Goal: Task Accomplishment & Management: Manage account settings

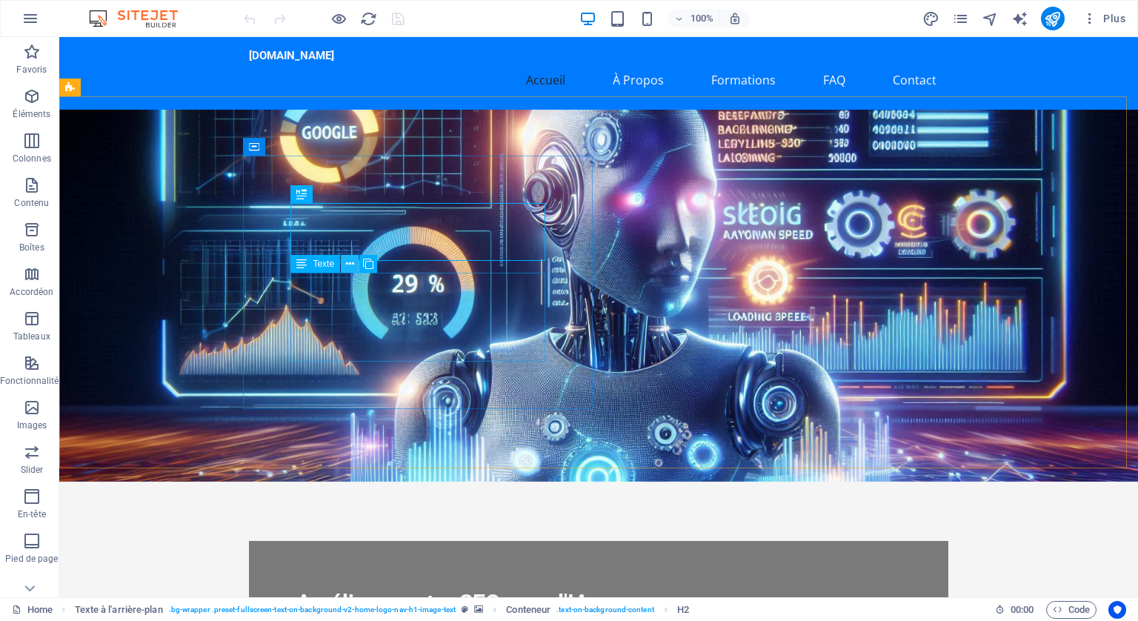
click at [348, 261] on icon at bounding box center [350, 264] width 8 height 16
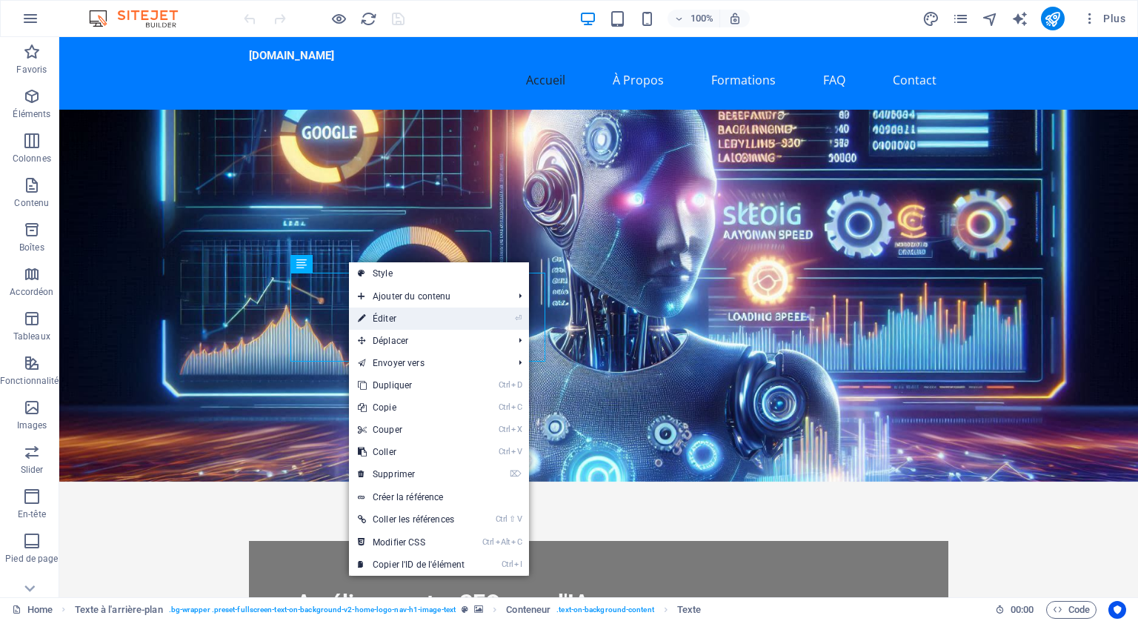
click at [386, 319] on link "⏎ Éditer" at bounding box center [411, 319] width 124 height 22
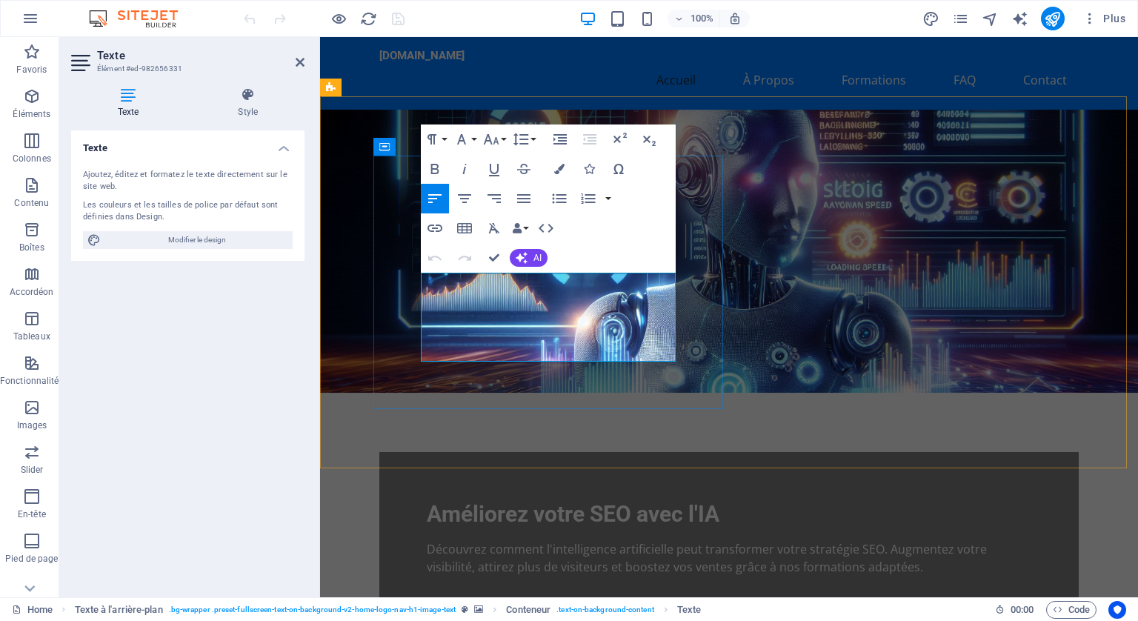
click at [548, 540] on p "Découvrez comment l'intelligence artificielle peut transformer votre stratégie …" at bounding box center [729, 558] width 605 height 36
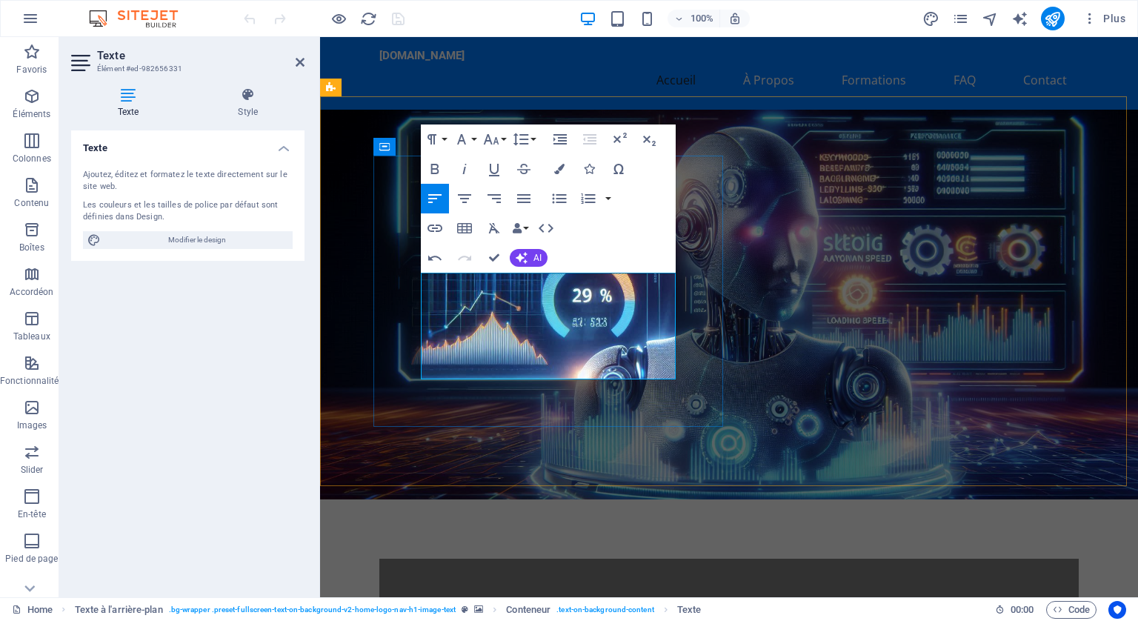
drag, startPoint x: 542, startPoint y: 352, endPoint x: 545, endPoint y: 362, distance: 11.0
click at [590, 168] on icon "button" at bounding box center [589, 169] width 10 height 10
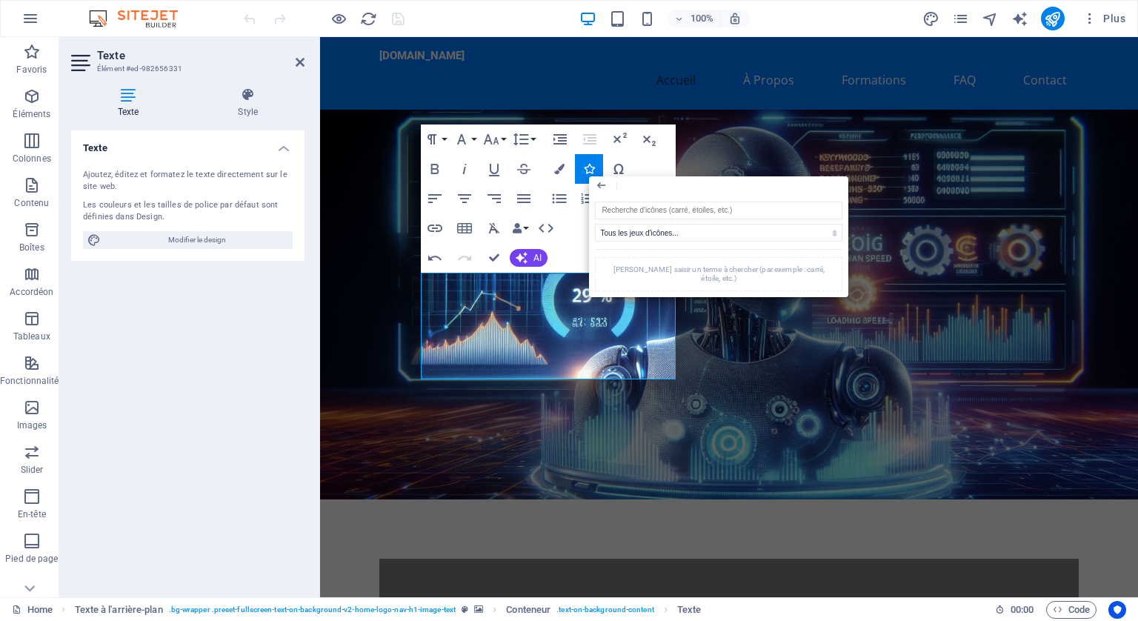
click at [646, 163] on div "Paragraph Format Normal Heading 1 Heading 2 Heading 3 Heading 4 Heading 5 Headi…" at bounding box center [548, 198] width 255 height 148
click at [732, 263] on div "Veuillez saisir un terme à chercher (par exemple : carré, étoile, etc.)" at bounding box center [718, 274] width 247 height 34
click at [713, 225] on select "Tous les jeux d'icônes... IcoFont Ionicons FontAwesome Brands FontAwesome Duoto…" at bounding box center [718, 233] width 247 height 18
click at [410, 82] on div "ameliorer-son-seo-avec-ia.fr Accueil À Propos Formations FAQ Contact" at bounding box center [729, 73] width 818 height 73
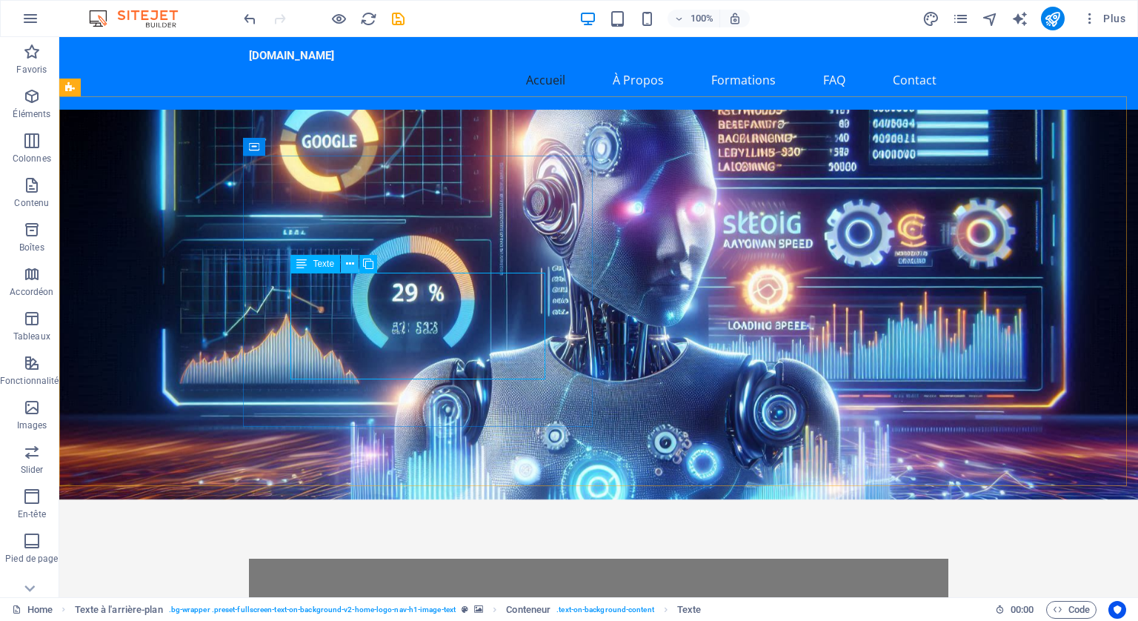
click at [350, 260] on icon at bounding box center [350, 264] width 8 height 16
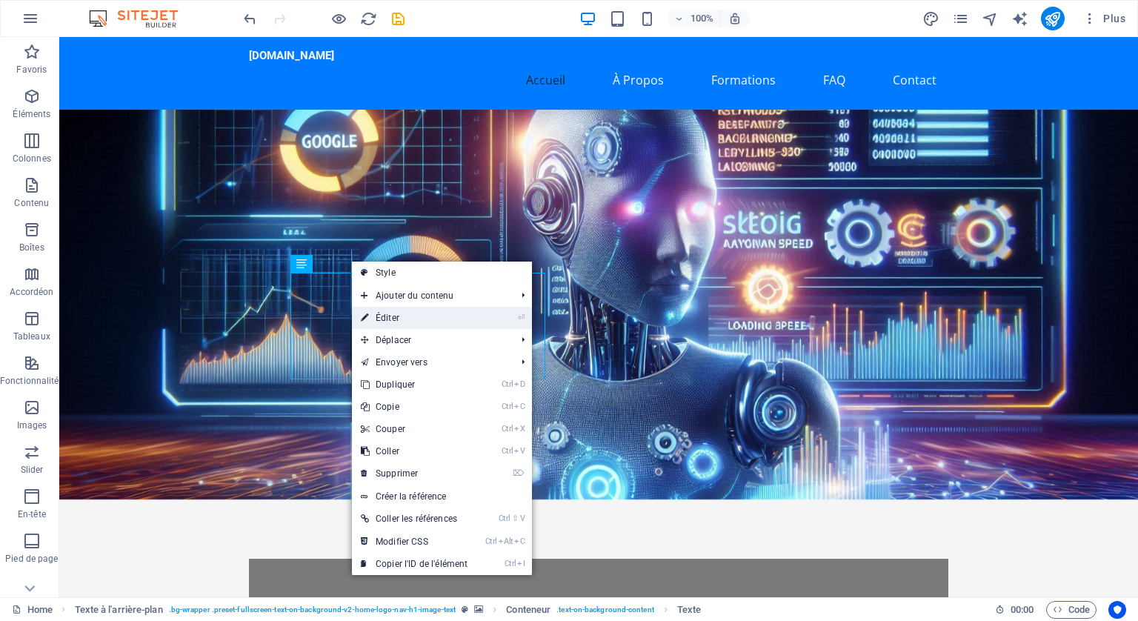
click at [392, 318] on link "⏎ Éditer" at bounding box center [414, 318] width 124 height 22
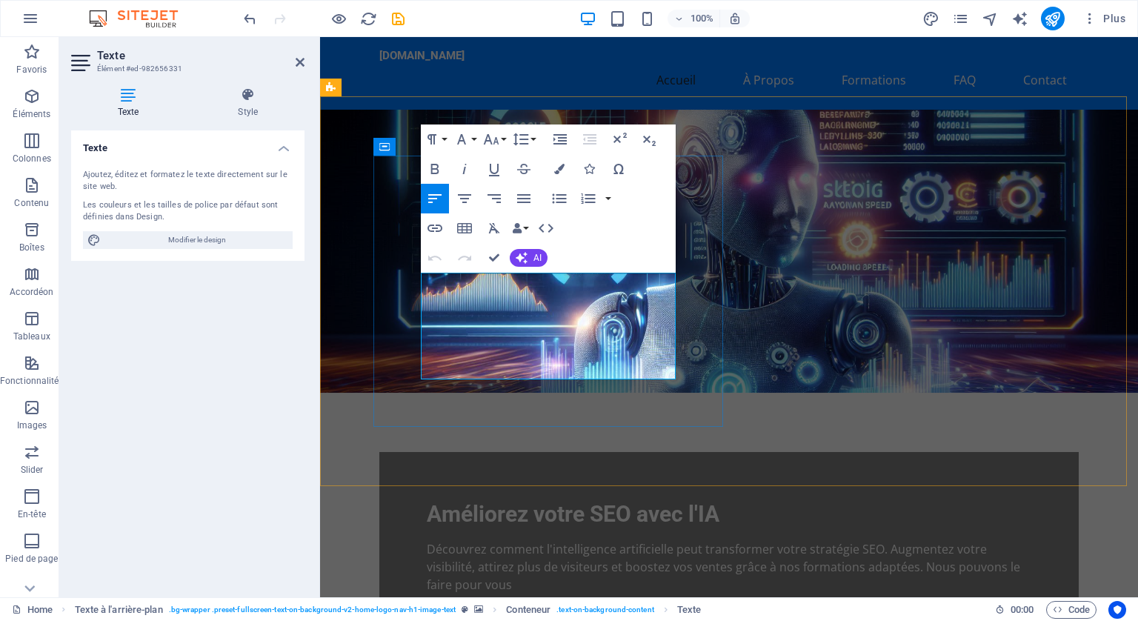
click at [543, 540] on p "Découvrez comment l'intelligence artificielle peut transformer votre stratégie …" at bounding box center [729, 566] width 605 height 53
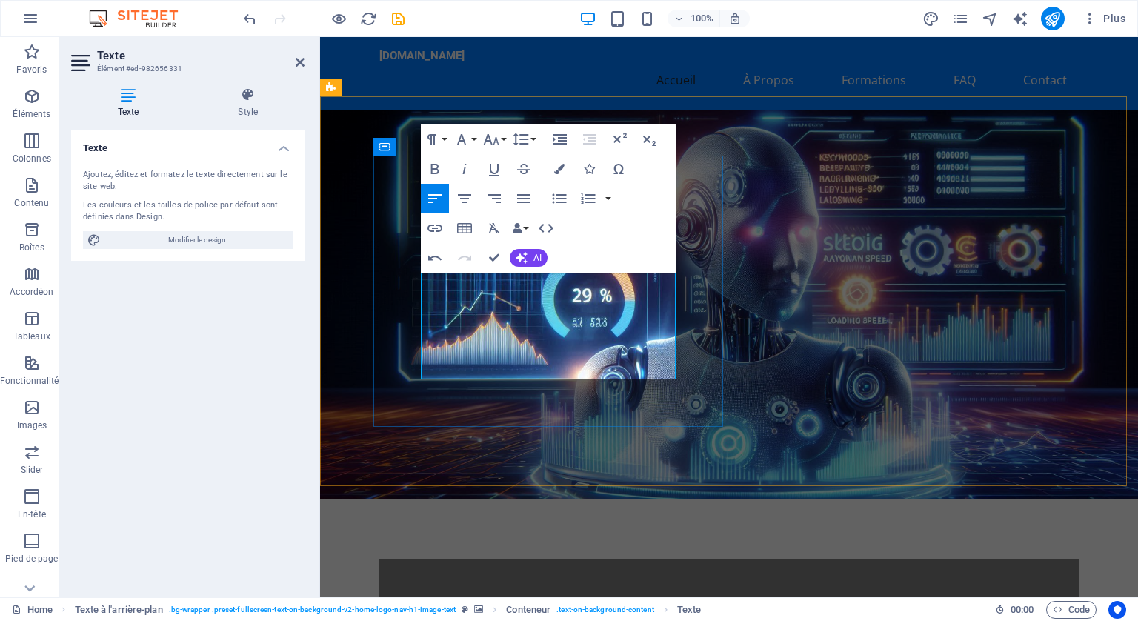
drag, startPoint x: 542, startPoint y: 347, endPoint x: 548, endPoint y: 368, distance: 22.3
click at [434, 164] on icon "button" at bounding box center [435, 169] width 8 height 10
click at [495, 167] on icon "button" at bounding box center [494, 169] width 18 height 18
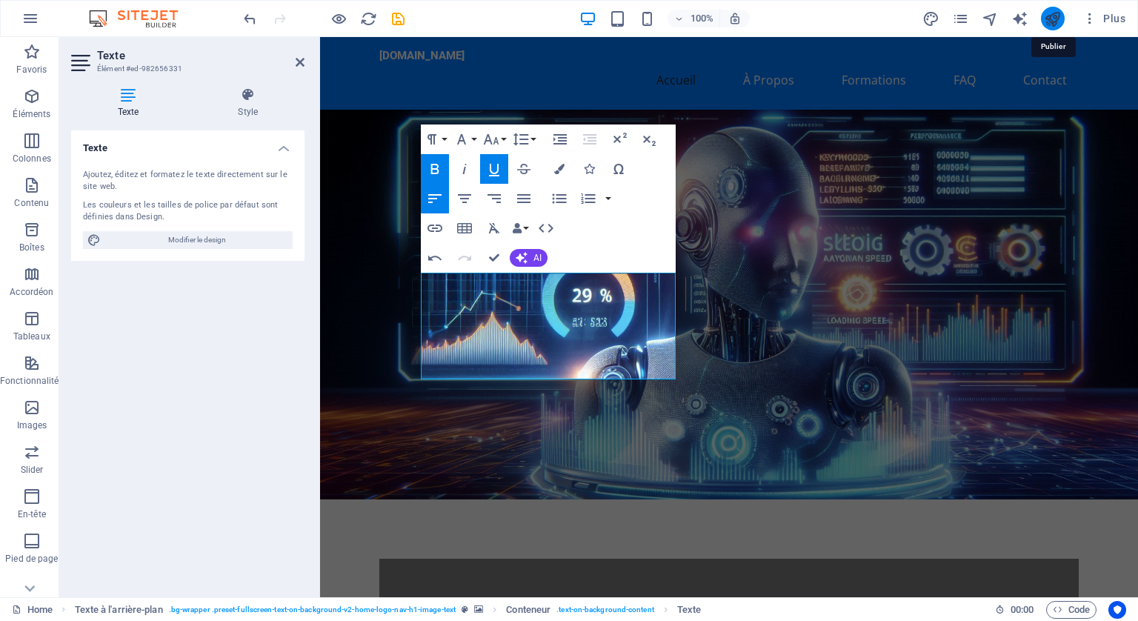
click at [1055, 13] on icon "publish" at bounding box center [1052, 18] width 17 height 17
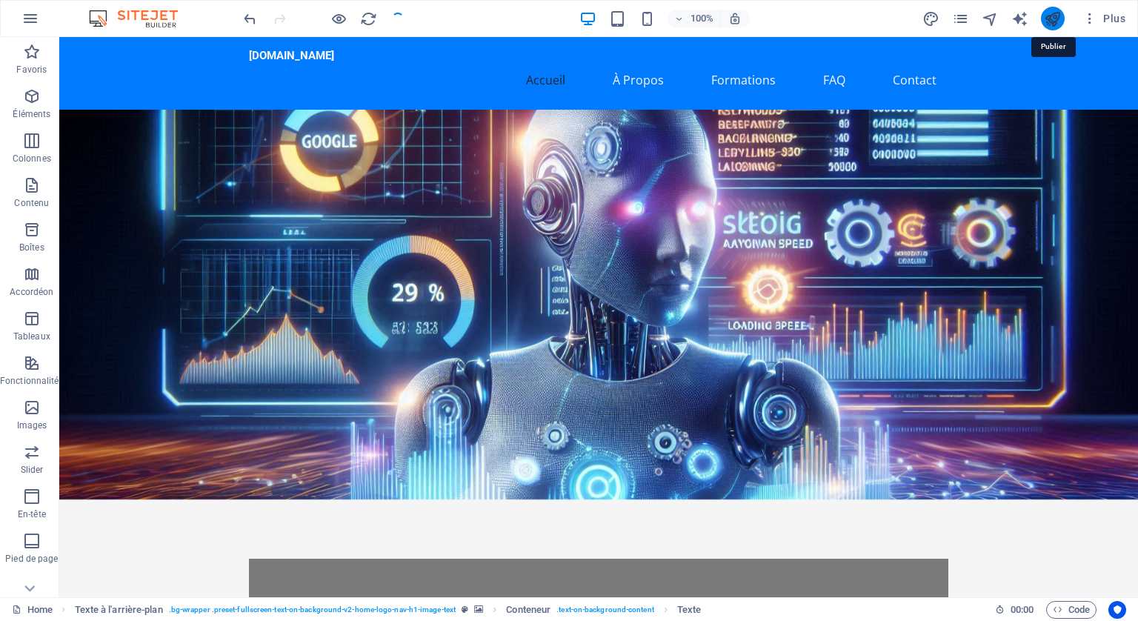
checkbox input "false"
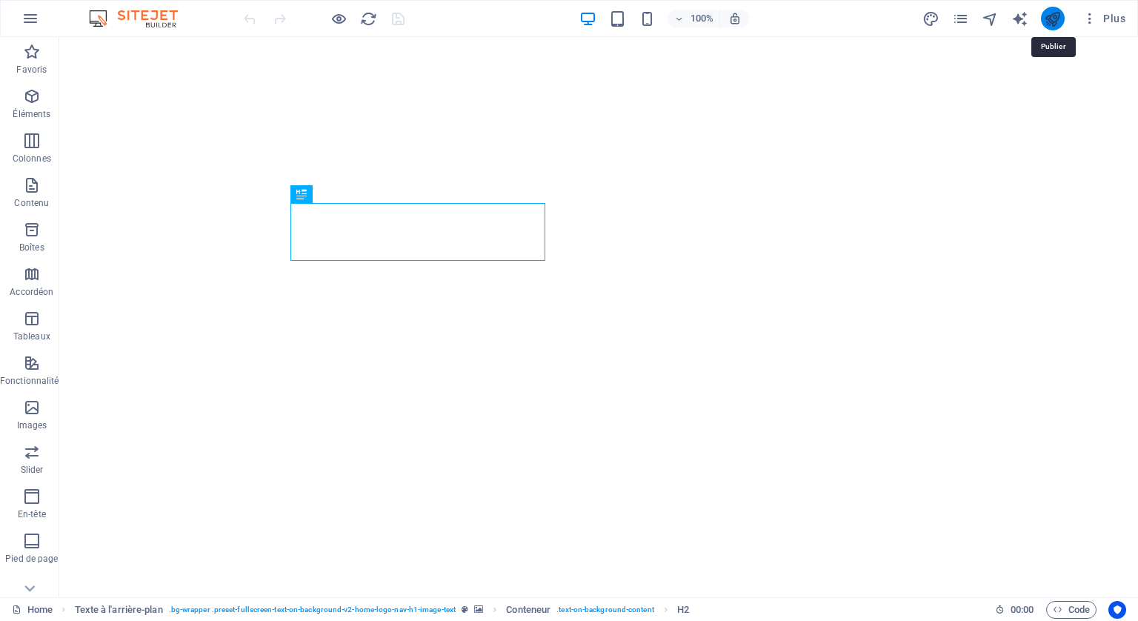
click at [1049, 13] on icon "publish" at bounding box center [1052, 18] width 17 height 17
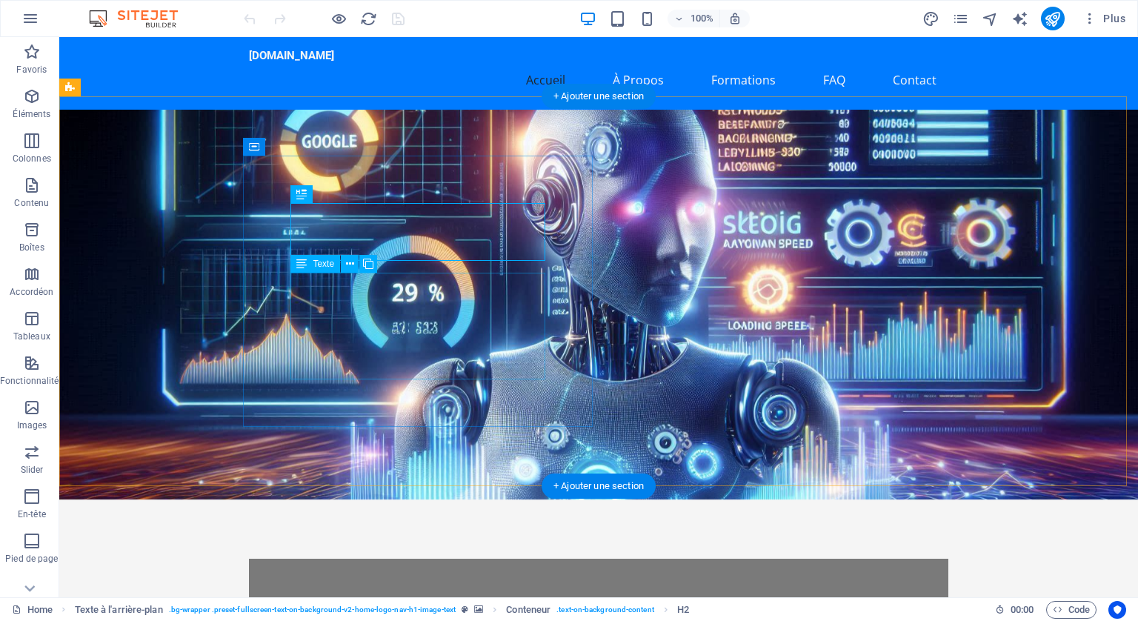
click at [348, 262] on icon at bounding box center [350, 264] width 8 height 16
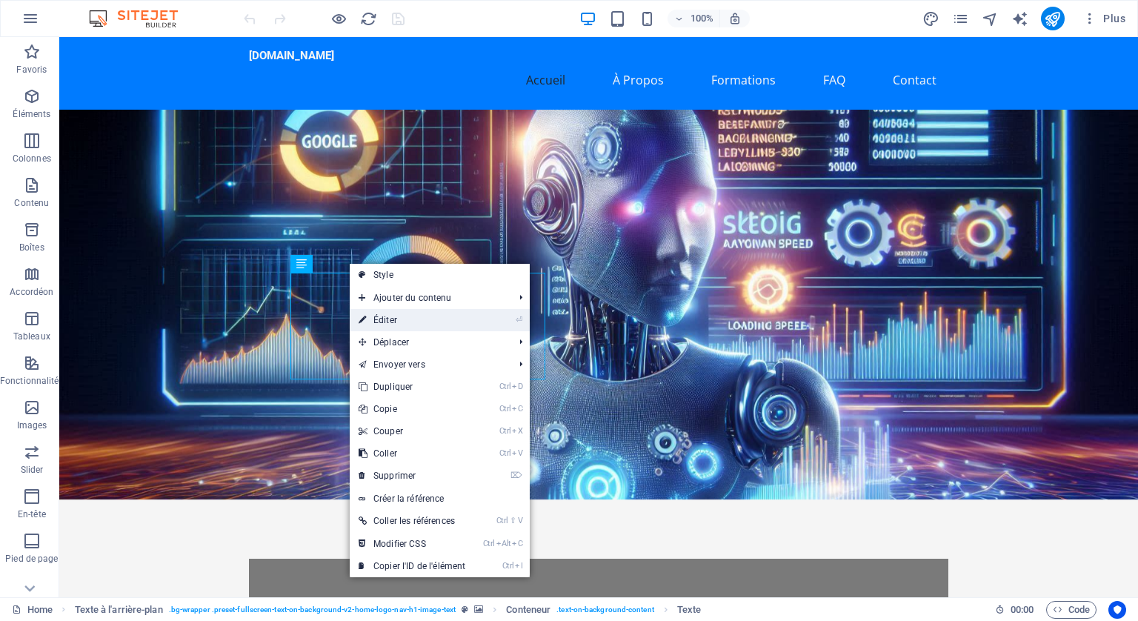
click at [385, 316] on link "⏎ Éditer" at bounding box center [412, 320] width 124 height 22
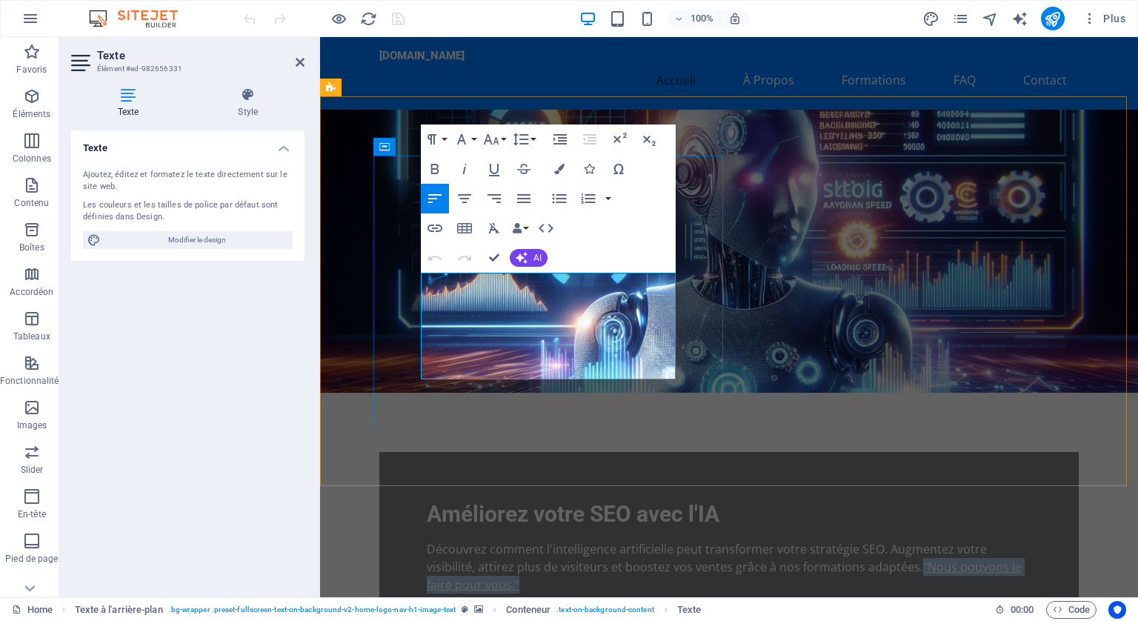
drag, startPoint x: 540, startPoint y: 348, endPoint x: 545, endPoint y: 368, distance: 21.2
click at [545, 540] on p "Découvrez comment l'intelligence artificielle peut transformer votre stratégie …" at bounding box center [729, 566] width 605 height 53
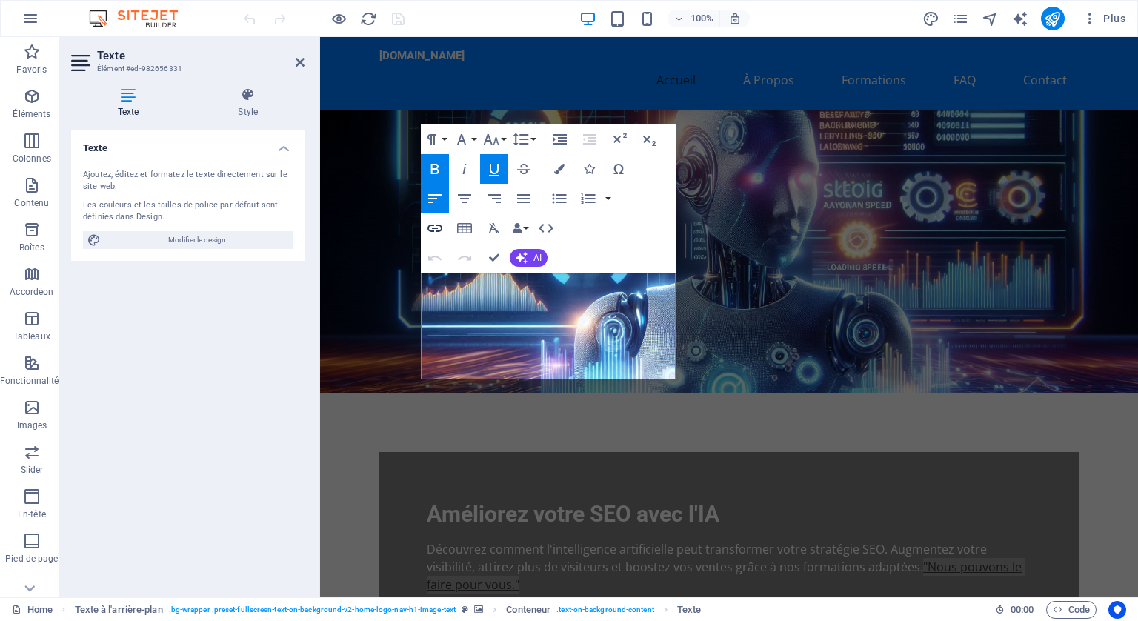
click at [436, 224] on icon "button" at bounding box center [435, 228] width 18 height 18
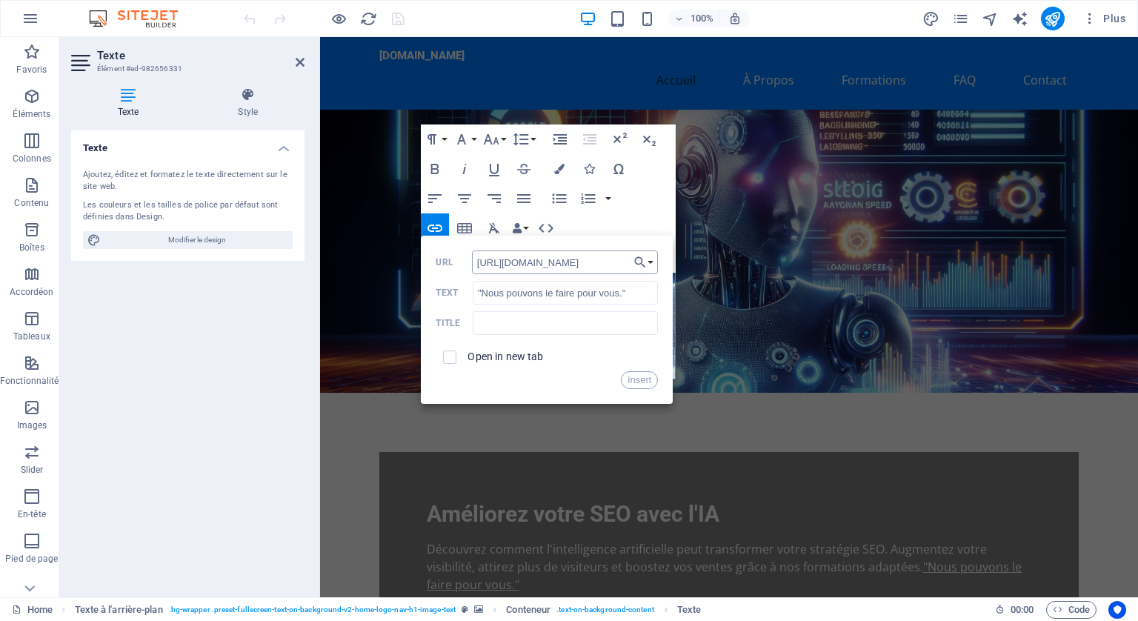
scroll to position [0, 60]
type input "https://ameliorer-son-seo-avec-ia.fr/#contact-us-1"
click at [445, 355] on input "checkbox" at bounding box center [447, 354] width 13 height 13
checkbox input "true"
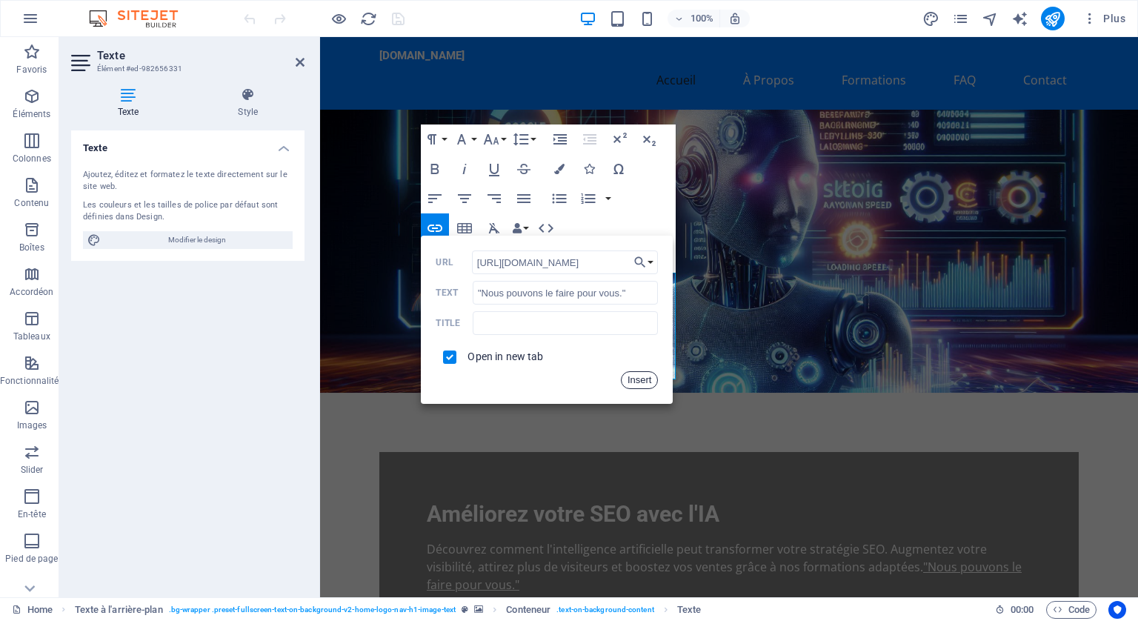
click at [642, 376] on button "Insert" at bounding box center [640, 380] width 38 height 18
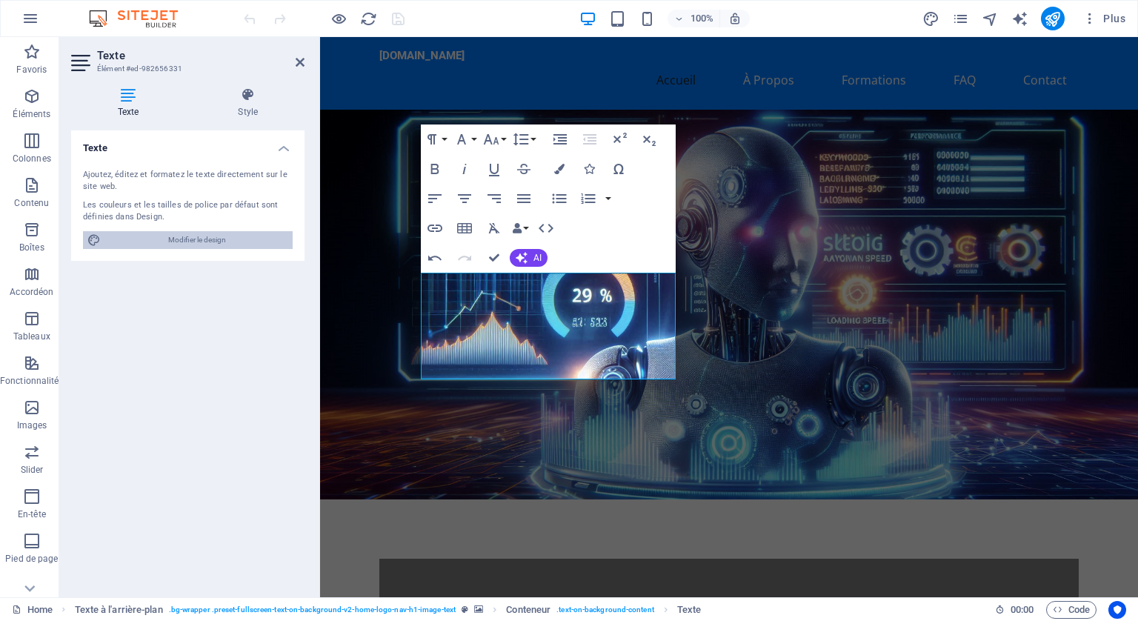
click at [207, 236] on span "Modifier le design" at bounding box center [196, 240] width 183 height 18
select select "px"
select select "200"
select select "px"
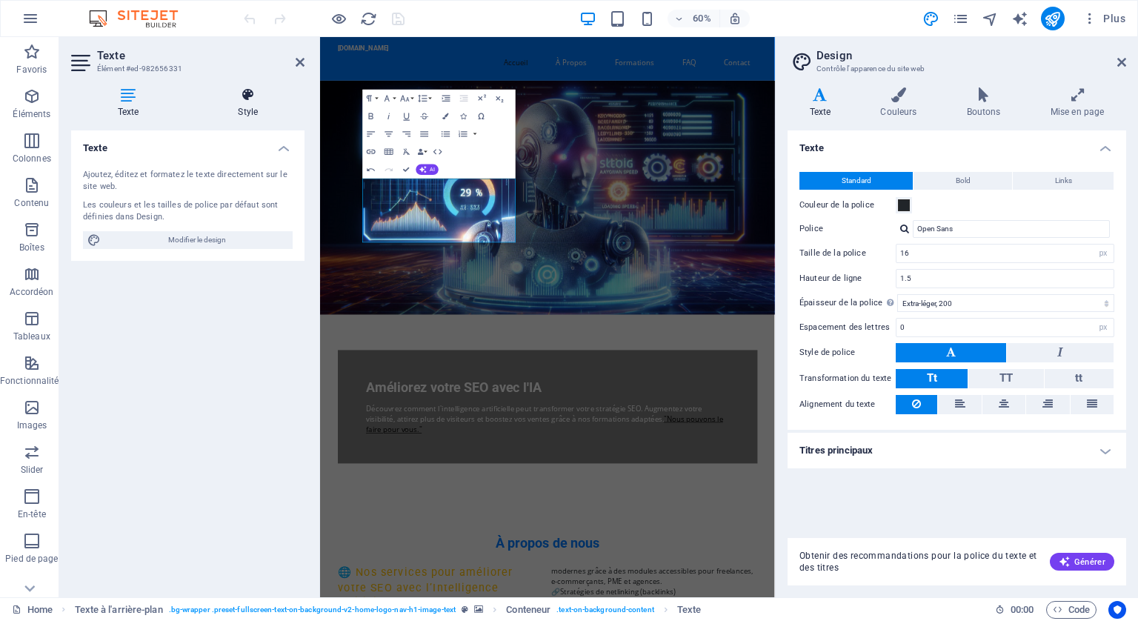
click at [249, 93] on icon at bounding box center [248, 94] width 113 height 15
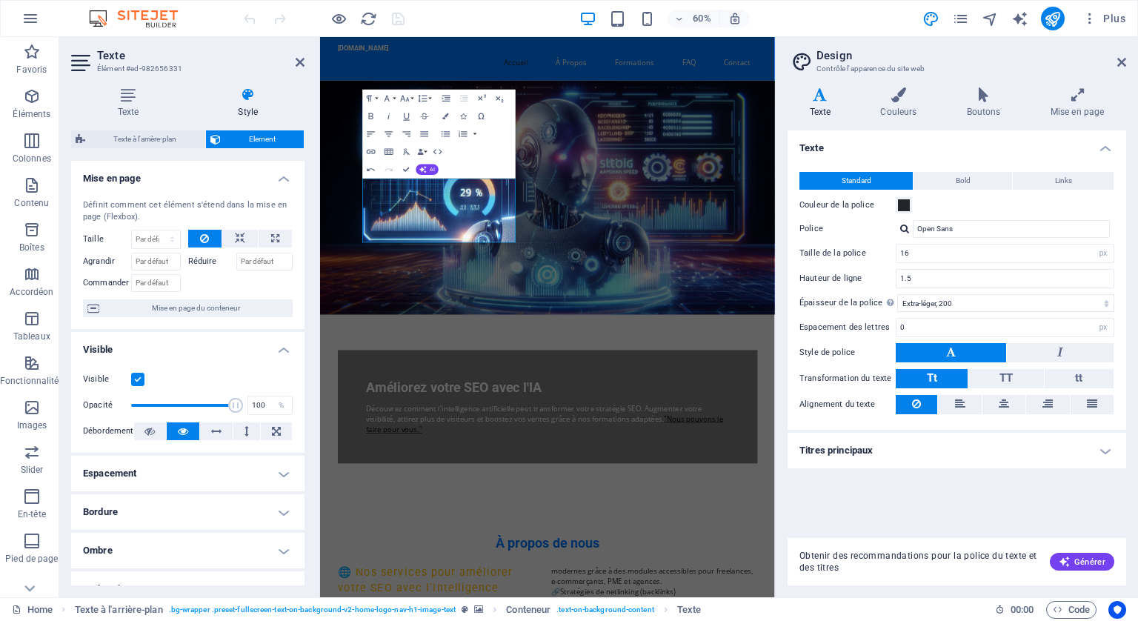
click at [293, 55] on h2 "Texte" at bounding box center [200, 55] width 207 height 13
click at [302, 53] on h2 "Texte" at bounding box center [200, 55] width 207 height 13
click at [294, 61] on h2 "Texte" at bounding box center [200, 55] width 207 height 13
click at [302, 62] on icon at bounding box center [300, 62] width 9 height 12
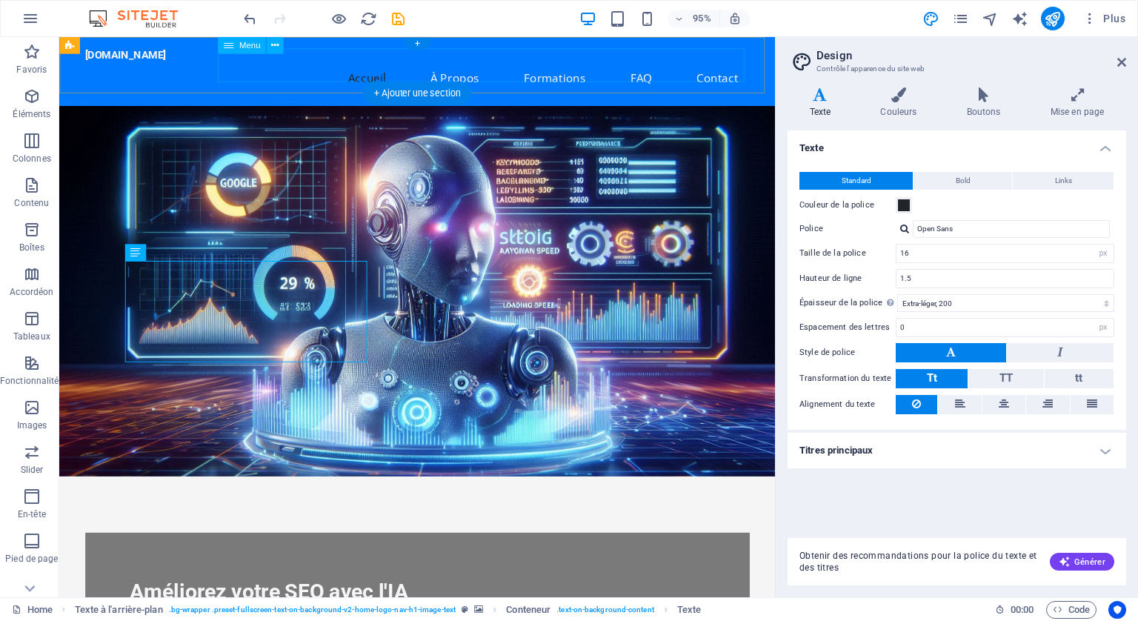
drag, startPoint x: 362, startPoint y: 99, endPoint x: 315, endPoint y: 63, distance: 59.1
click at [315, 64] on nav "Accueil À Propos Formations FAQ Contact" at bounding box center [436, 80] width 699 height 36
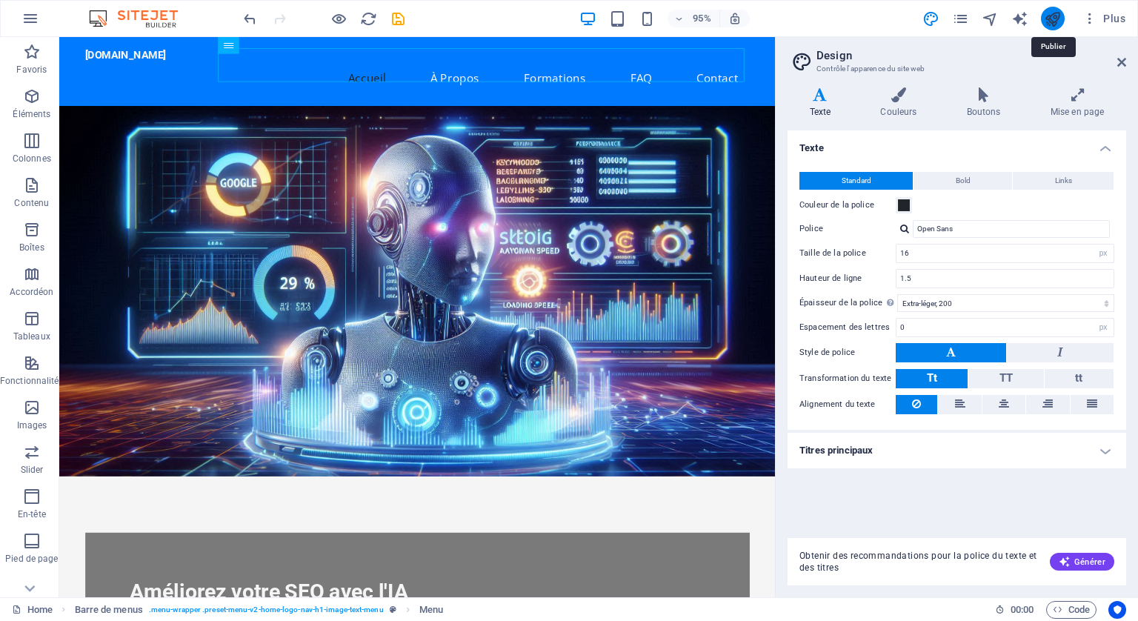
click at [1054, 10] on icon "publish" at bounding box center [1052, 18] width 17 height 17
checkbox input "false"
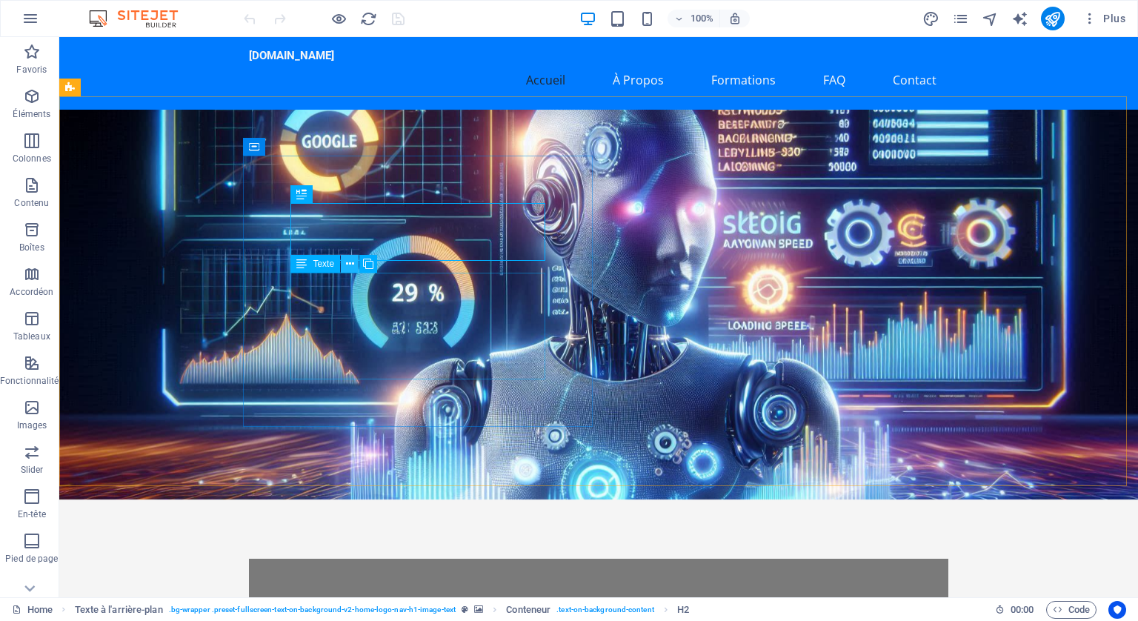
click at [348, 258] on icon at bounding box center [350, 264] width 8 height 16
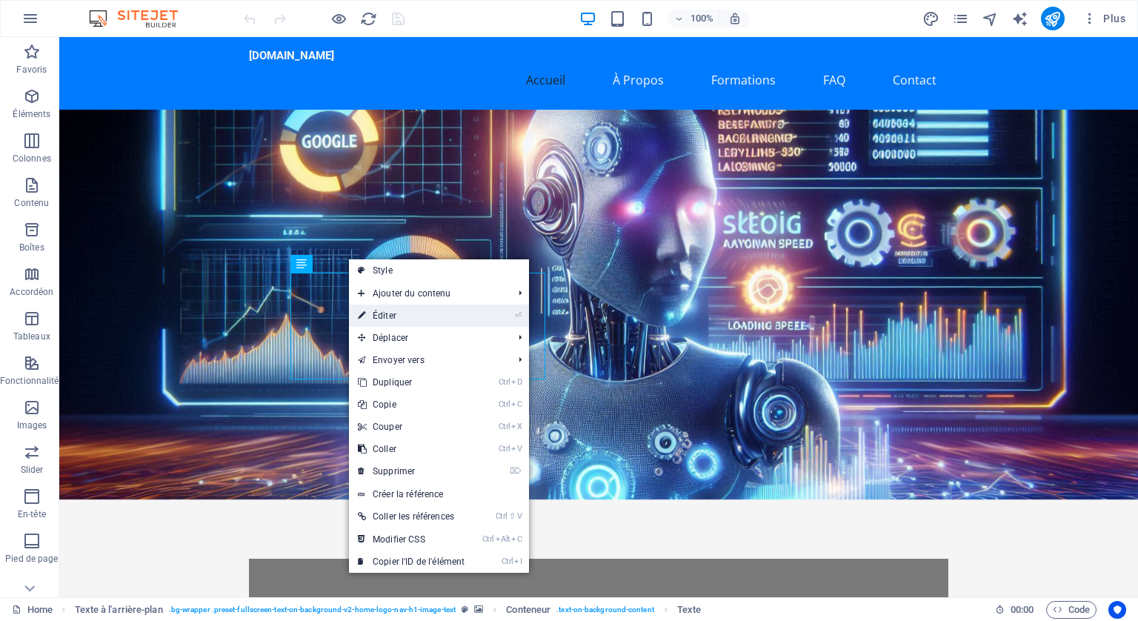
drag, startPoint x: 390, startPoint y: 312, endPoint x: 71, endPoint y: 270, distance: 322.0
click at [390, 312] on link "⏎ Éditer" at bounding box center [411, 316] width 124 height 22
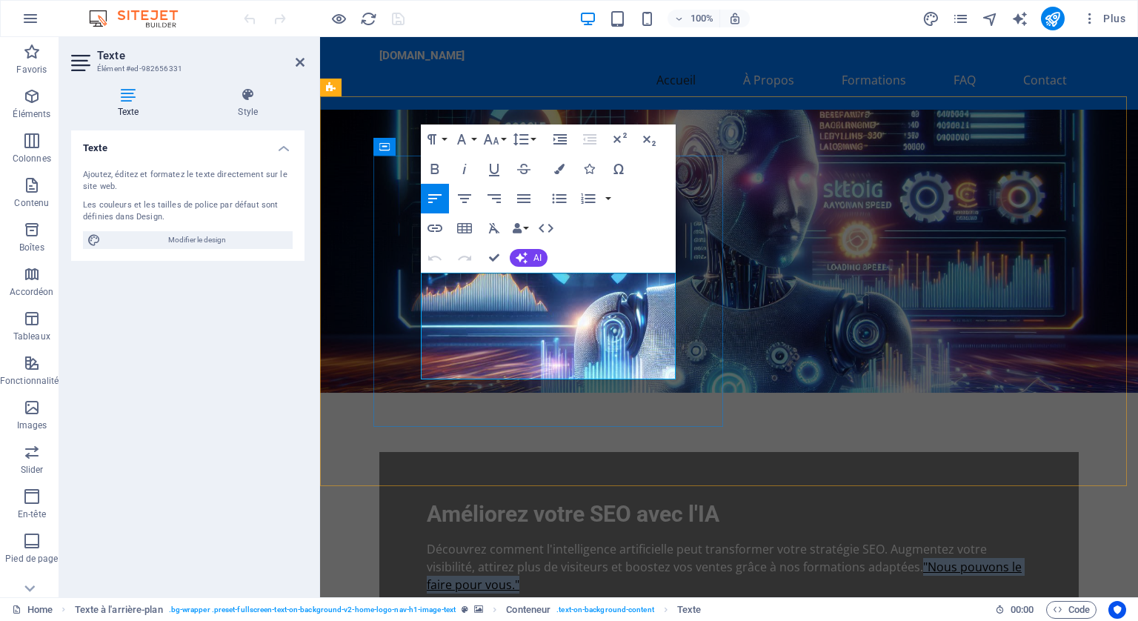
drag, startPoint x: 541, startPoint y: 347, endPoint x: 554, endPoint y: 368, distance: 24.7
click at [554, 540] on p "Découvrez comment l'intelligence artificielle peut transformer votre stratégie …" at bounding box center [729, 566] width 605 height 53
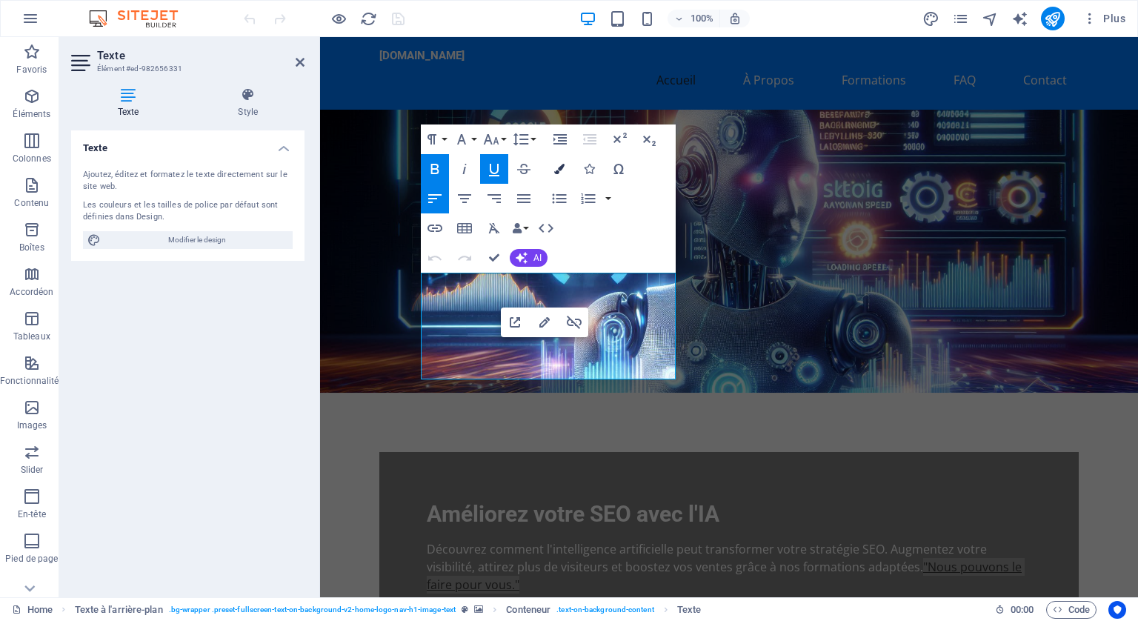
click at [559, 164] on icon "button" at bounding box center [559, 169] width 10 height 10
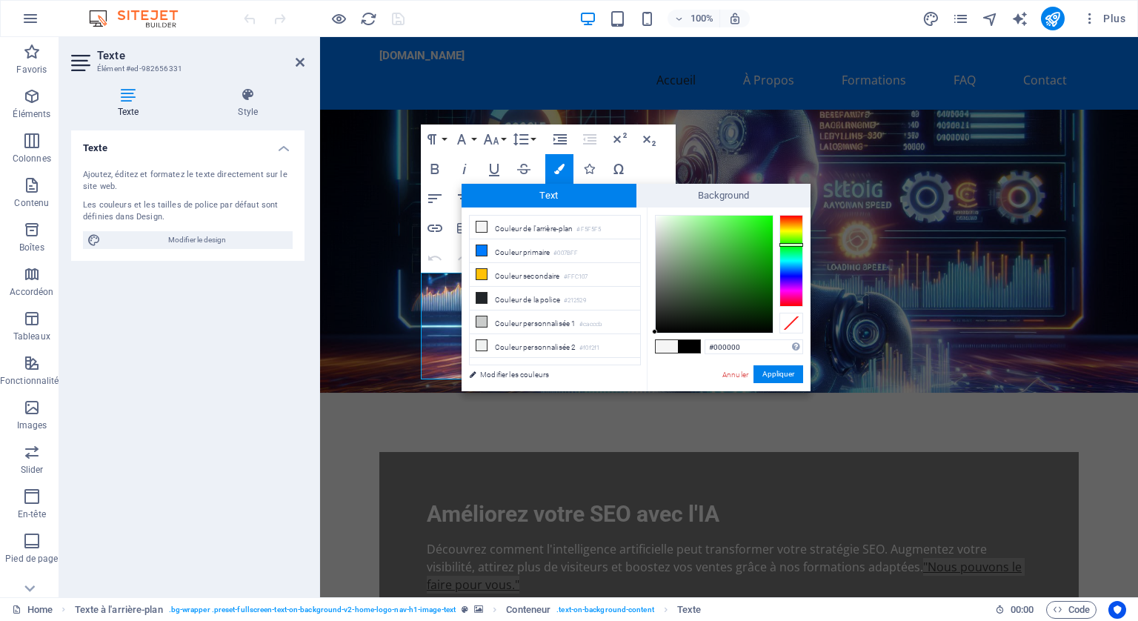
click at [794, 245] on div at bounding box center [791, 261] width 24 height 92
click at [779, 373] on button "Appliquer" at bounding box center [779, 374] width 50 height 18
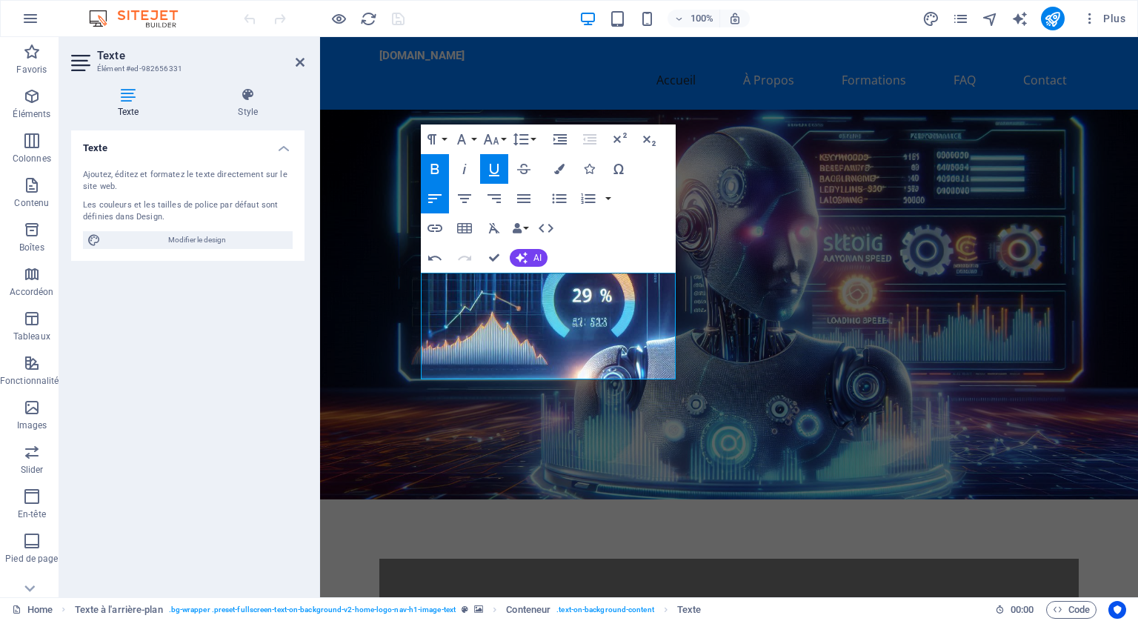
click at [365, 114] on figure at bounding box center [729, 305] width 818 height 390
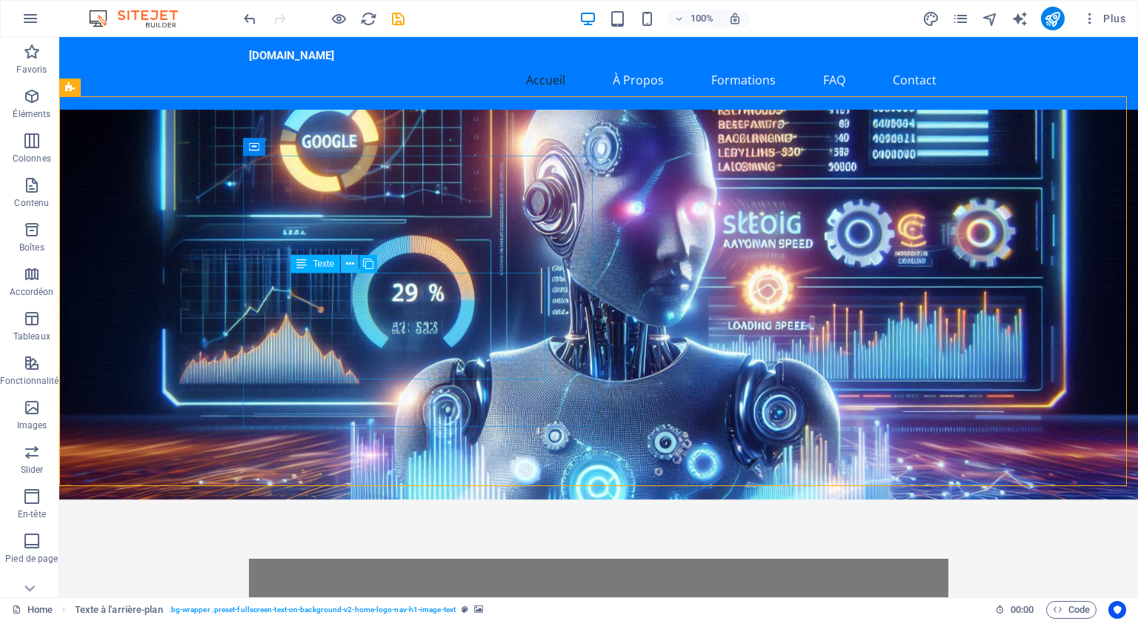
click at [351, 263] on icon at bounding box center [350, 264] width 8 height 16
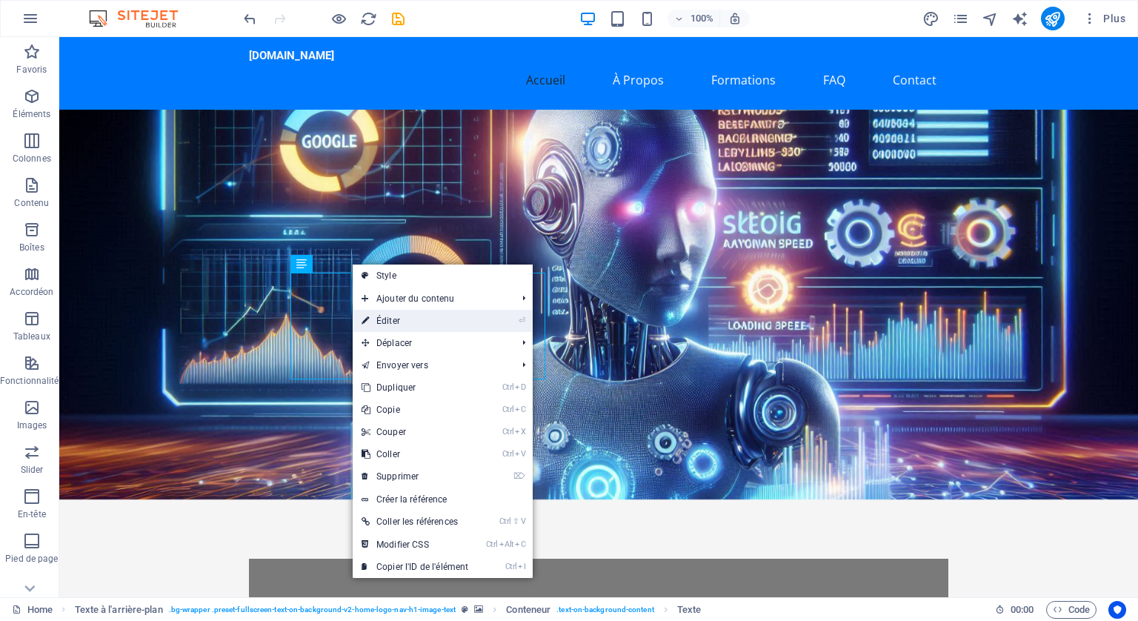
click at [384, 316] on link "⏎ Éditer" at bounding box center [415, 321] width 124 height 22
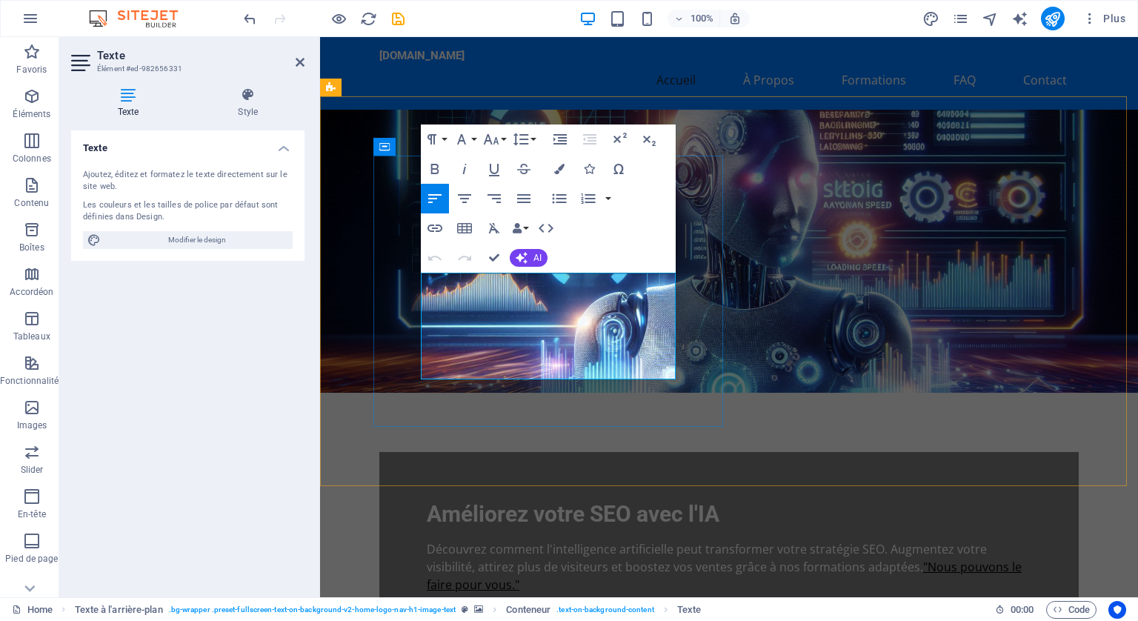
click at [539, 540] on p "Découvrez comment l'intelligence artificielle peut transformer votre stratégie …" at bounding box center [729, 566] width 605 height 53
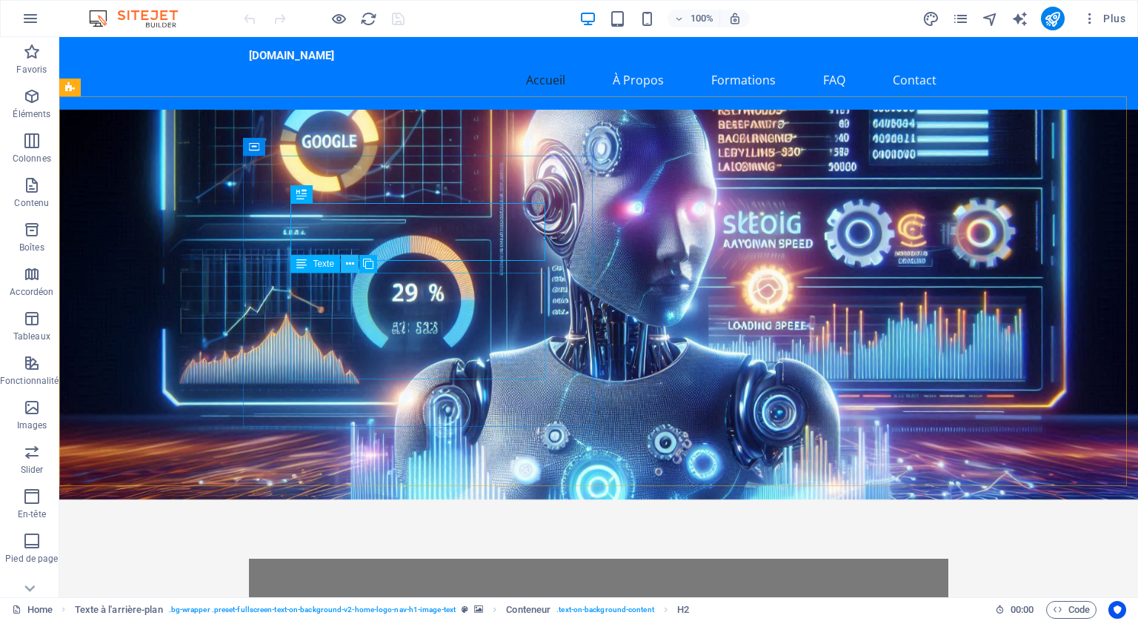
click at [347, 262] on icon at bounding box center [350, 264] width 8 height 16
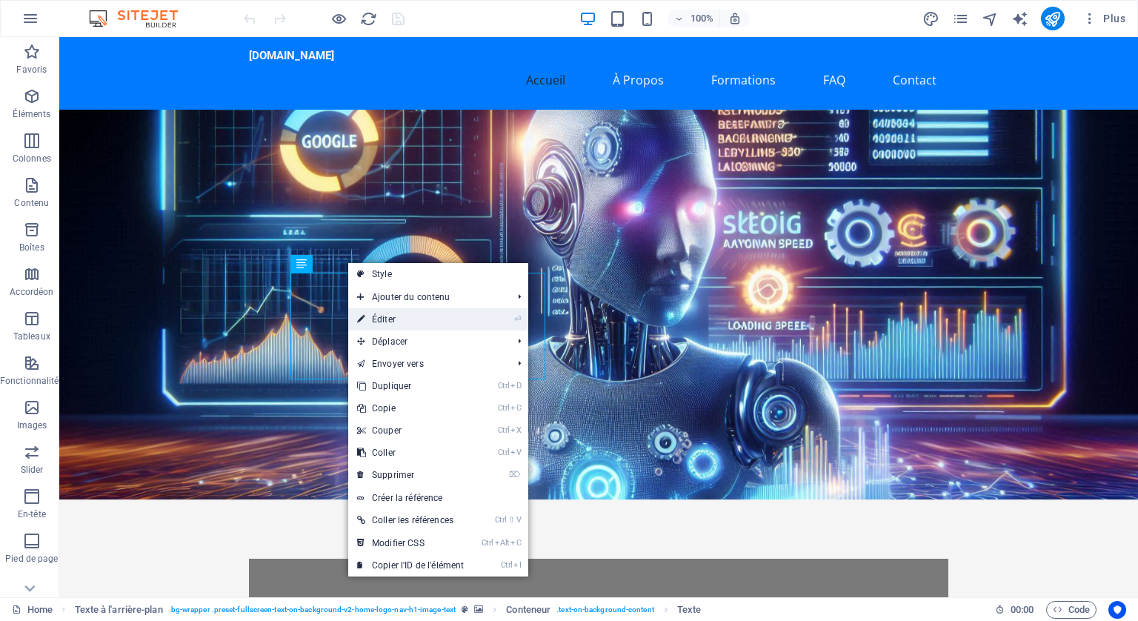
click at [379, 318] on link "⏎ Éditer" at bounding box center [410, 319] width 124 height 22
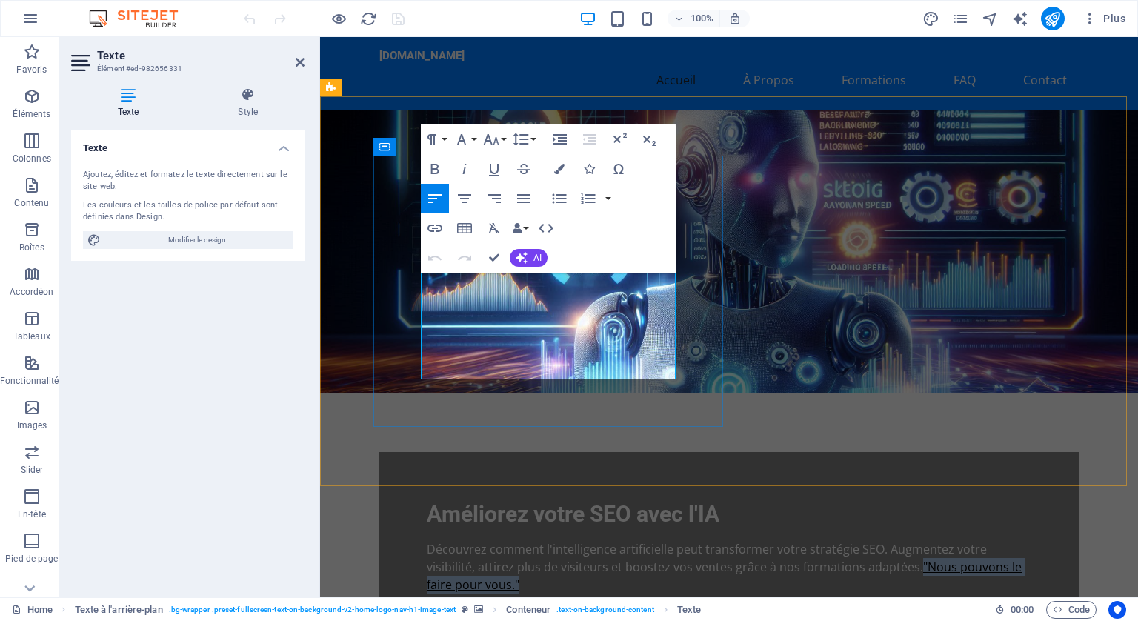
drag, startPoint x: 539, startPoint y: 349, endPoint x: 554, endPoint y: 363, distance: 20.4
click at [554, 540] on p "Découvrez comment l'intelligence artificielle peut transformer votre stratégie …" at bounding box center [729, 566] width 605 height 53
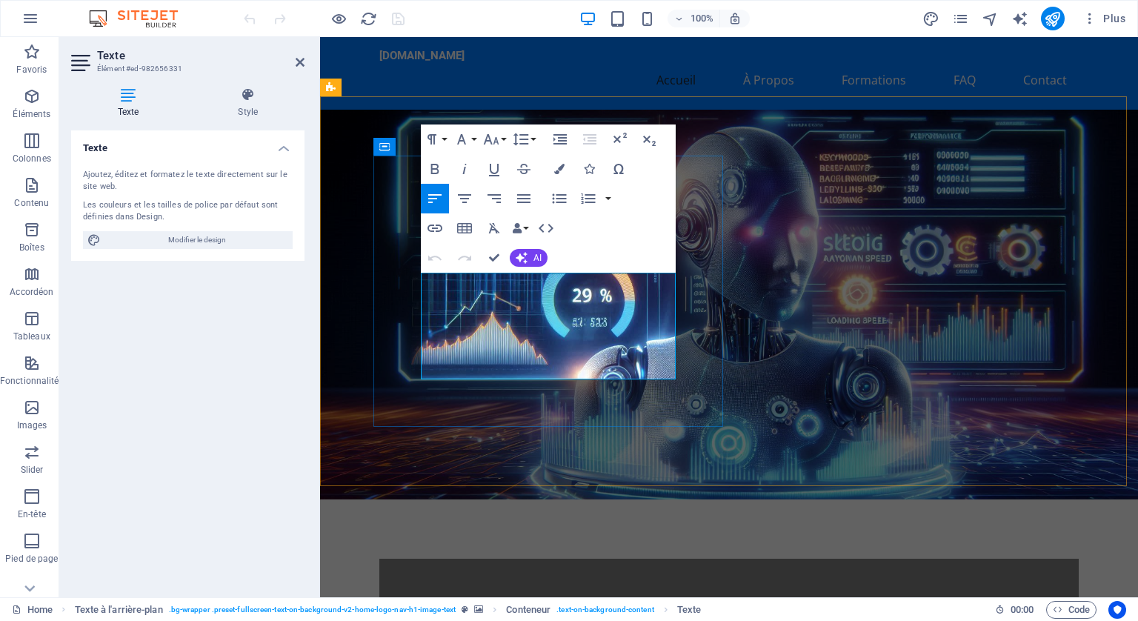
copy p ""Nous pouvons le faire pour vous.""
click at [563, 162] on button "Colors" at bounding box center [559, 169] width 28 height 30
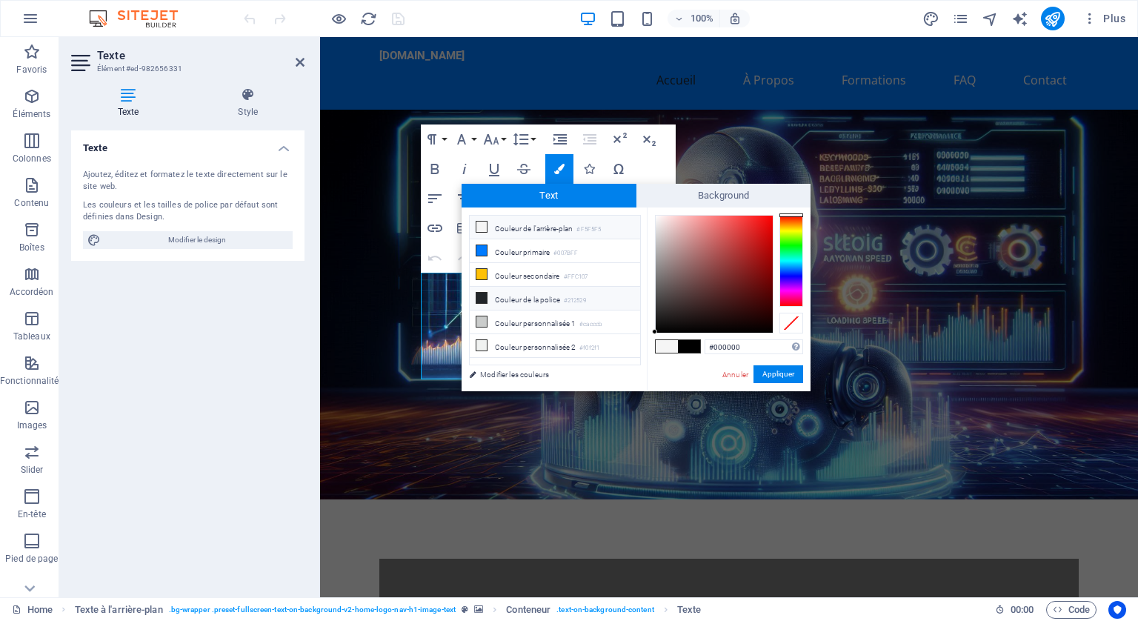
click at [482, 293] on icon at bounding box center [481, 298] width 10 height 10
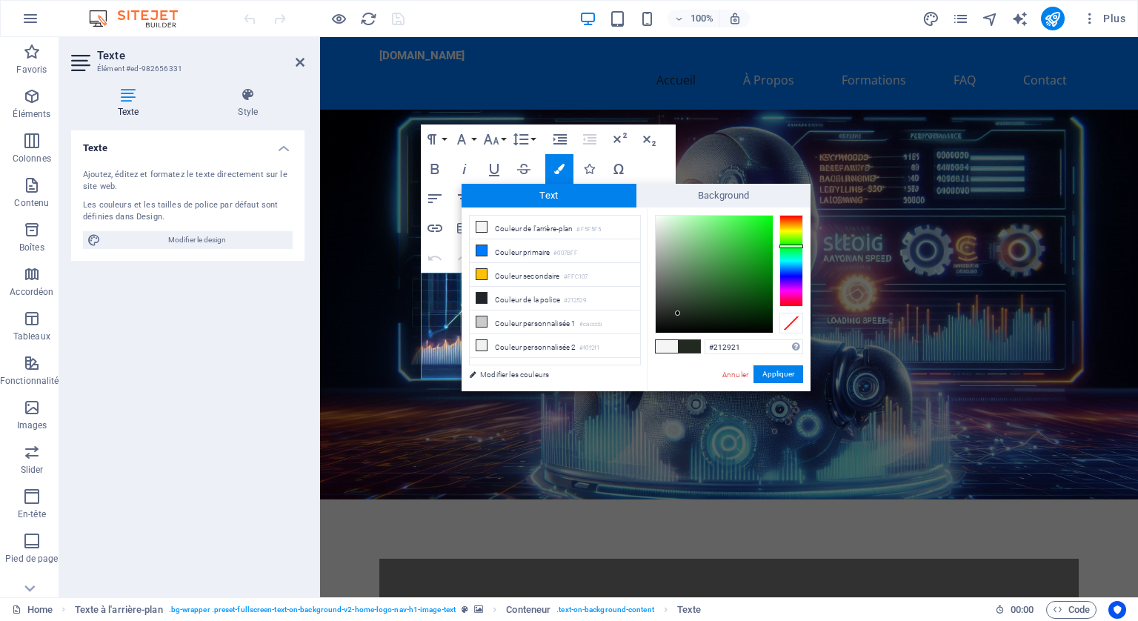
click at [791, 246] on div at bounding box center [791, 261] width 24 height 92
type input "#10f51d"
click at [765, 219] on div at bounding box center [714, 274] width 117 height 117
click at [777, 374] on button "Appliquer" at bounding box center [779, 374] width 50 height 18
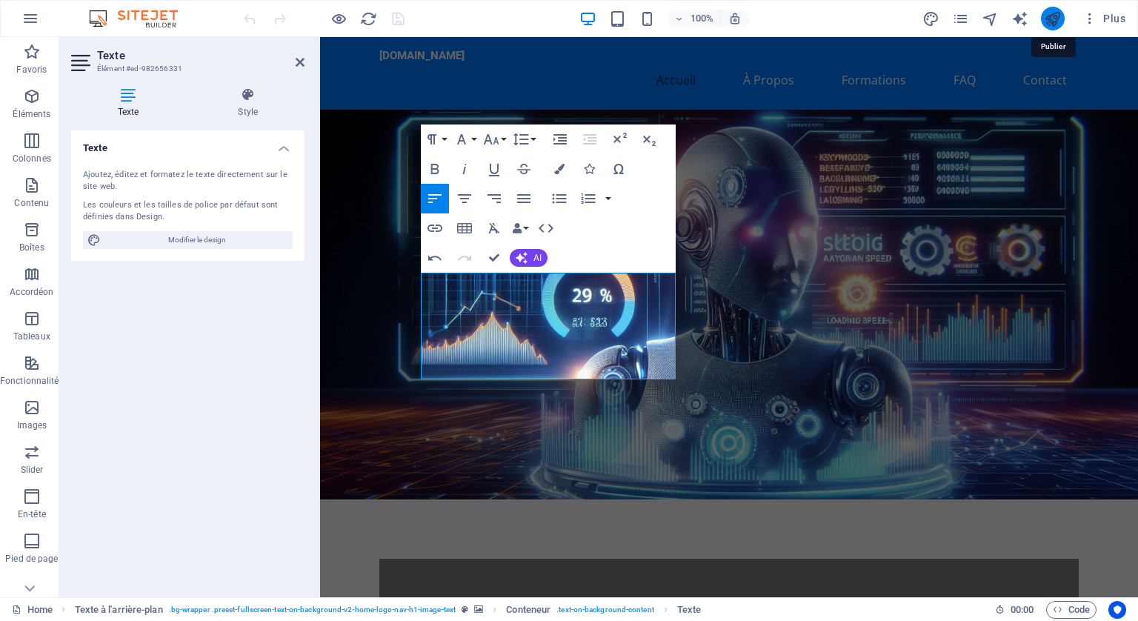
click at [1052, 22] on icon "publish" at bounding box center [1052, 18] width 17 height 17
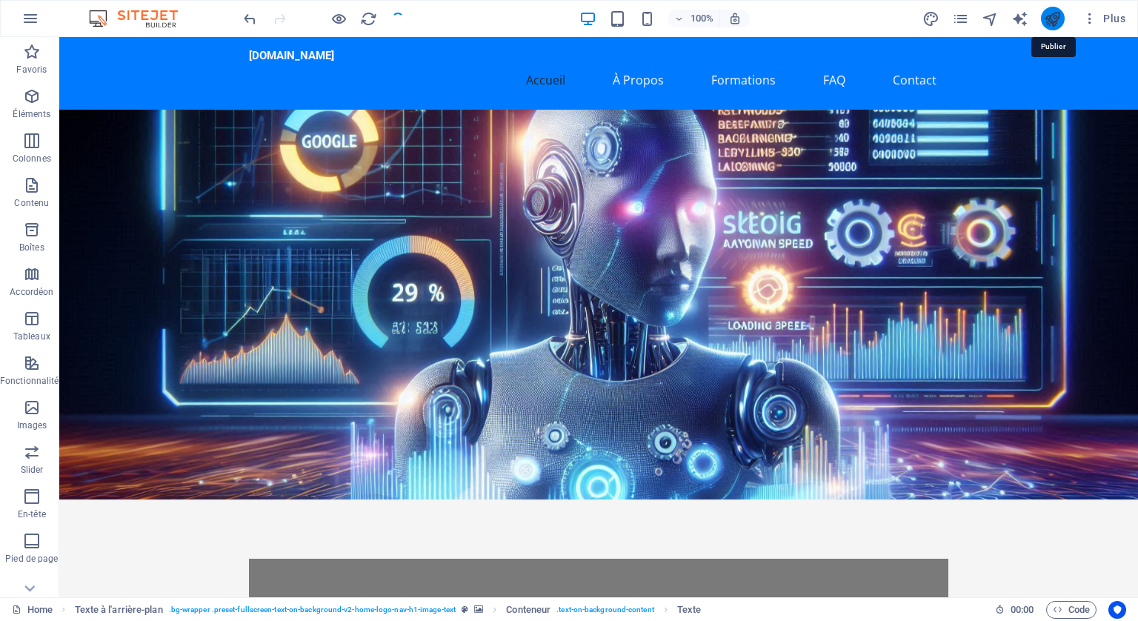
checkbox input "false"
click at [30, 17] on icon "button" at bounding box center [30, 19] width 18 height 18
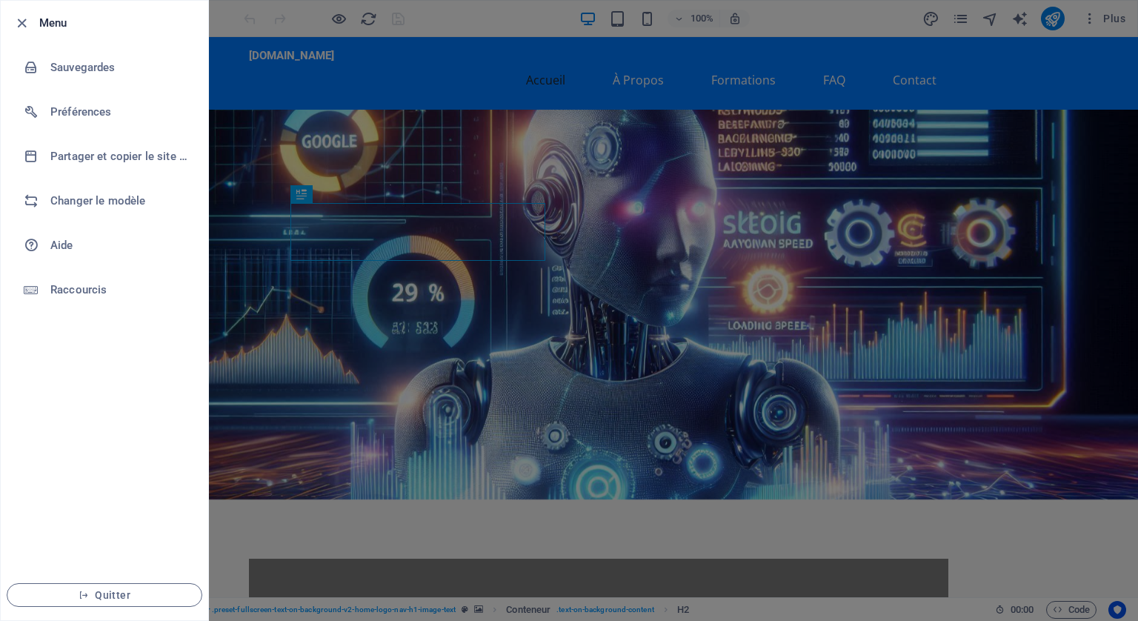
click at [220, 17] on div at bounding box center [569, 310] width 1138 height 621
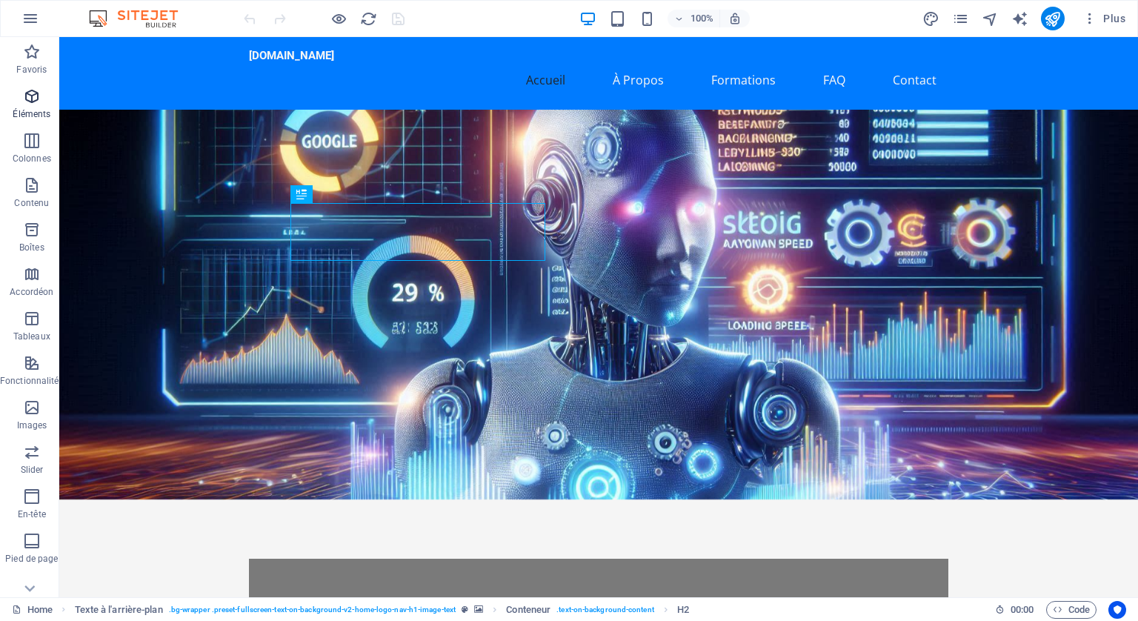
click at [27, 96] on icon "button" at bounding box center [32, 96] width 18 height 18
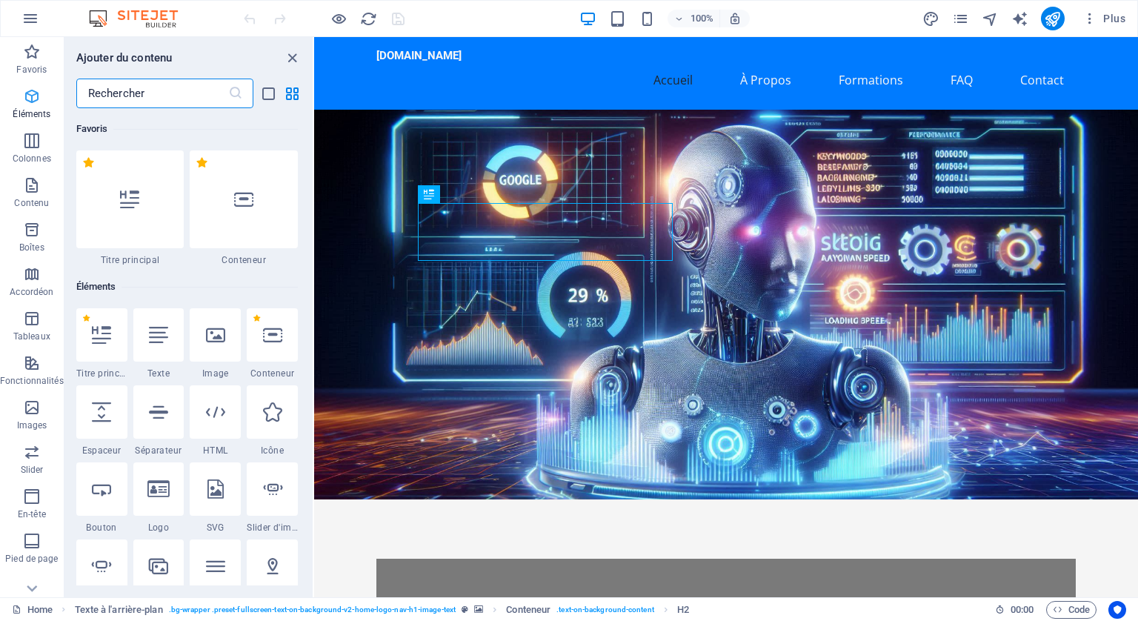
scroll to position [157, 0]
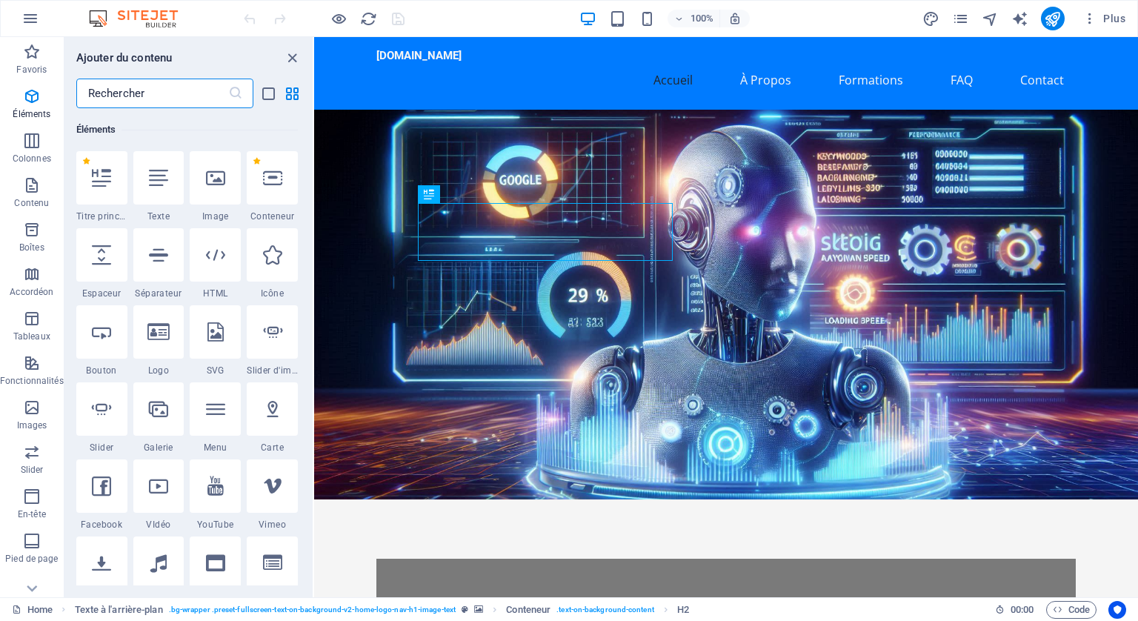
click at [98, 90] on input "text" at bounding box center [152, 94] width 152 height 30
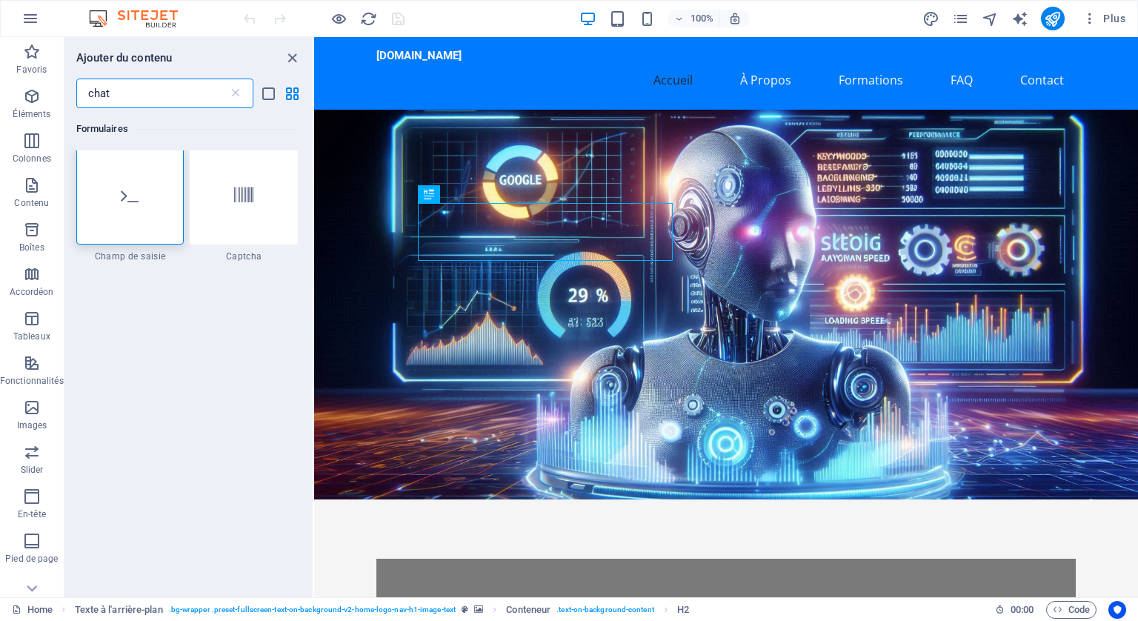
scroll to position [0, 0]
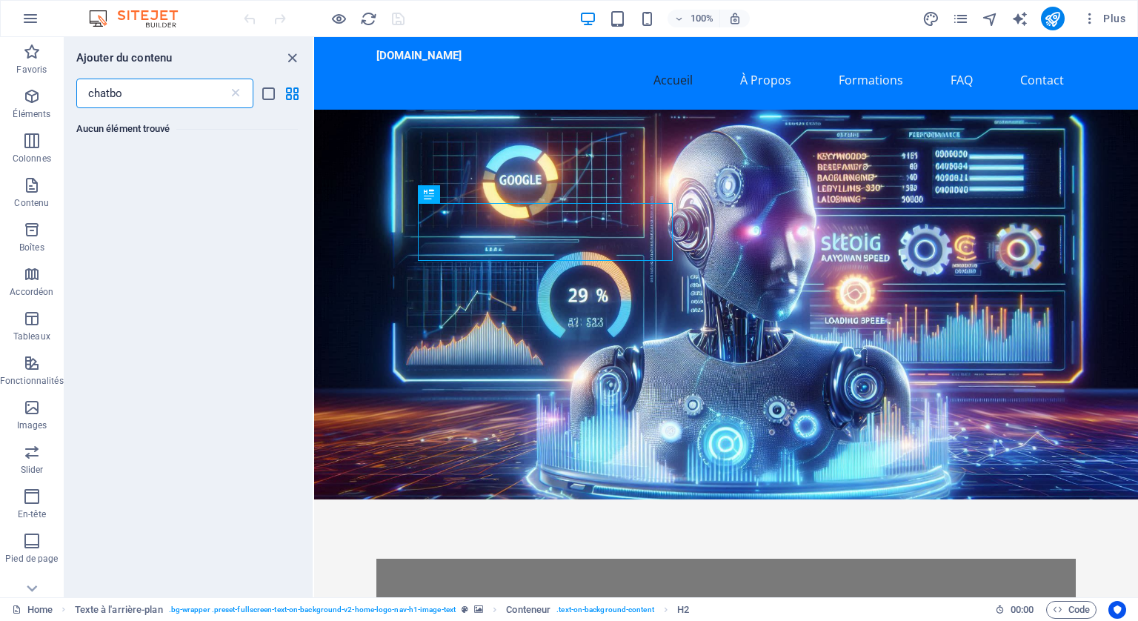
click at [142, 89] on input "chatbo" at bounding box center [152, 94] width 152 height 30
click at [142, 89] on input "chatbot" at bounding box center [152, 94] width 152 height 30
type input "chatbot"
click at [40, 101] on span "Éléments" at bounding box center [32, 105] width 64 height 36
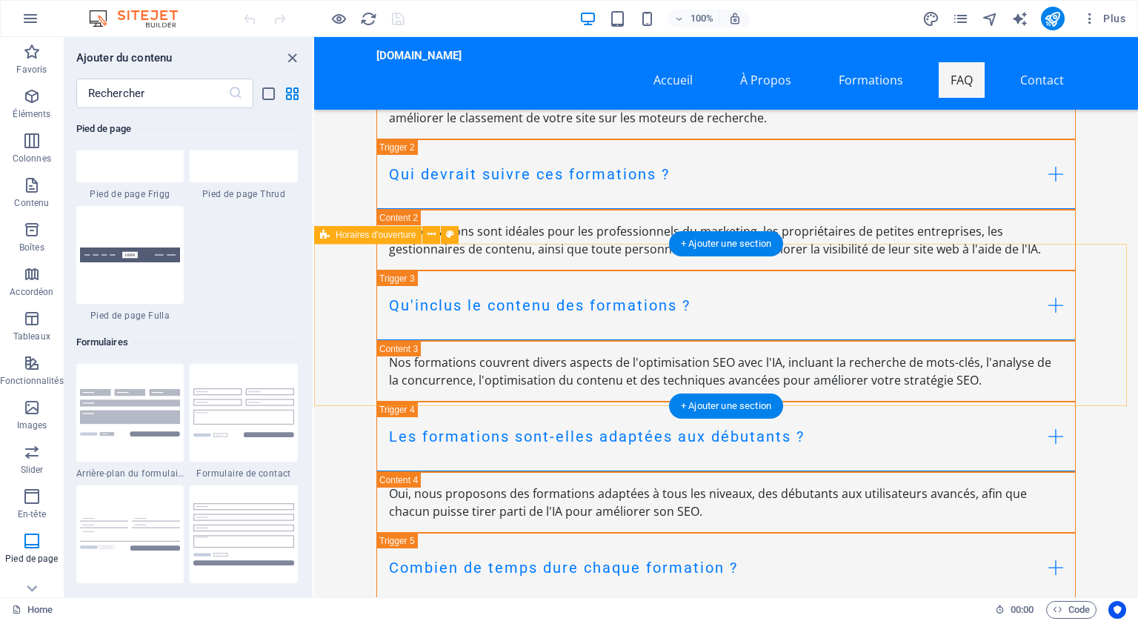
scroll to position [8002, 0]
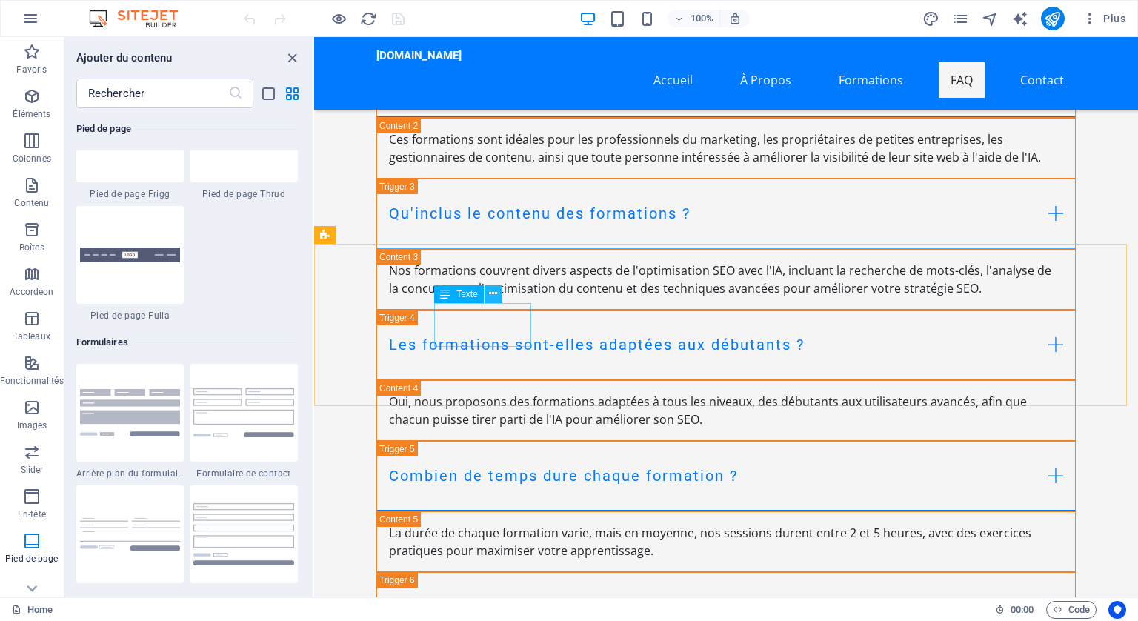
click at [491, 289] on icon at bounding box center [493, 294] width 8 height 16
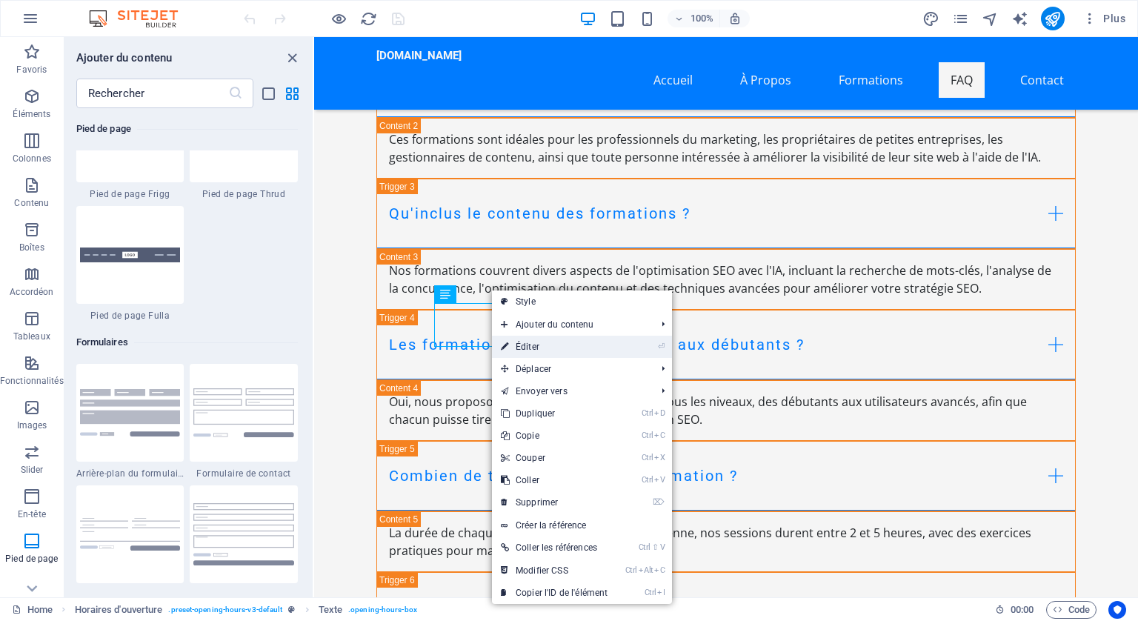
click at [531, 343] on link "⏎ Éditer" at bounding box center [554, 347] width 124 height 22
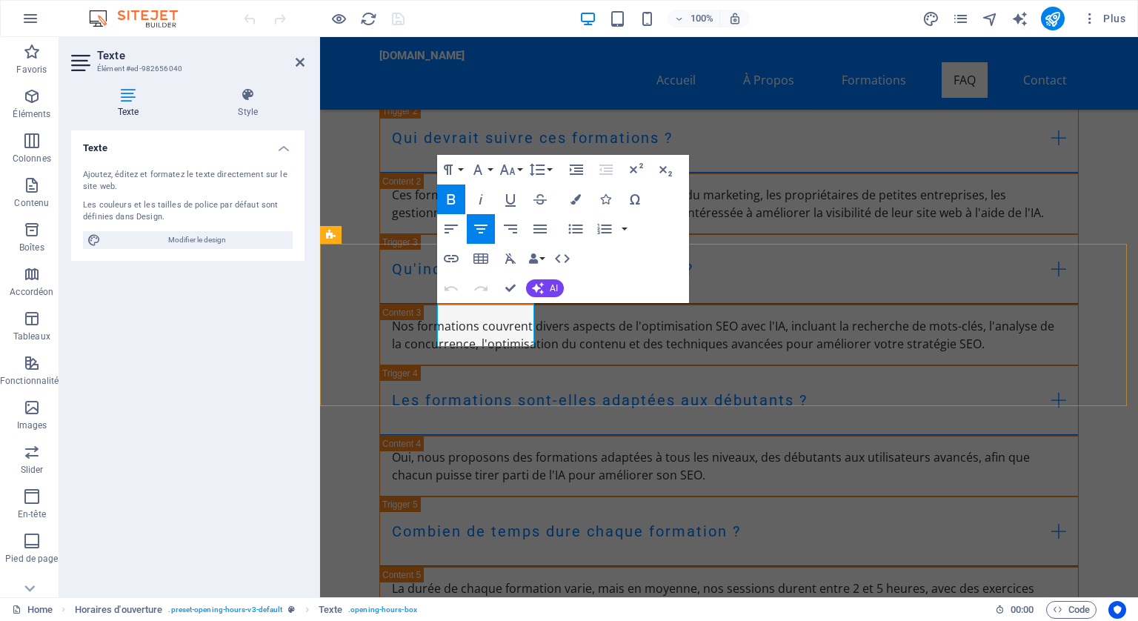
scroll to position [7998, 0]
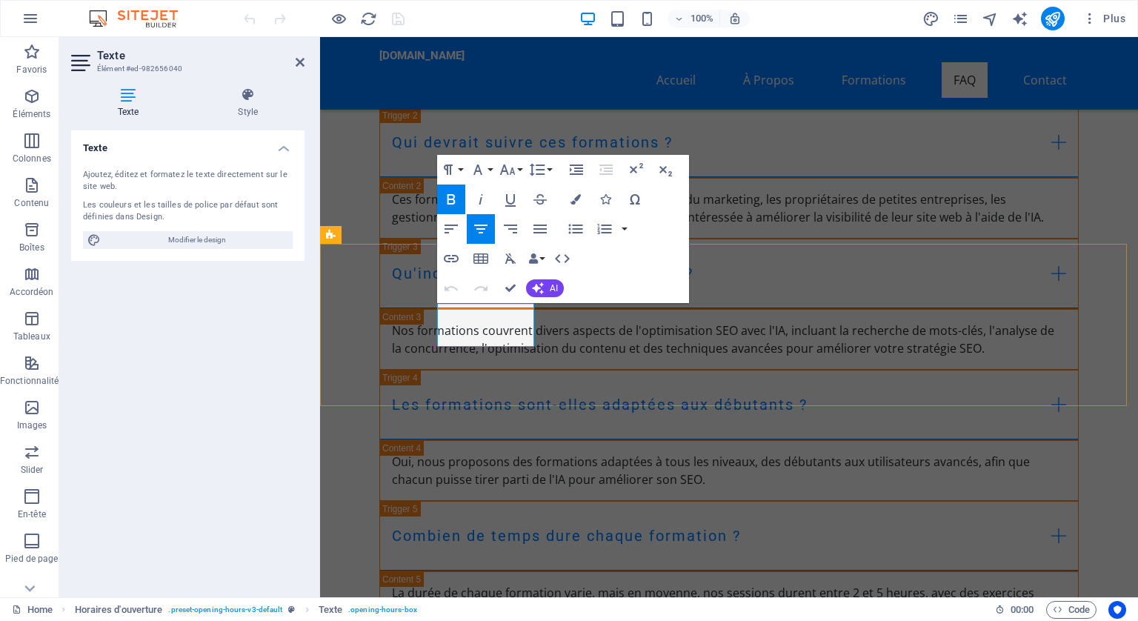
drag, startPoint x: 476, startPoint y: 329, endPoint x: 467, endPoint y: 328, distance: 9.7
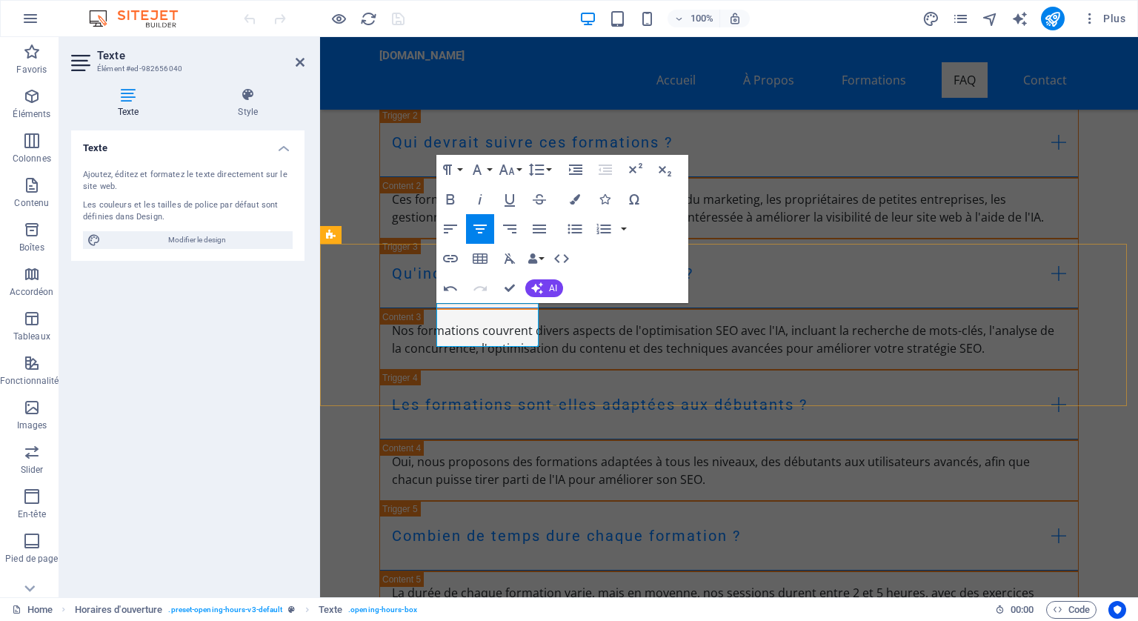
drag, startPoint x: 503, startPoint y: 326, endPoint x: 492, endPoint y: 330, distance: 11.7
drag, startPoint x: 527, startPoint y: 329, endPoint x: 451, endPoint y: 330, distance: 76.3
copy p "13h00 - 23h00"
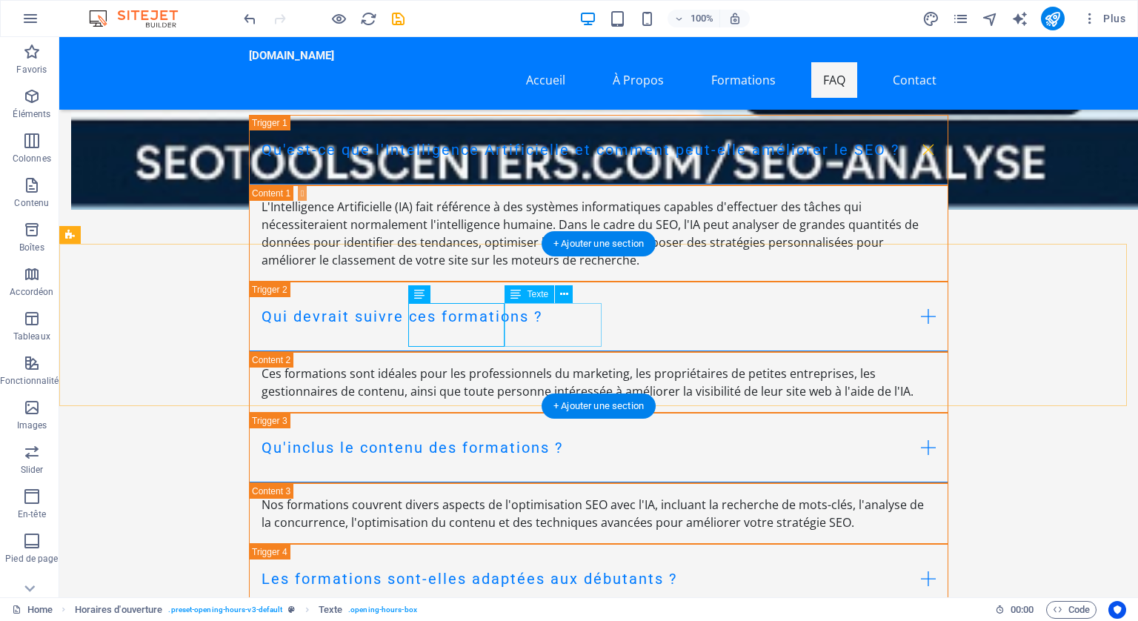
scroll to position [8171, 0]
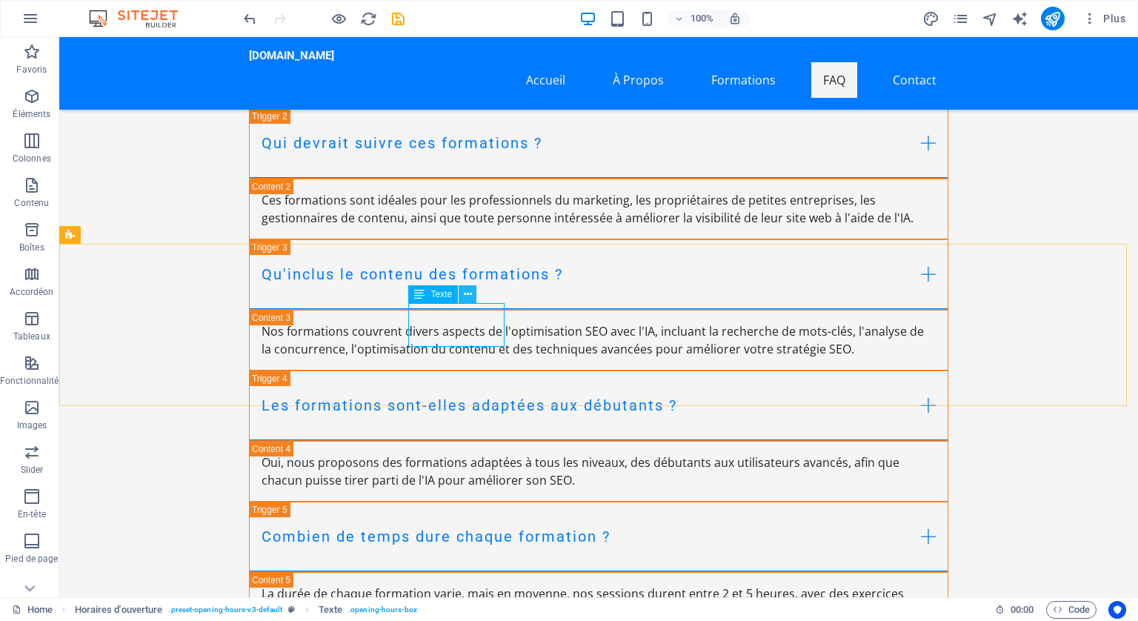
click at [467, 293] on icon at bounding box center [468, 295] width 8 height 16
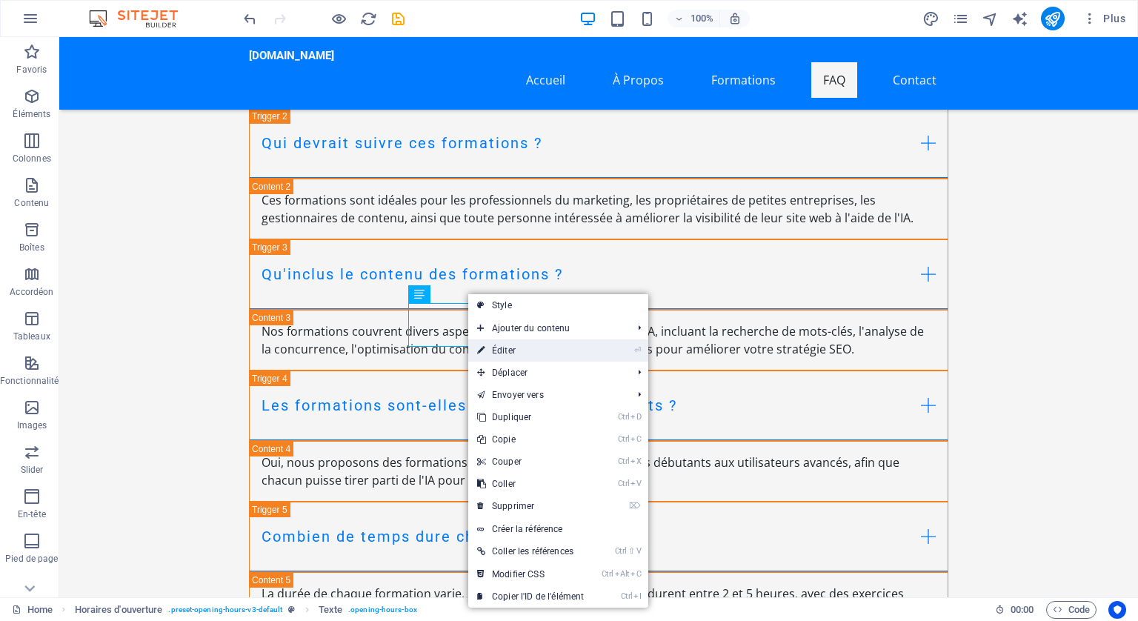
click at [505, 342] on link "⏎ Éditer" at bounding box center [530, 350] width 124 height 22
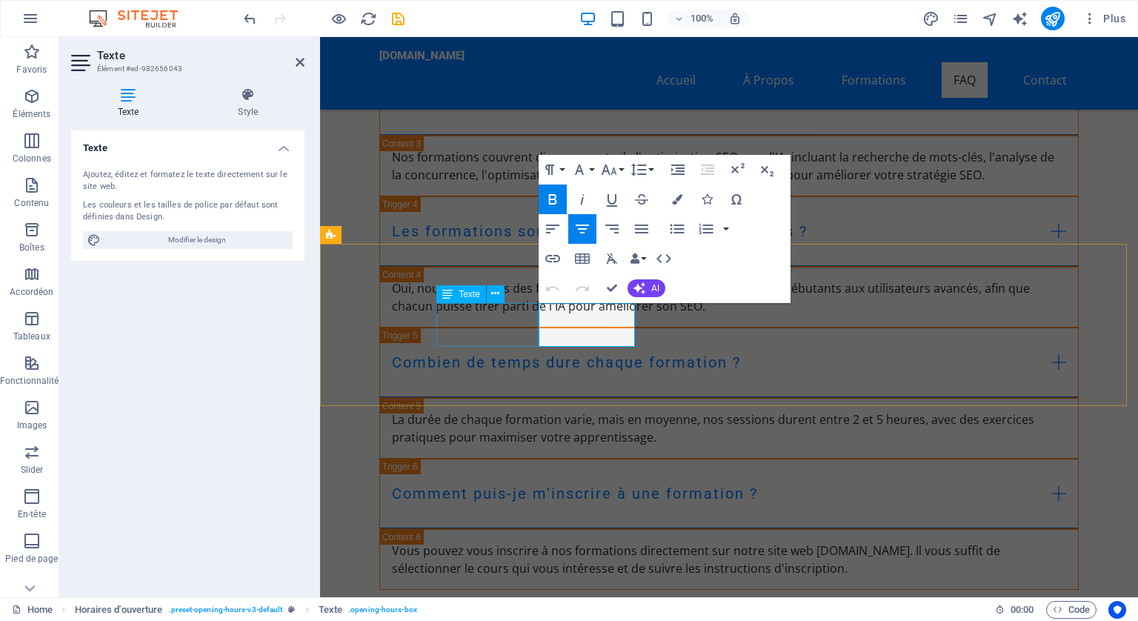
scroll to position [7998, 0]
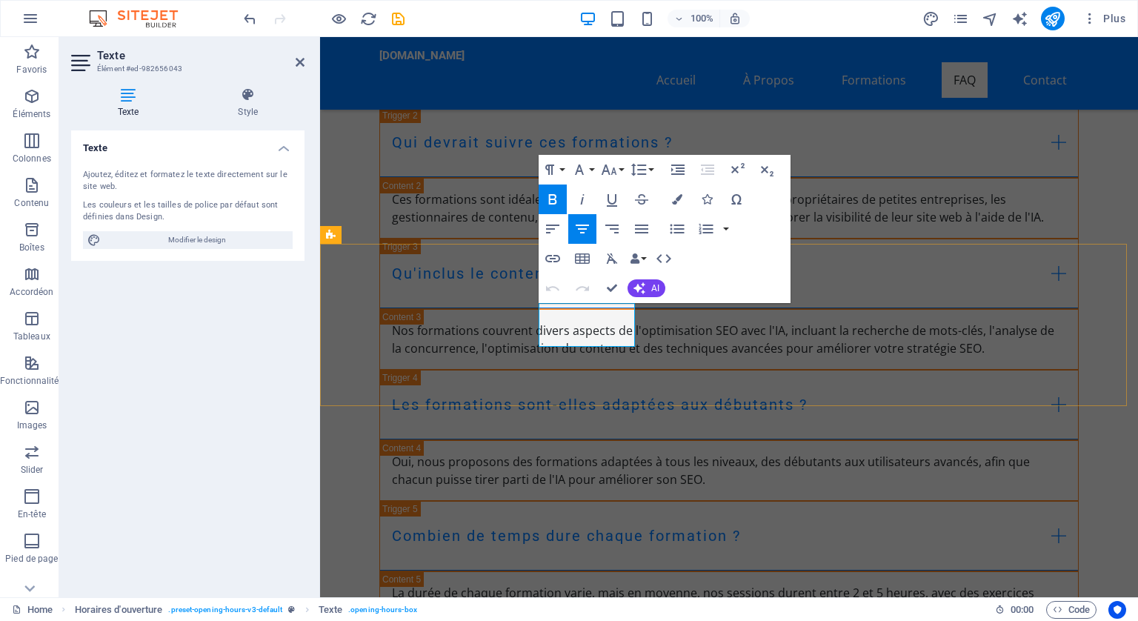
drag, startPoint x: 619, startPoint y: 329, endPoint x: 555, endPoint y: 325, distance: 64.6
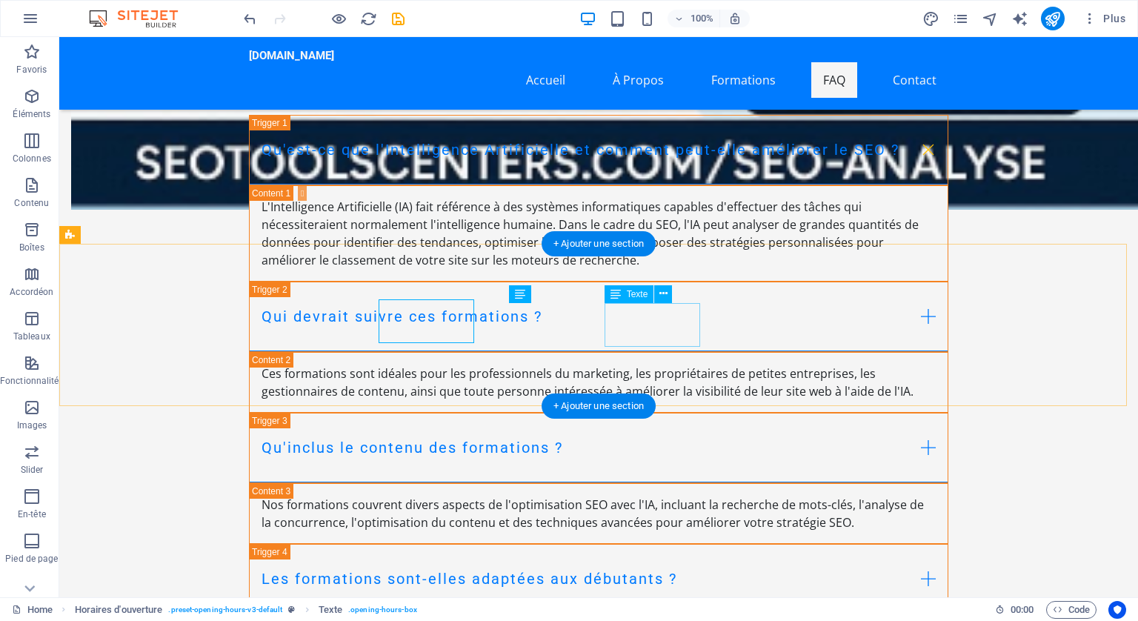
scroll to position [8171, 0]
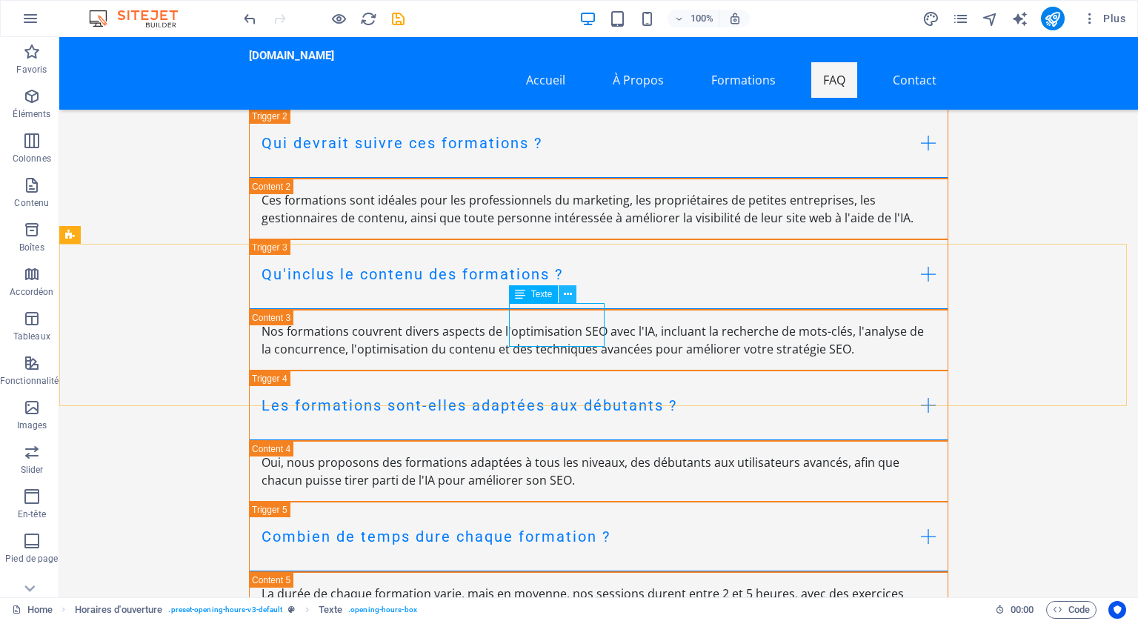
click at [566, 291] on icon at bounding box center [568, 295] width 8 height 16
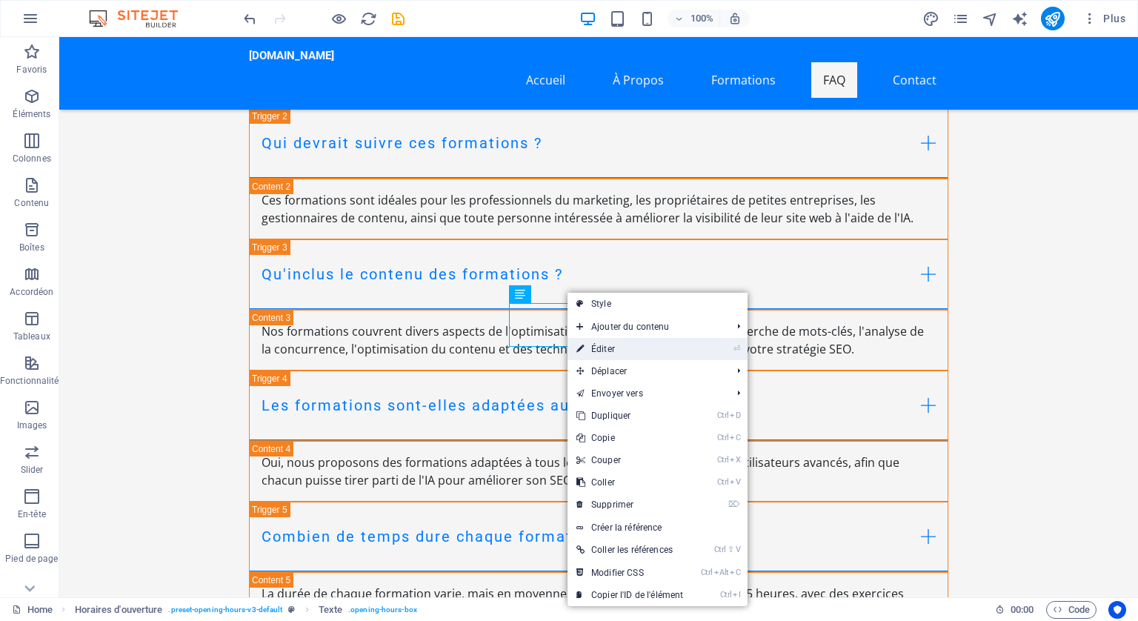
click at [601, 347] on link "⏎ Éditer" at bounding box center [630, 349] width 124 height 22
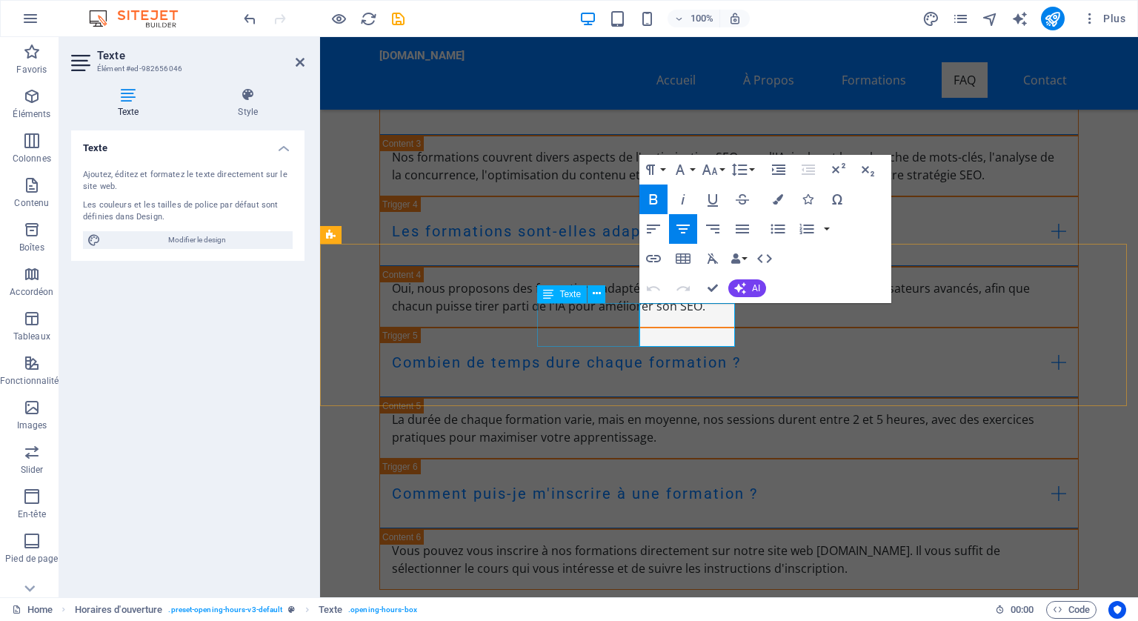
scroll to position [7998, 0]
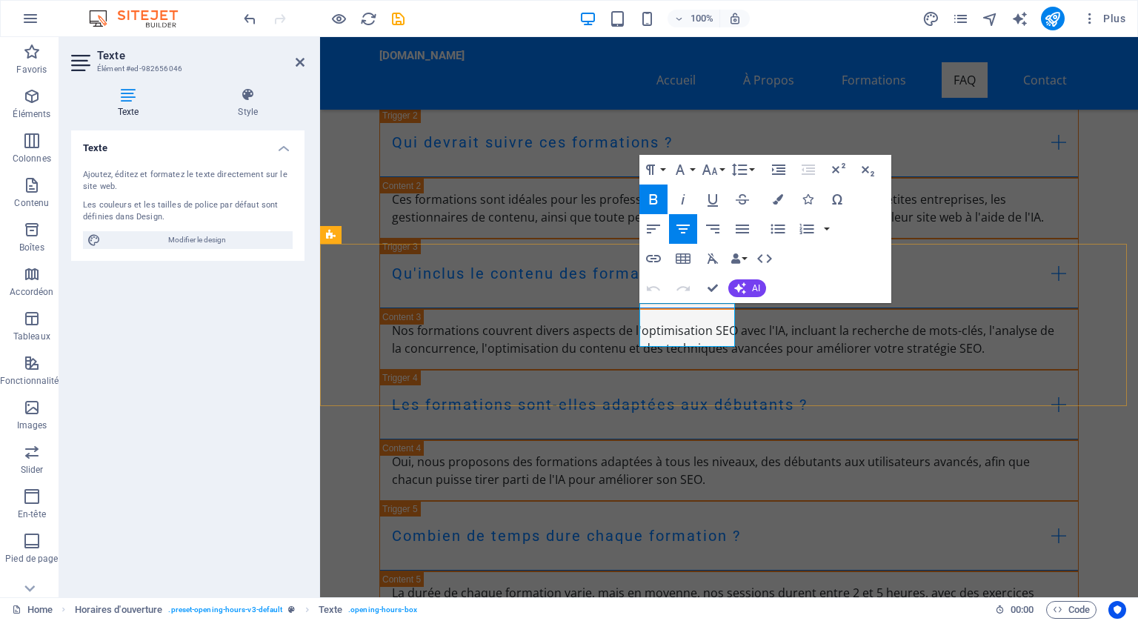
drag, startPoint x: 719, startPoint y: 331, endPoint x: 652, endPoint y: 336, distance: 67.6
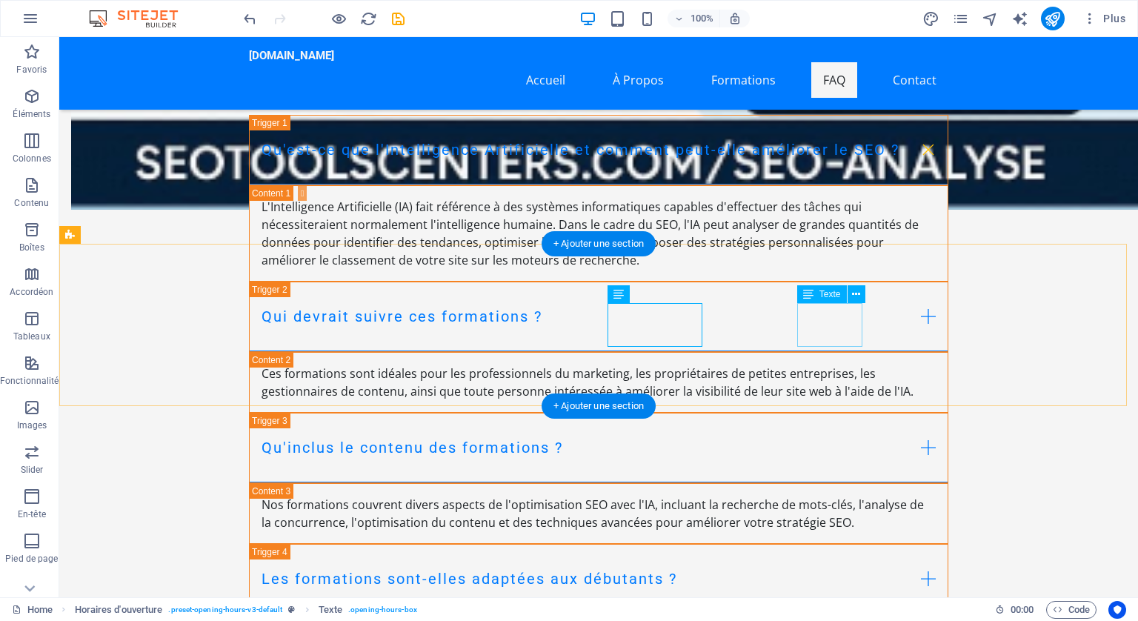
scroll to position [8171, 0]
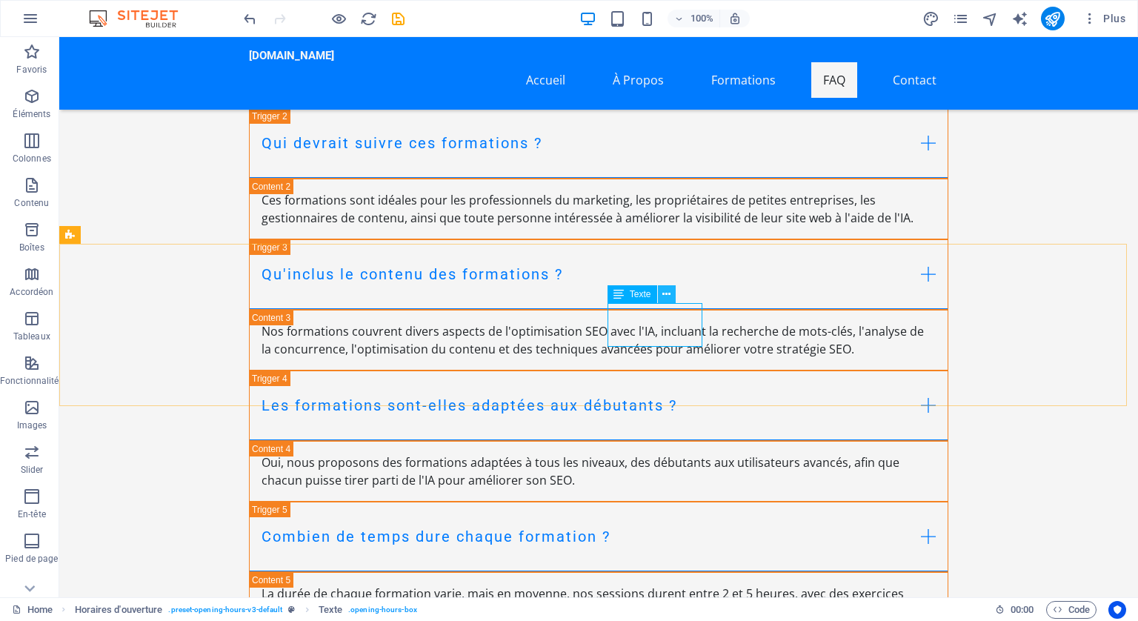
click at [668, 291] on icon at bounding box center [666, 295] width 8 height 16
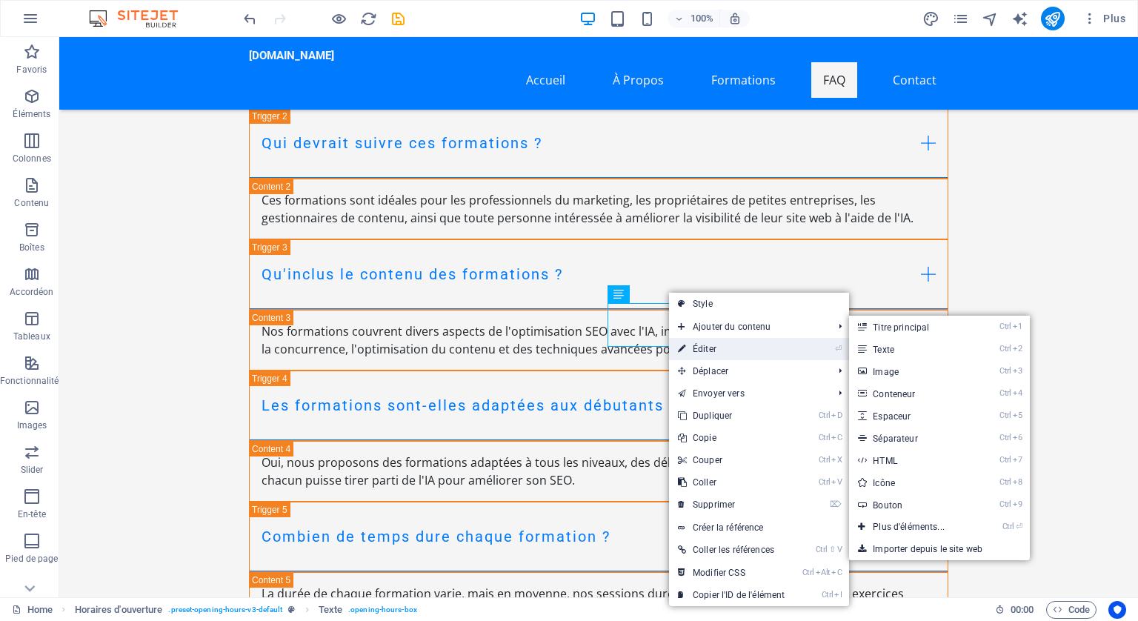
click at [708, 348] on link "⏎ Éditer" at bounding box center [731, 349] width 124 height 22
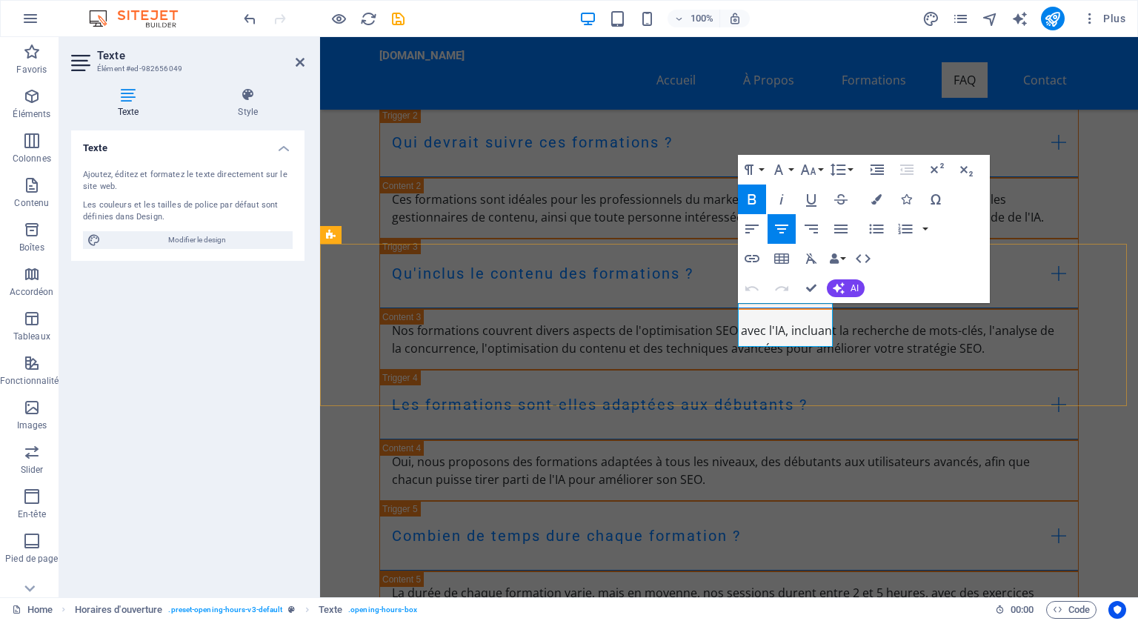
drag, startPoint x: 820, startPoint y: 333, endPoint x: 756, endPoint y: 331, distance: 63.8
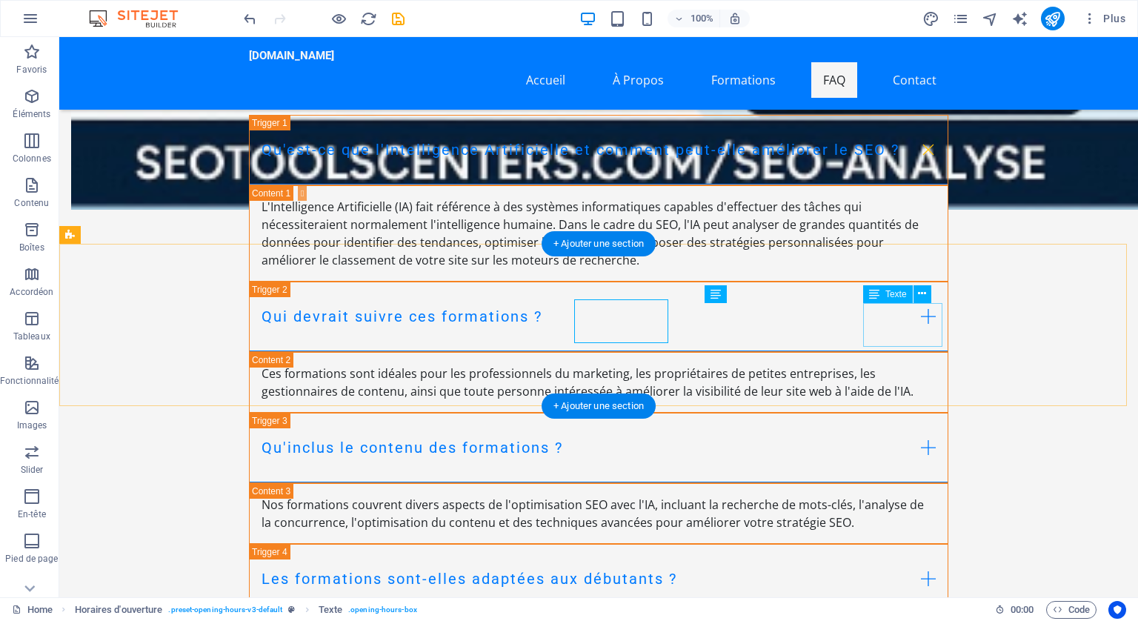
scroll to position [8171, 0]
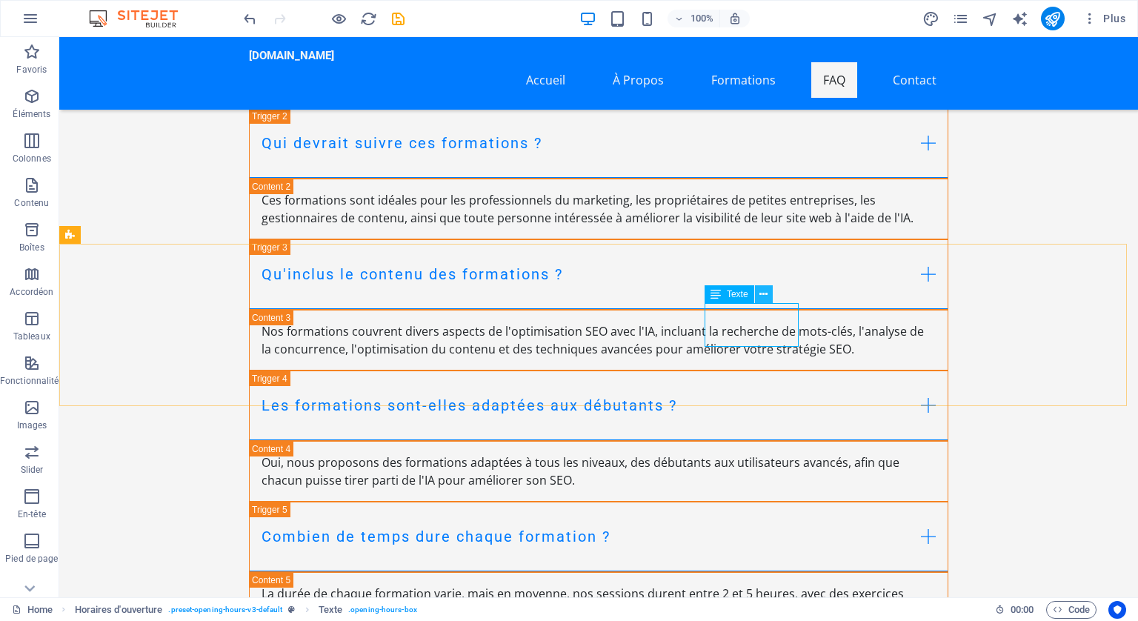
click at [762, 287] on icon at bounding box center [763, 295] width 8 height 16
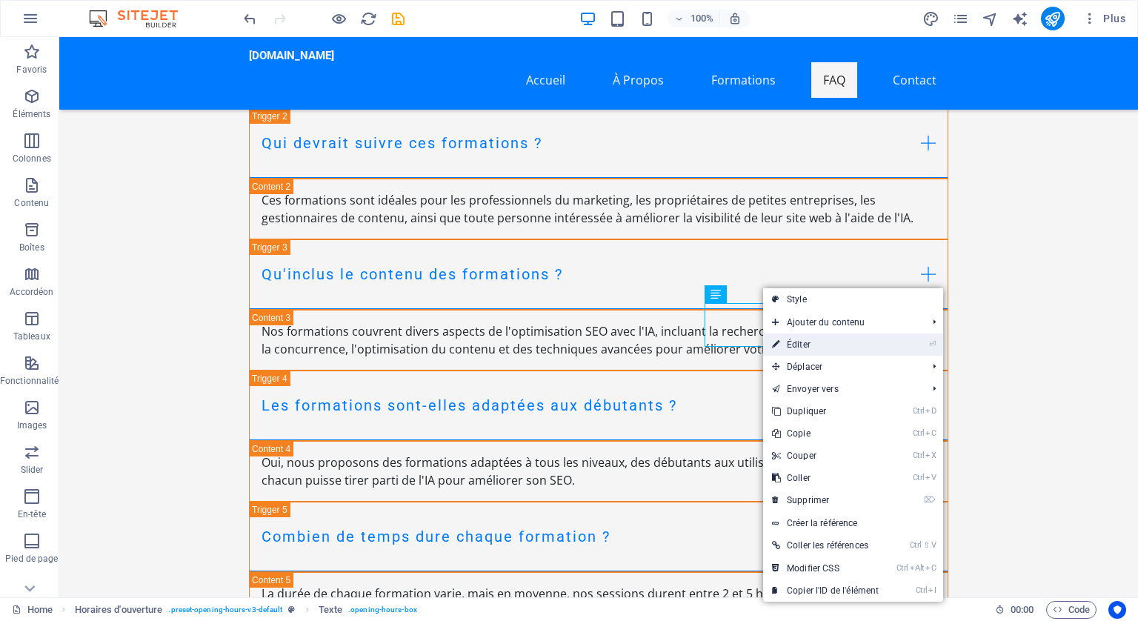
click at [810, 342] on link "⏎ Éditer" at bounding box center [825, 344] width 124 height 22
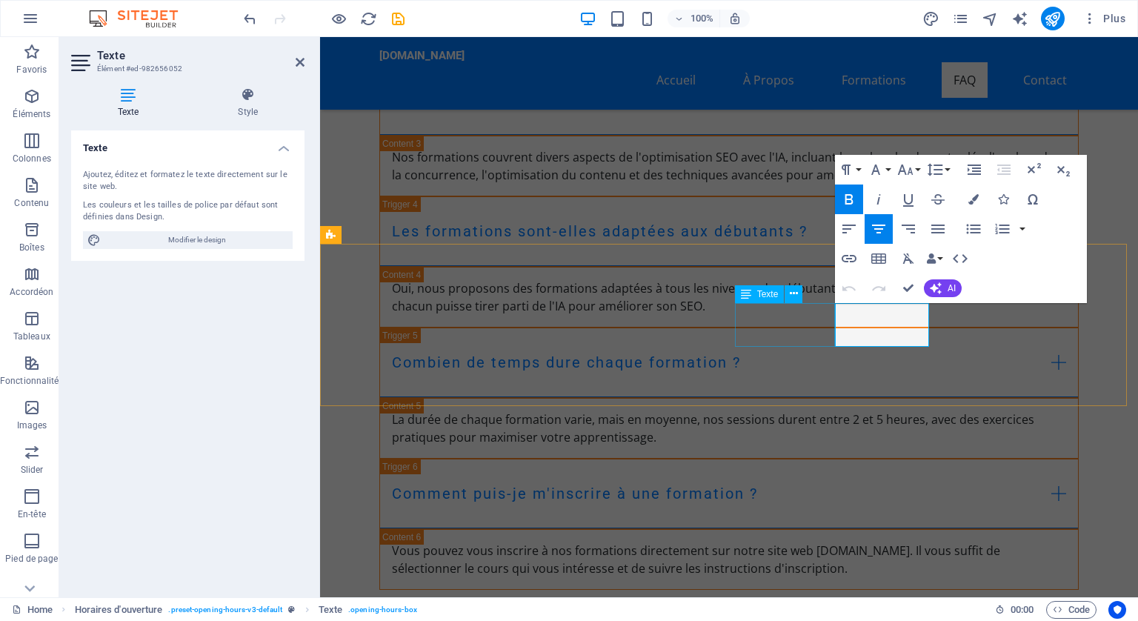
scroll to position [7998, 0]
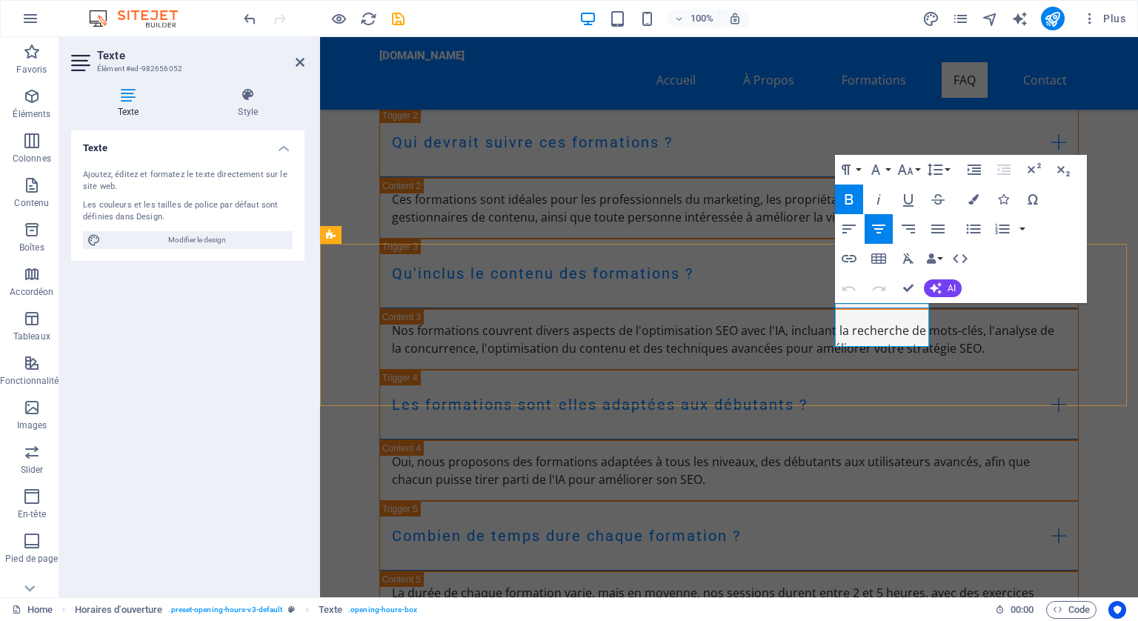
drag, startPoint x: 914, startPoint y: 332, endPoint x: 851, endPoint y: 327, distance: 63.2
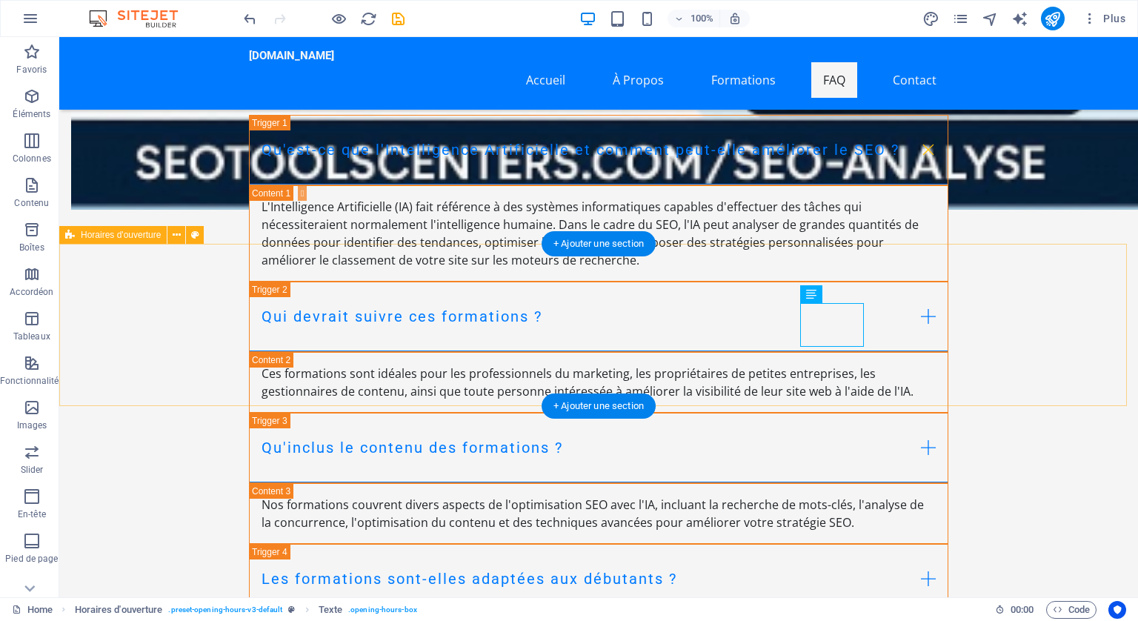
scroll to position [8171, 0]
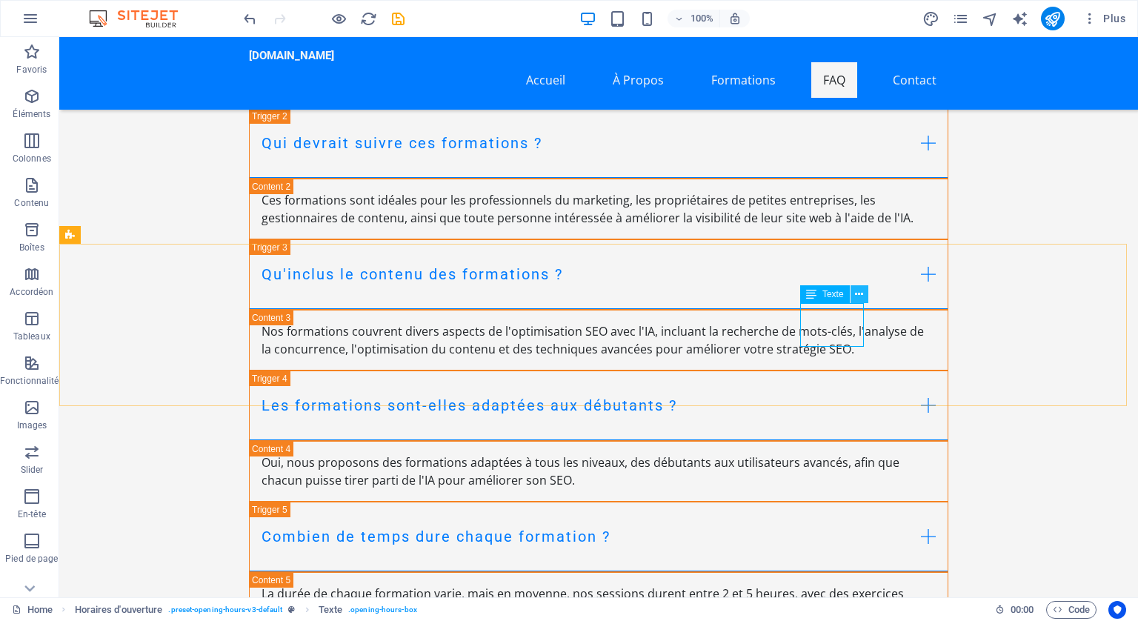
click at [860, 291] on icon at bounding box center [859, 295] width 8 height 16
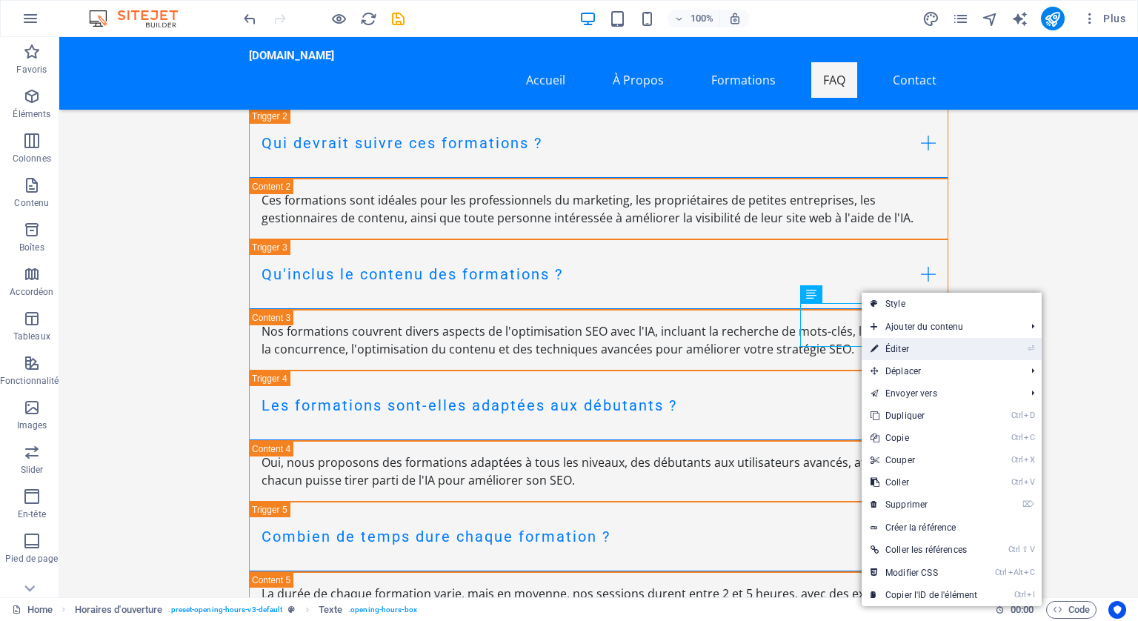
click at [894, 349] on link "⏎ Éditer" at bounding box center [924, 349] width 124 height 22
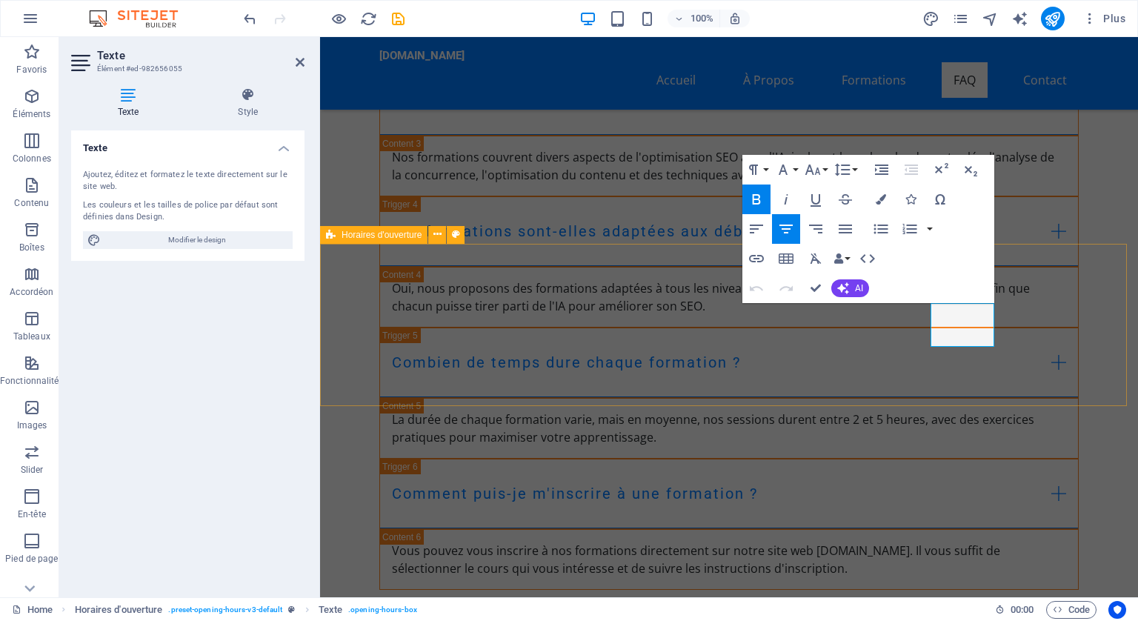
scroll to position [7998, 0]
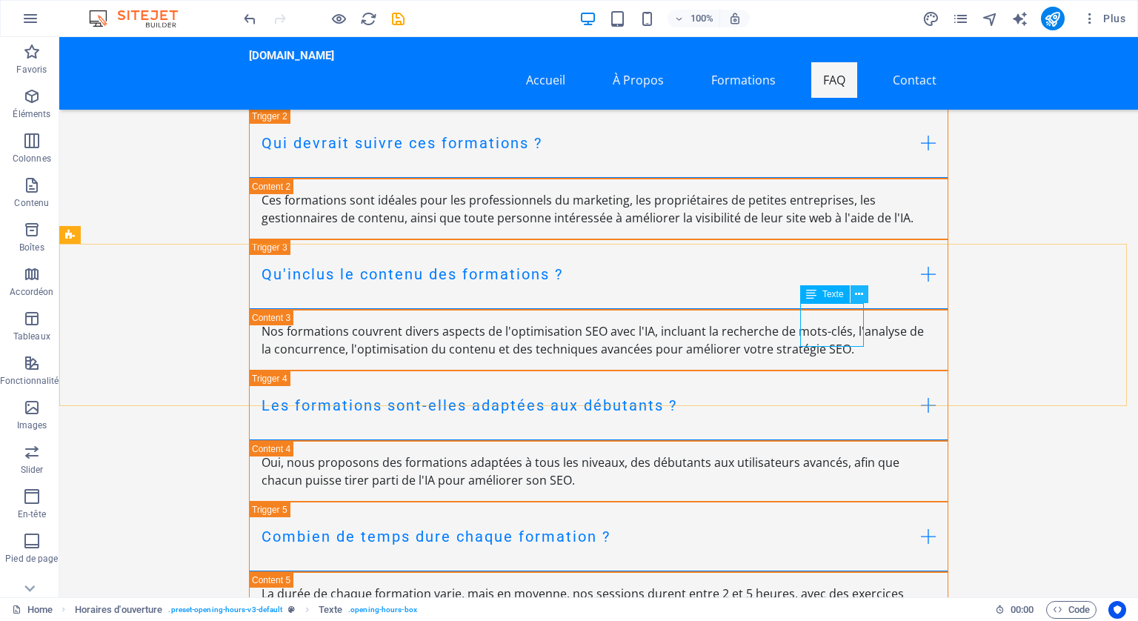
click at [856, 294] on icon at bounding box center [859, 295] width 8 height 16
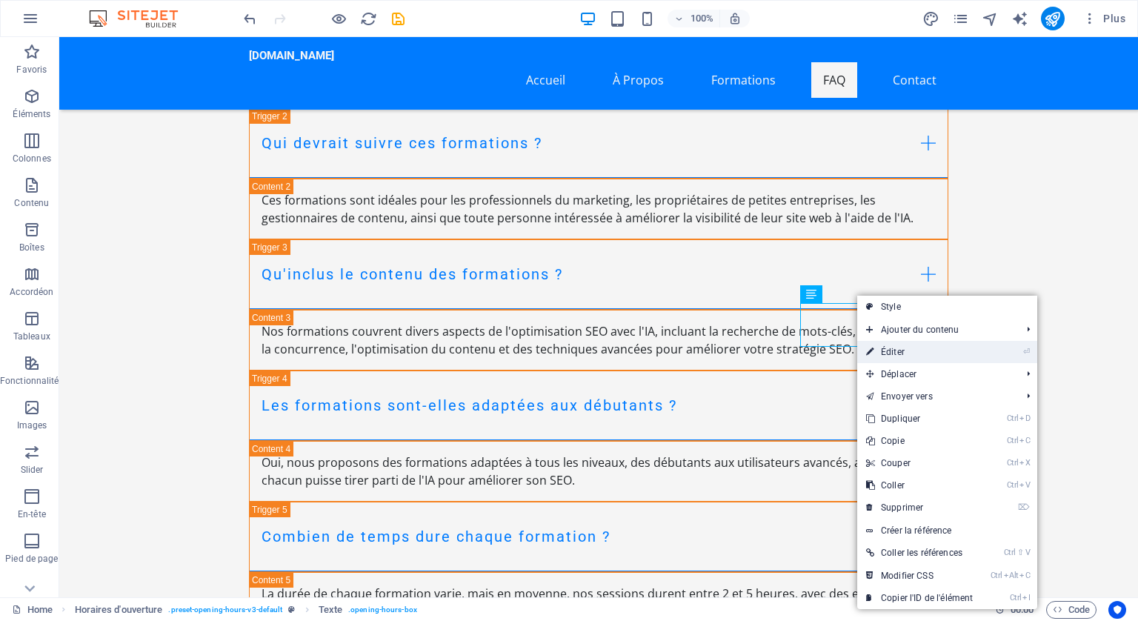
click at [888, 345] on link "⏎ Éditer" at bounding box center [919, 352] width 124 height 22
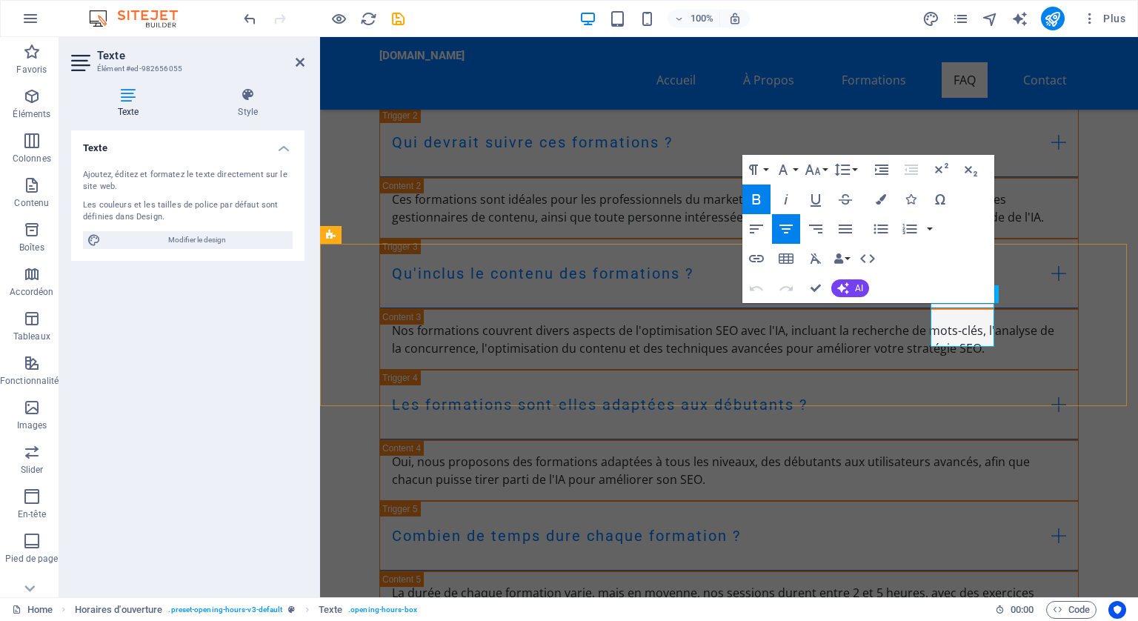
drag, startPoint x: 980, startPoint y: 331, endPoint x: 948, endPoint y: 330, distance: 31.9
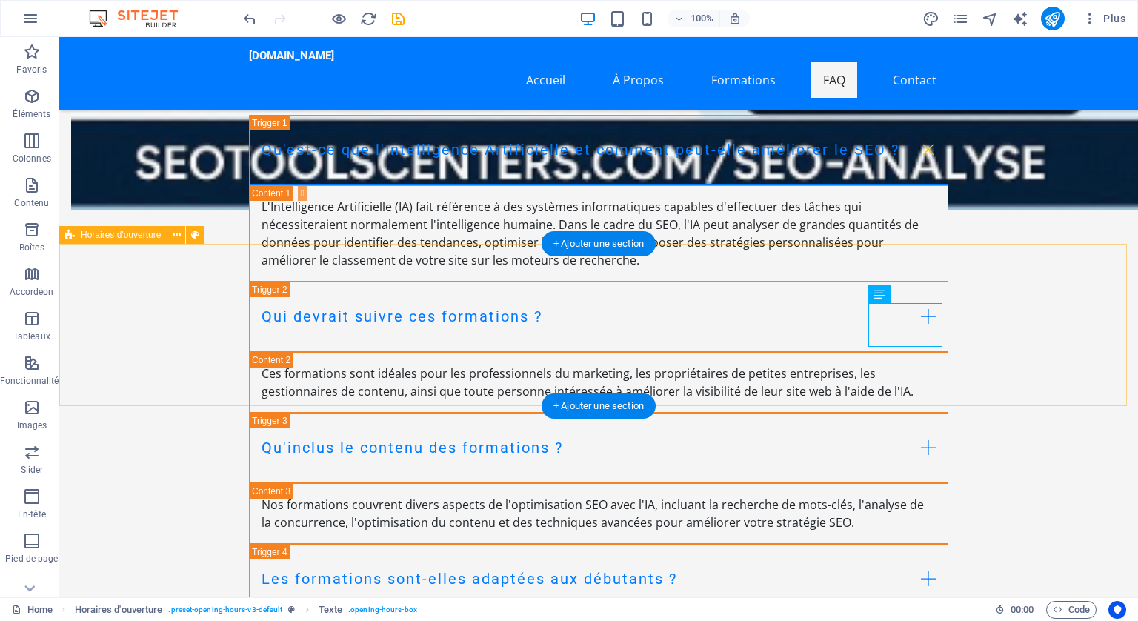
scroll to position [8171, 0]
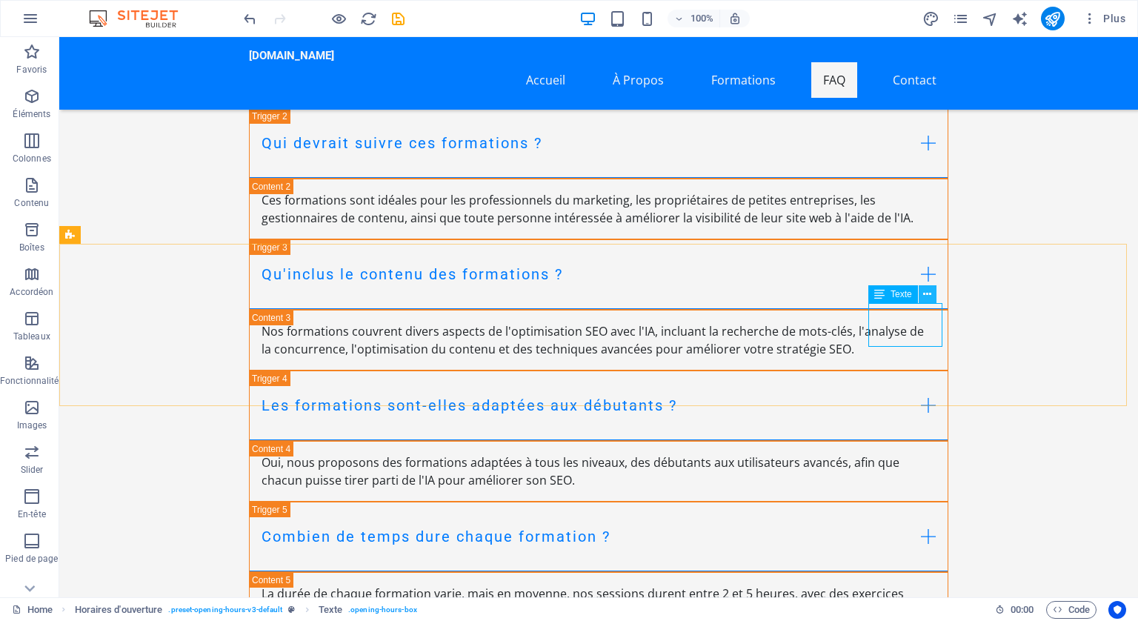
click at [931, 293] on icon at bounding box center [927, 295] width 8 height 16
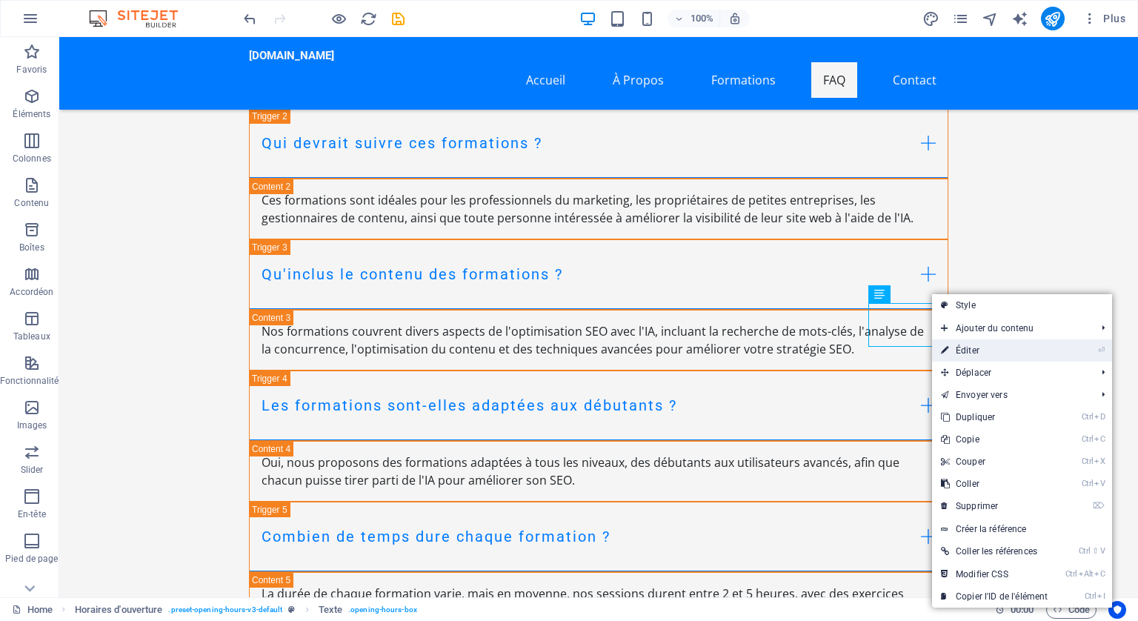
click at [980, 348] on link "⏎ Éditer" at bounding box center [994, 350] width 124 height 22
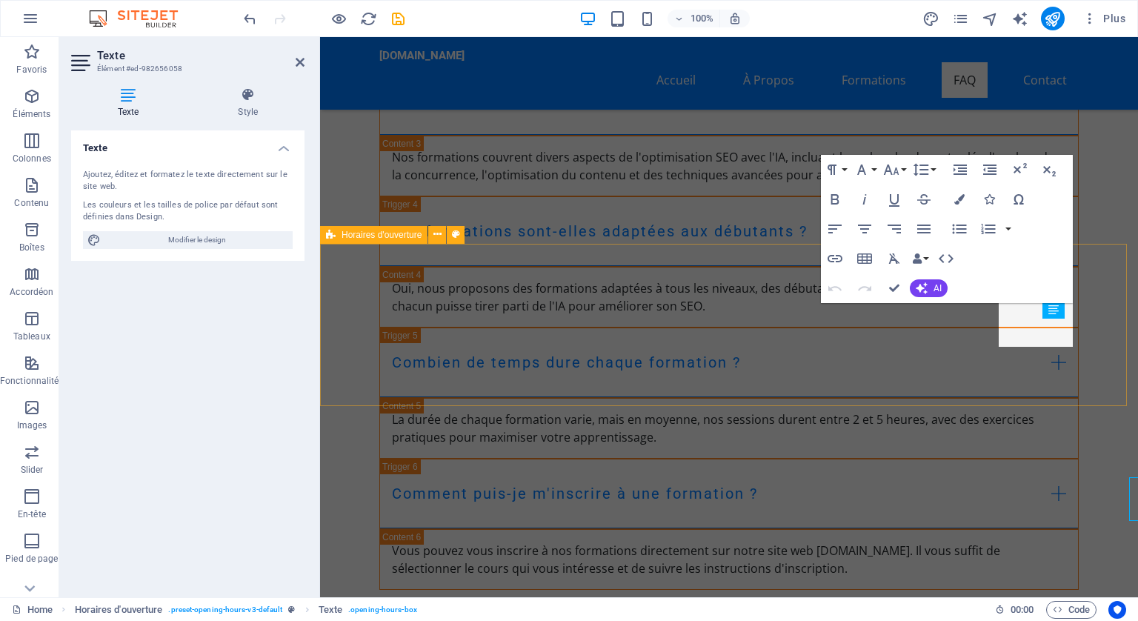
scroll to position [7998, 0]
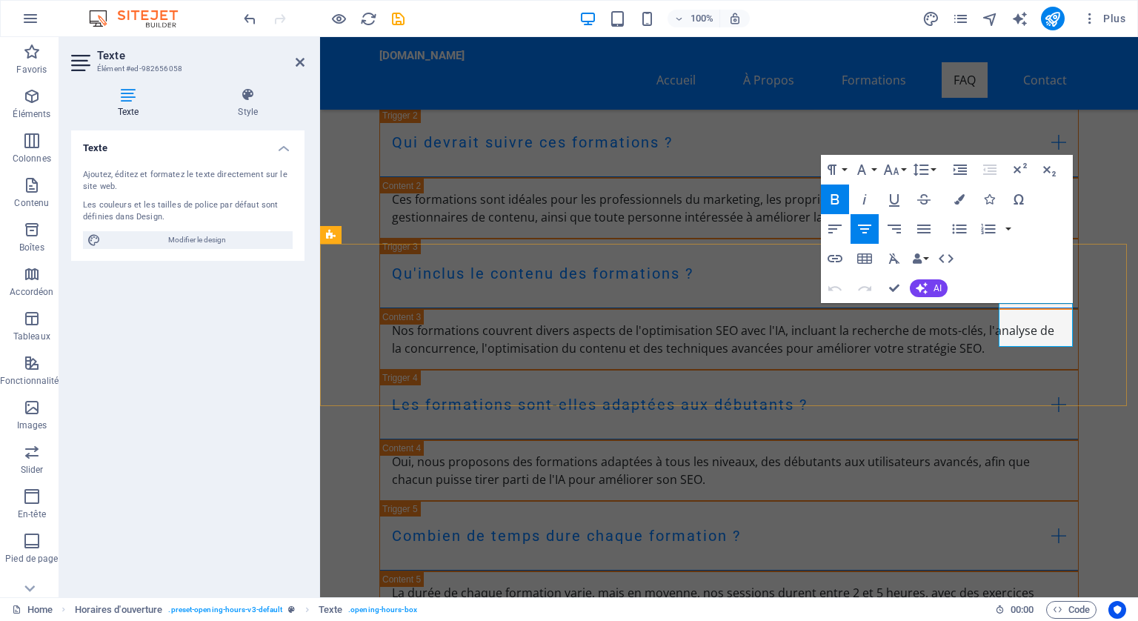
drag, startPoint x: 1052, startPoint y: 330, endPoint x: 1015, endPoint y: 325, distance: 37.3
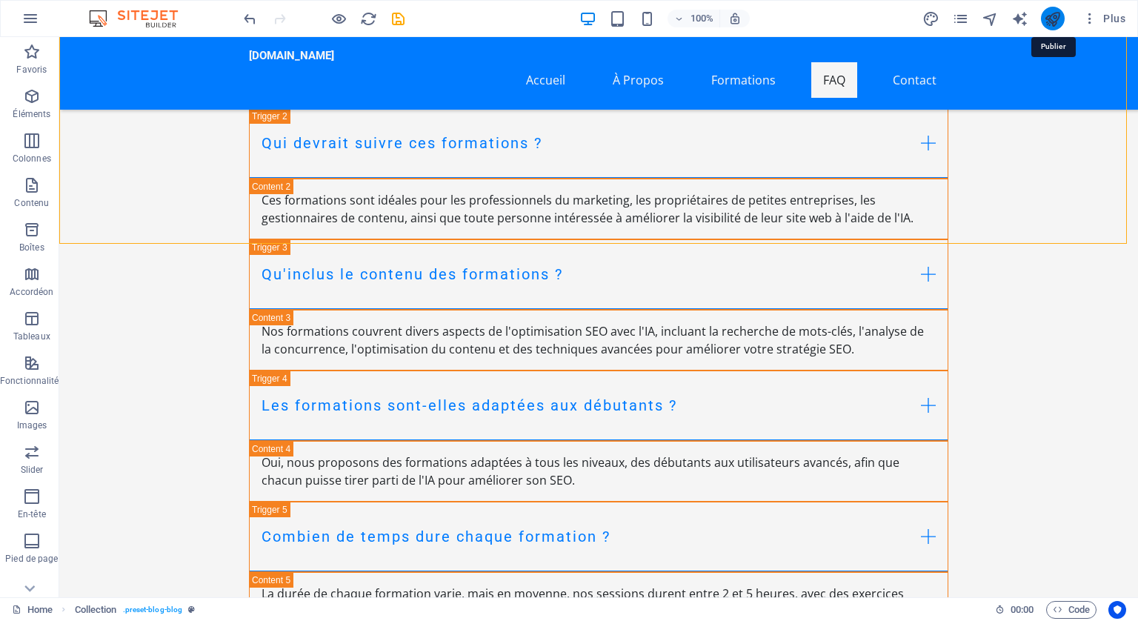
click at [1054, 14] on icon "publish" at bounding box center [1052, 18] width 17 height 17
checkbox input "false"
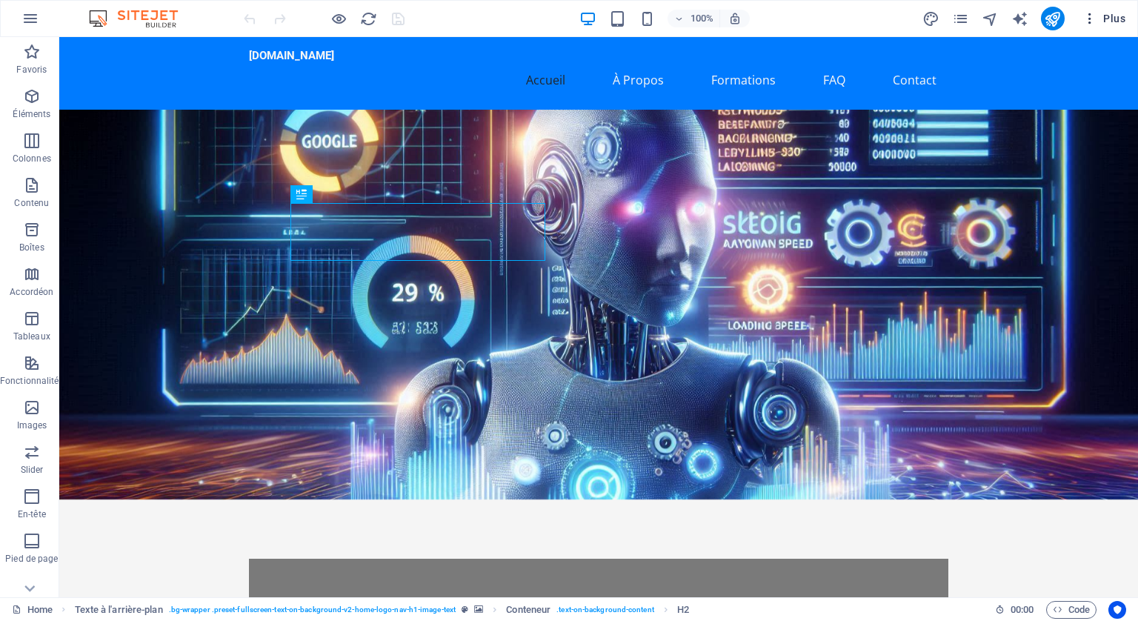
click at [1111, 20] on span "Plus" at bounding box center [1104, 18] width 43 height 15
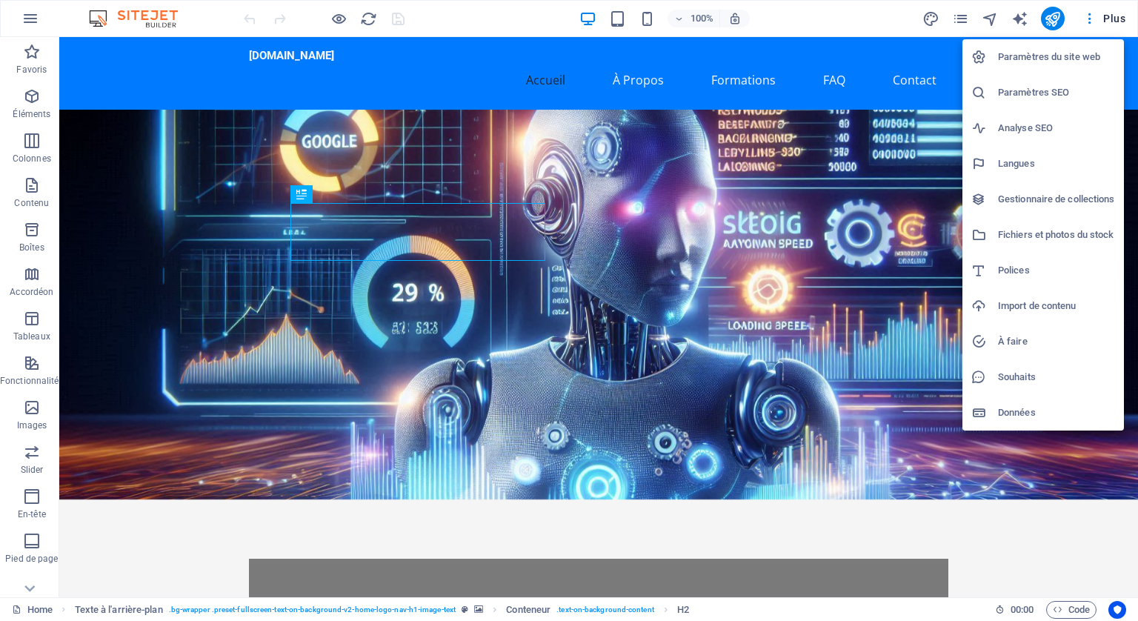
click at [1014, 161] on h6 "Langues" at bounding box center [1056, 164] width 117 height 18
select select "7"
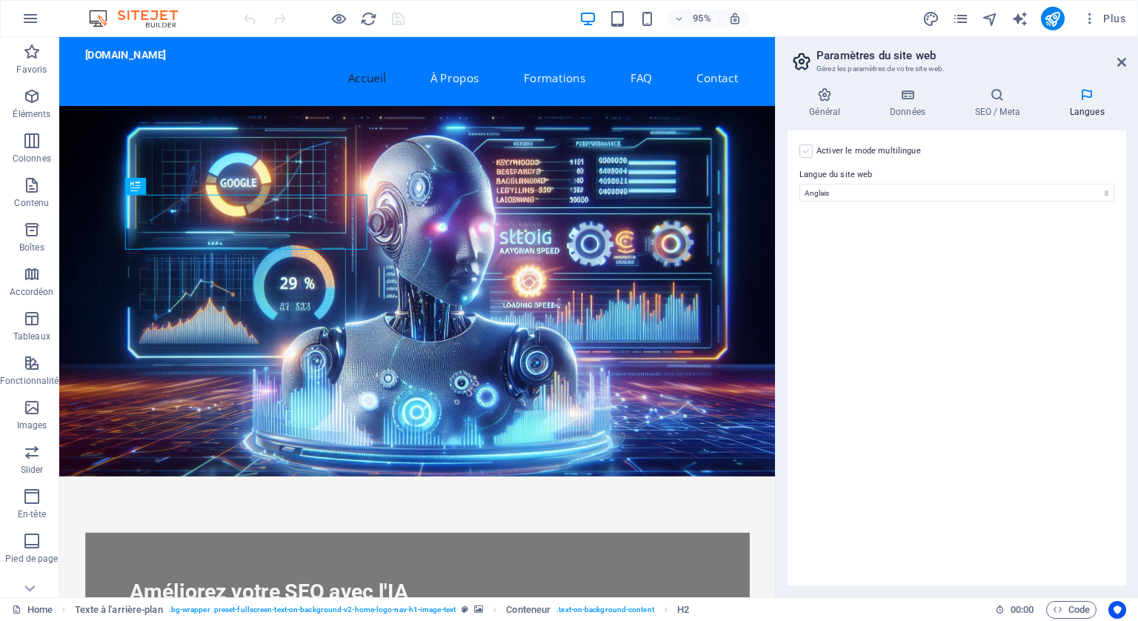
click at [804, 148] on label at bounding box center [806, 150] width 13 height 13
click at [0, 0] on input "Activer le mode multilingue Pour désactiver plusieurs langues, supprimez-les ju…" at bounding box center [0, 0] width 0 height 0
click at [1096, 261] on icon at bounding box center [1095, 265] width 9 height 18
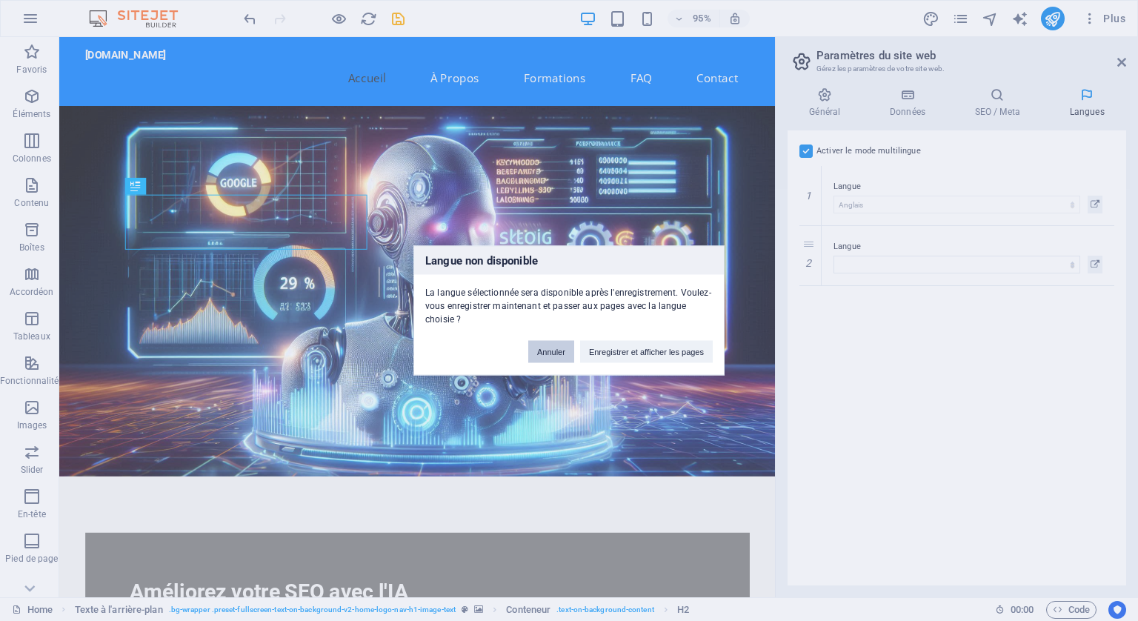
click at [561, 353] on button "Annuler" at bounding box center [551, 352] width 46 height 22
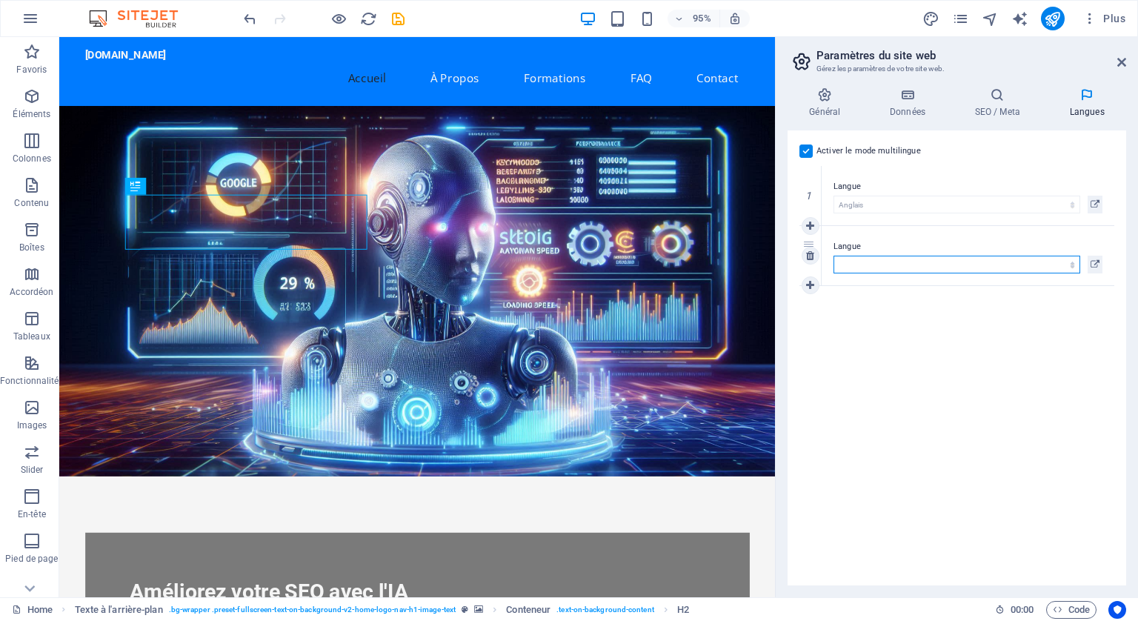
click at [873, 259] on select "Abkhazian Afar Afrikaans Akan Albanais Allemand Amharic Anglais Arabe Aragonese…" at bounding box center [957, 265] width 247 height 18
select select "5"
click at [834, 256] on select "Abkhazian Afar Afrikaans Akan Albanais Allemand Amharic Anglais Arabe Aragonese…" at bounding box center [957, 265] width 247 height 18
click at [1096, 263] on icon at bounding box center [1095, 265] width 9 height 18
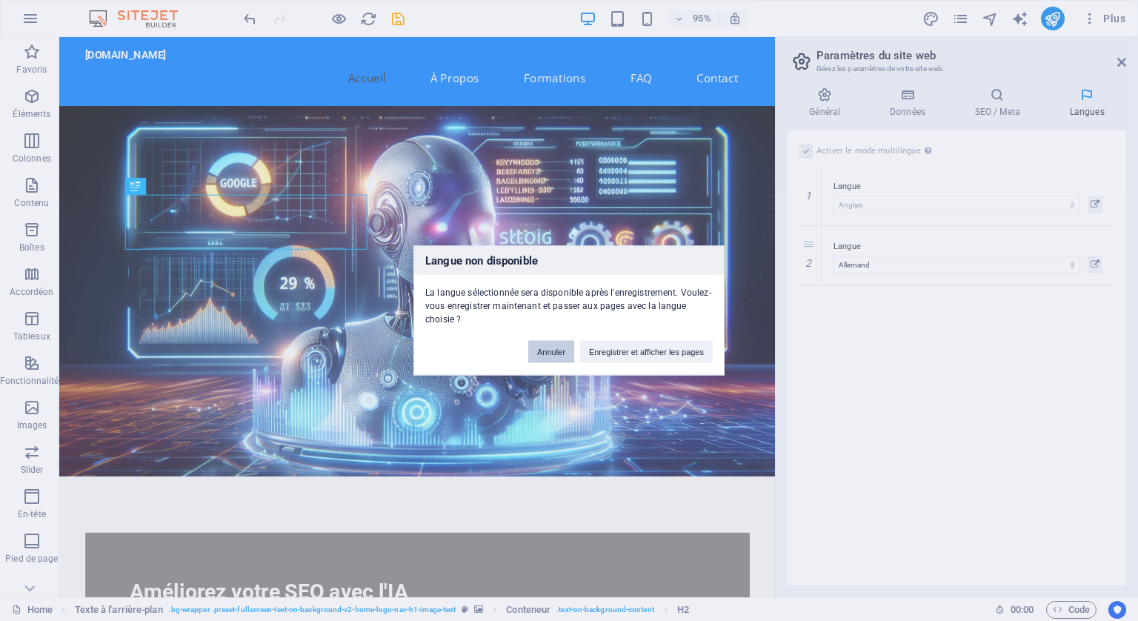
drag, startPoint x: 514, startPoint y: 324, endPoint x: 547, endPoint y: 346, distance: 39.5
click at [547, 346] on button "Annuler" at bounding box center [551, 352] width 46 height 22
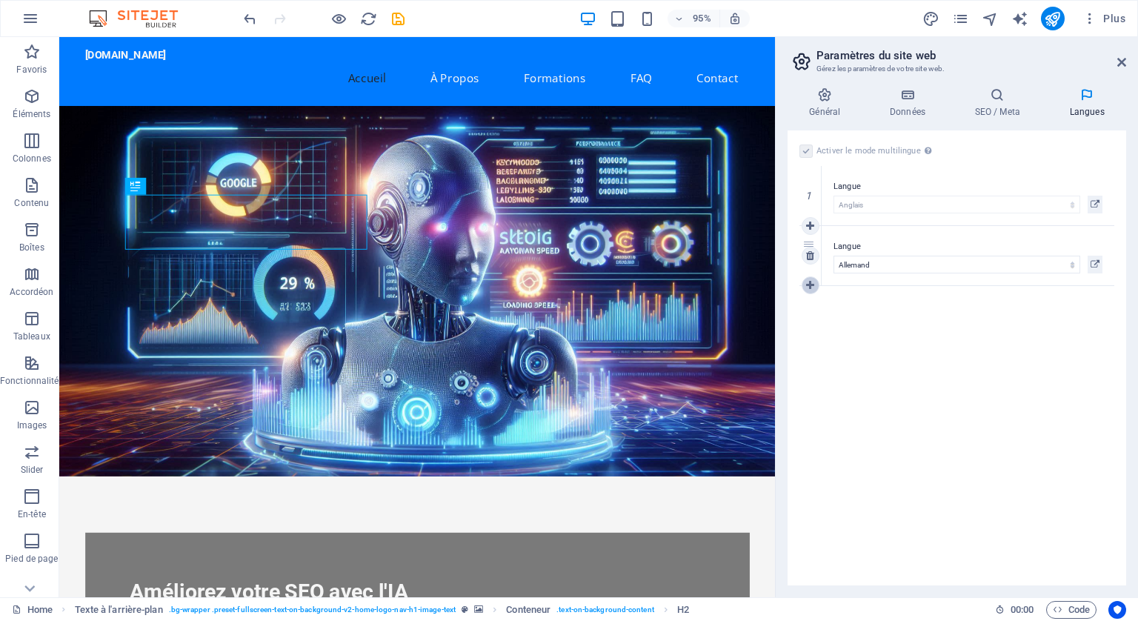
click at [809, 280] on icon at bounding box center [810, 285] width 8 height 10
click at [877, 319] on select "Abkhazian Afar Afrikaans Akan Albanais Allemand Amharic Anglais Arabe Aragonese…" at bounding box center [957, 325] width 247 height 18
select select "50"
click at [834, 316] on select "Abkhazian Afar Afrikaans Akan Albanais Allemand Amharic Anglais Arabe Aragonese…" at bounding box center [957, 325] width 247 height 18
click at [815, 339] on link at bounding box center [811, 345] width 18 height 18
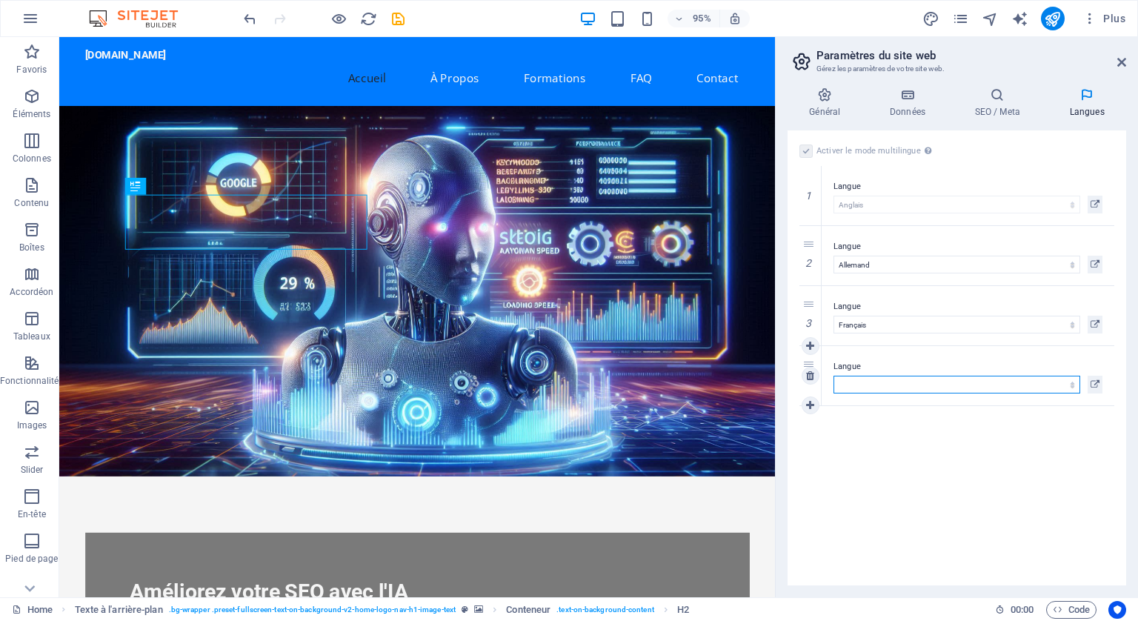
click at [867, 380] on select "Abkhazian Afar Afrikaans Akan Albanais Allemand Amharic Anglais Arabe Aragonese…" at bounding box center [957, 385] width 247 height 18
select select "42"
click at [834, 376] on select "Abkhazian Afar Afrikaans Akan Albanais Allemand Amharic Anglais Arabe Aragonese…" at bounding box center [957, 385] width 247 height 18
click at [813, 400] on icon at bounding box center [810, 405] width 8 height 10
click at [890, 436] on select "Abkhazian Afar Afrikaans Akan Albanais Allemand Amharic Anglais Arabe Aragonese…" at bounding box center [957, 445] width 247 height 18
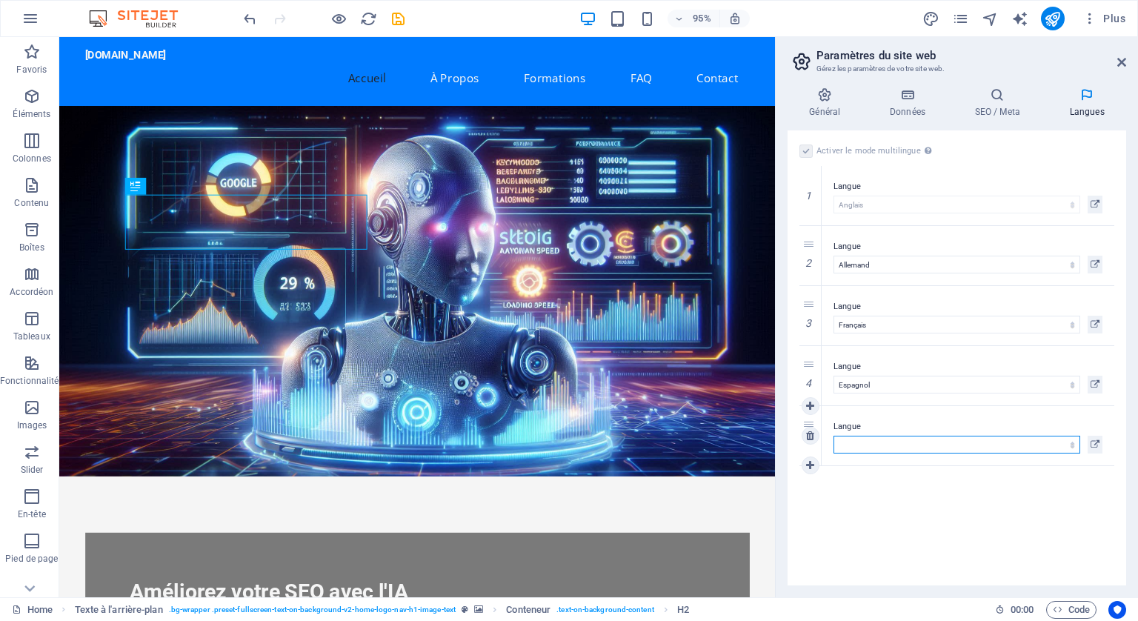
select select "76"
click at [834, 436] on select "Abkhazian Afar Afrikaans Akan Albanais Allemand Amharic Anglais Arabe Aragonese…" at bounding box center [957, 445] width 247 height 18
click at [1052, 14] on icon "publish" at bounding box center [1052, 18] width 17 height 17
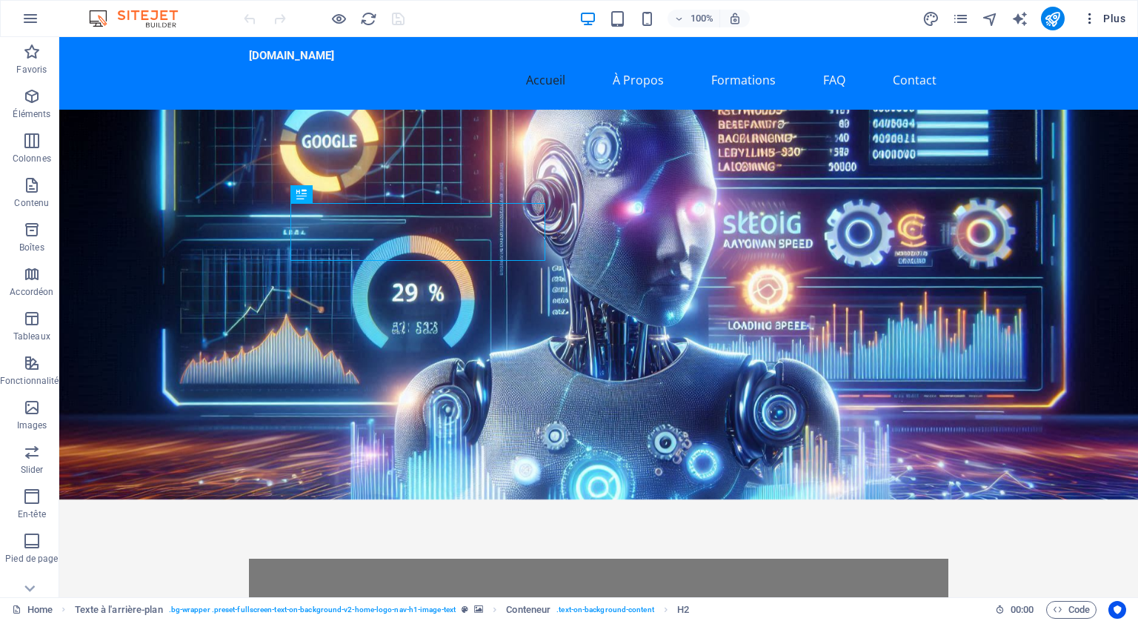
click at [1089, 10] on button "Plus" at bounding box center [1104, 19] width 55 height 24
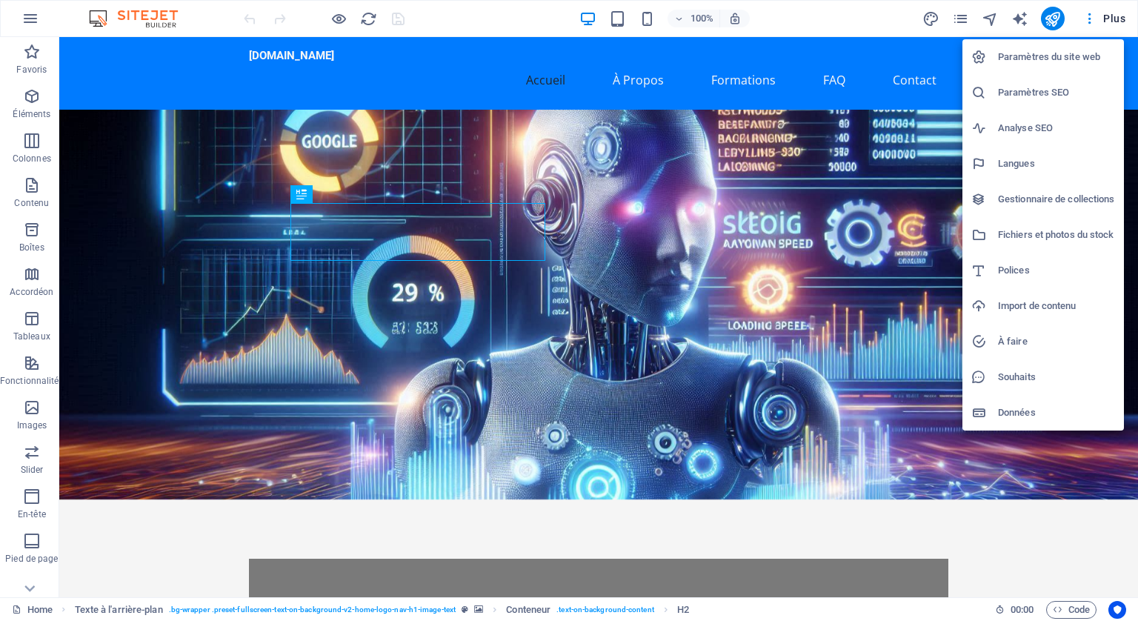
click at [1022, 162] on h6 "Langues" at bounding box center [1056, 164] width 117 height 18
select select "7"
select select "5"
select select "50"
select select "42"
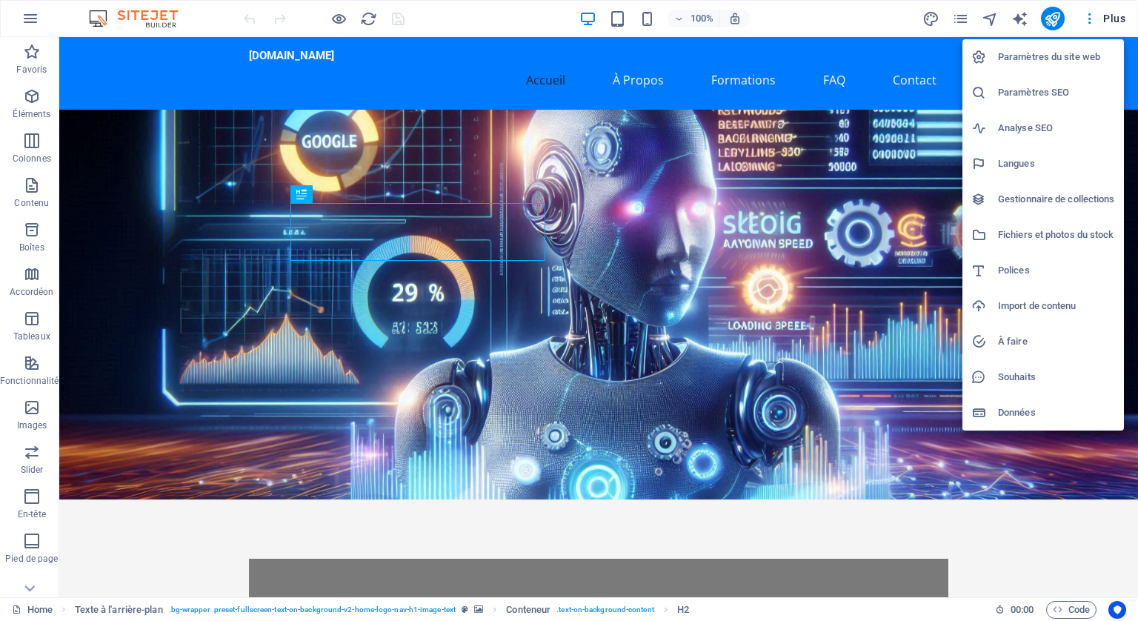
select select "76"
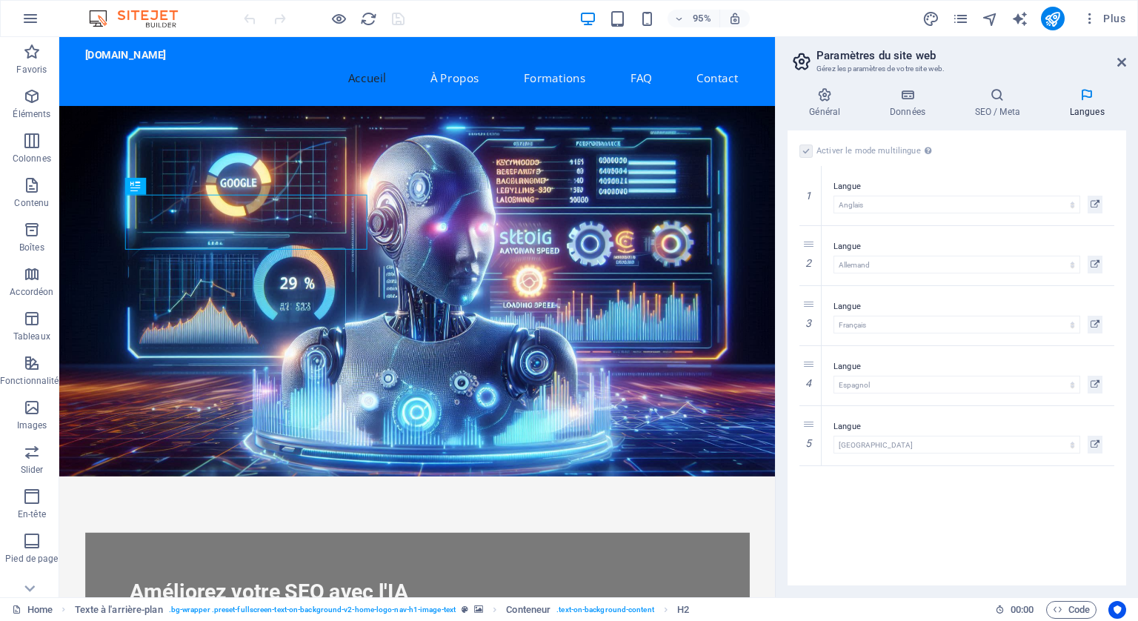
click at [806, 149] on label at bounding box center [806, 150] width 13 height 13
click at [814, 147] on div "Activer le mode multilingue Pour désactiver plusieurs langues, supprimez-les ju…" at bounding box center [957, 151] width 315 height 18
click at [806, 149] on label at bounding box center [806, 150] width 13 height 13
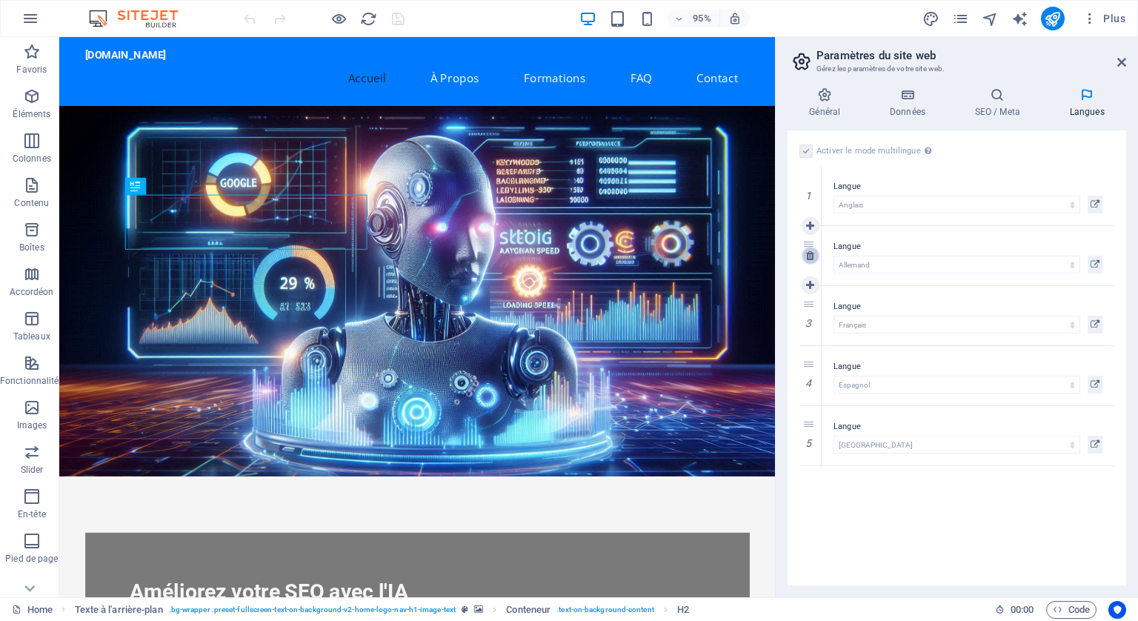
click at [809, 254] on icon at bounding box center [810, 255] width 8 height 10
select select "50"
select select "42"
select select "76"
select select "50"
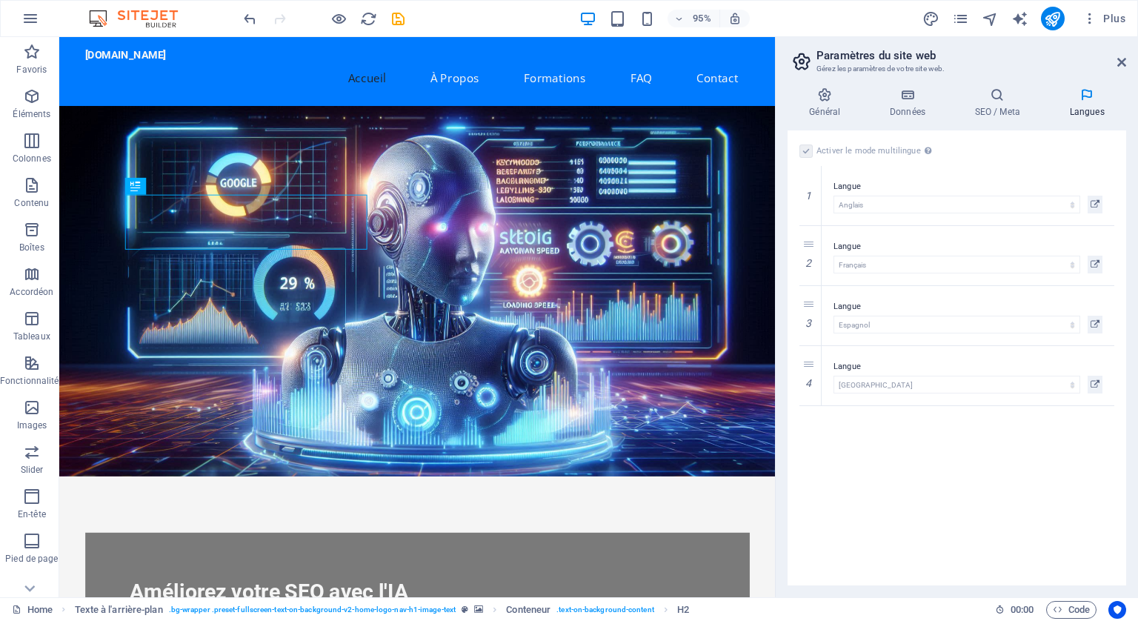
click at [0, 0] on icon at bounding box center [0, 0] width 0 height 0
select select "76"
click at [0, 0] on icon at bounding box center [0, 0] width 0 height 0
select select "76"
click at [0, 0] on icon at bounding box center [0, 0] width 0 height 0
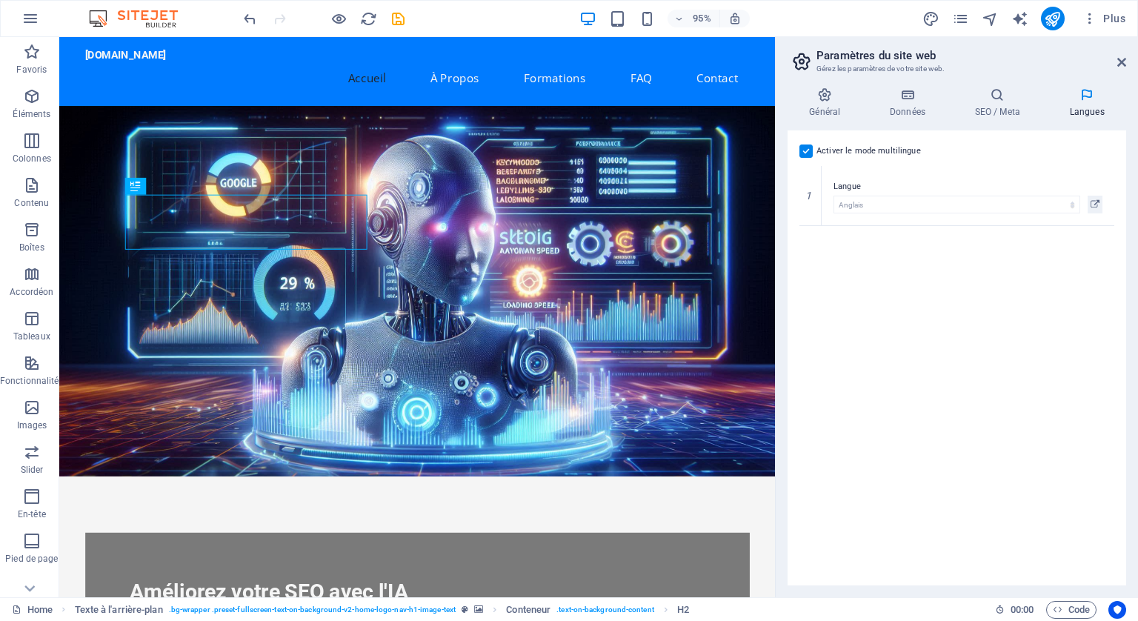
click at [806, 147] on label at bounding box center [806, 150] width 13 height 13
click at [0, 0] on input "Activer le mode multilingue Pour désactiver plusieurs langues, supprimez-les ju…" at bounding box center [0, 0] width 0 height 0
click at [1052, 10] on icon "publish" at bounding box center [1052, 18] width 17 height 17
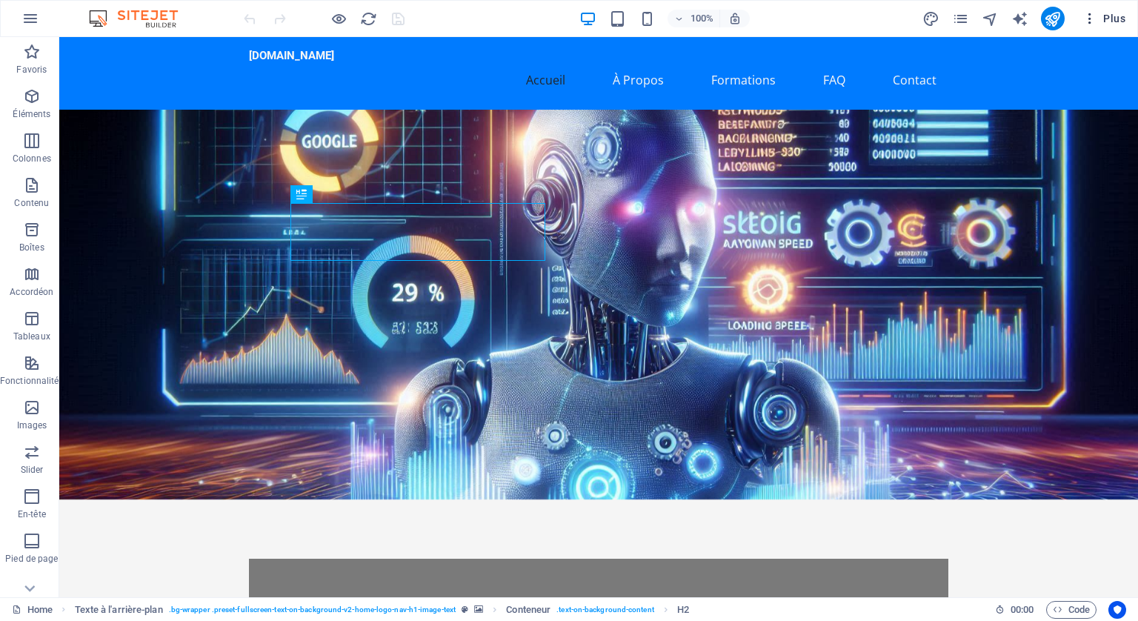
click at [1092, 22] on icon "button" at bounding box center [1090, 18] width 15 height 15
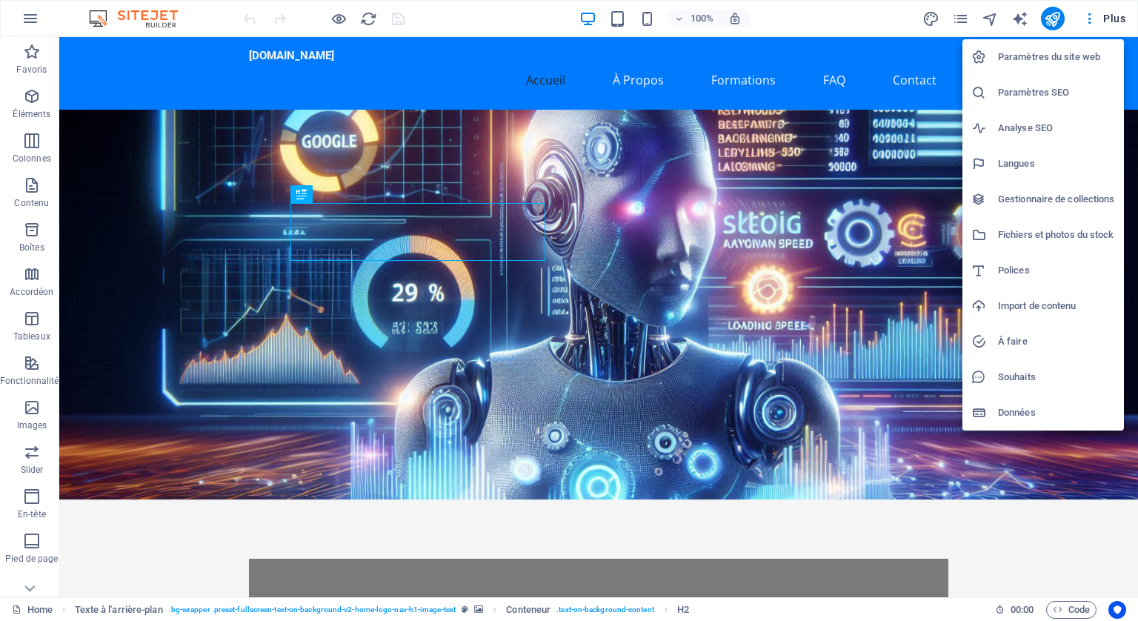
click at [1011, 162] on h6 "Langues" at bounding box center [1056, 164] width 117 height 18
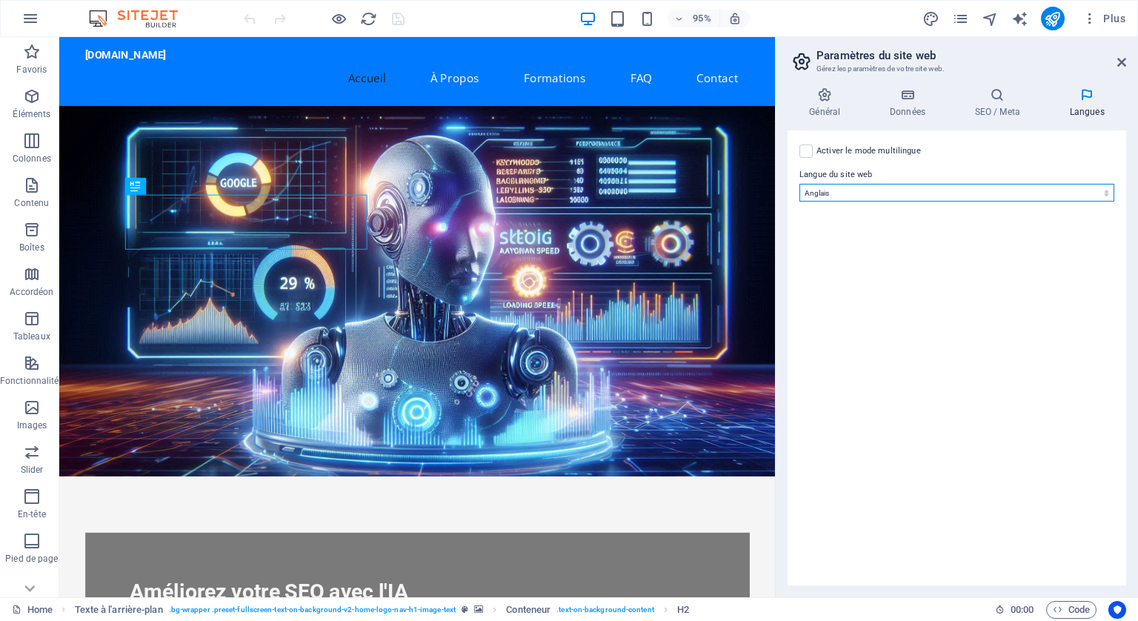
click at [1105, 192] on select "Abkhazian Afar Afrikaans Akan Albanais Allemand Amharic Anglais Arabe Aragonese…" at bounding box center [957, 193] width 315 height 18
select select "50"
click at [800, 184] on select "Abkhazian Afar Afrikaans Akan Albanais Allemand Amharic Anglais Arabe Aragonese…" at bounding box center [957, 193] width 315 height 18
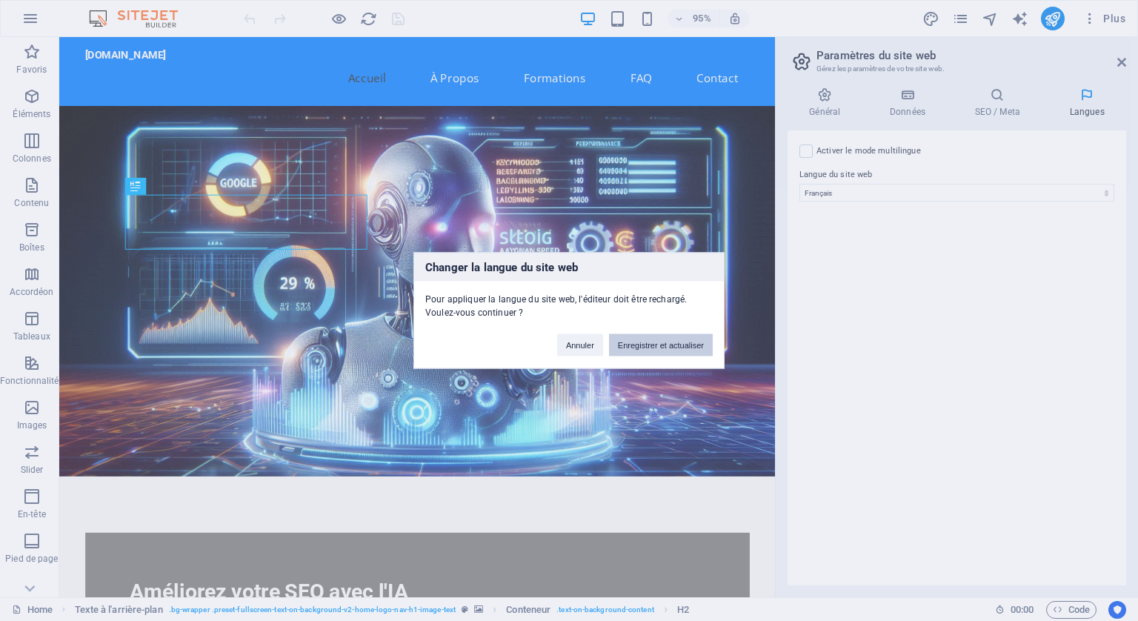
click at [667, 344] on button "Enregistrer et actualiser" at bounding box center [661, 345] width 104 height 22
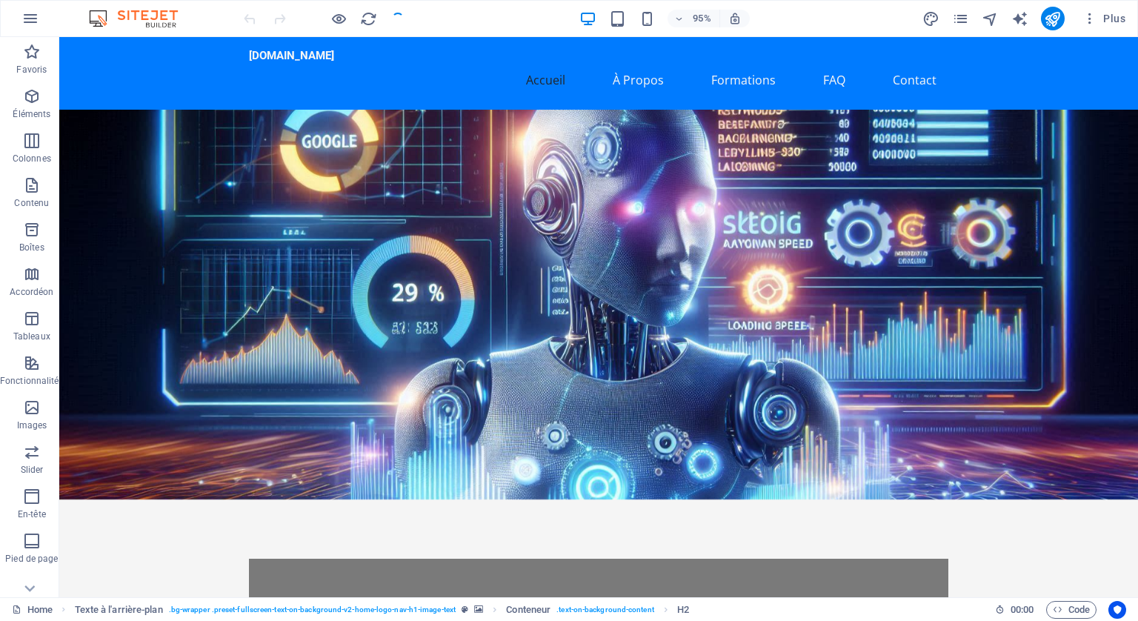
checkbox input "false"
click at [1094, 11] on icon "button" at bounding box center [1090, 18] width 15 height 15
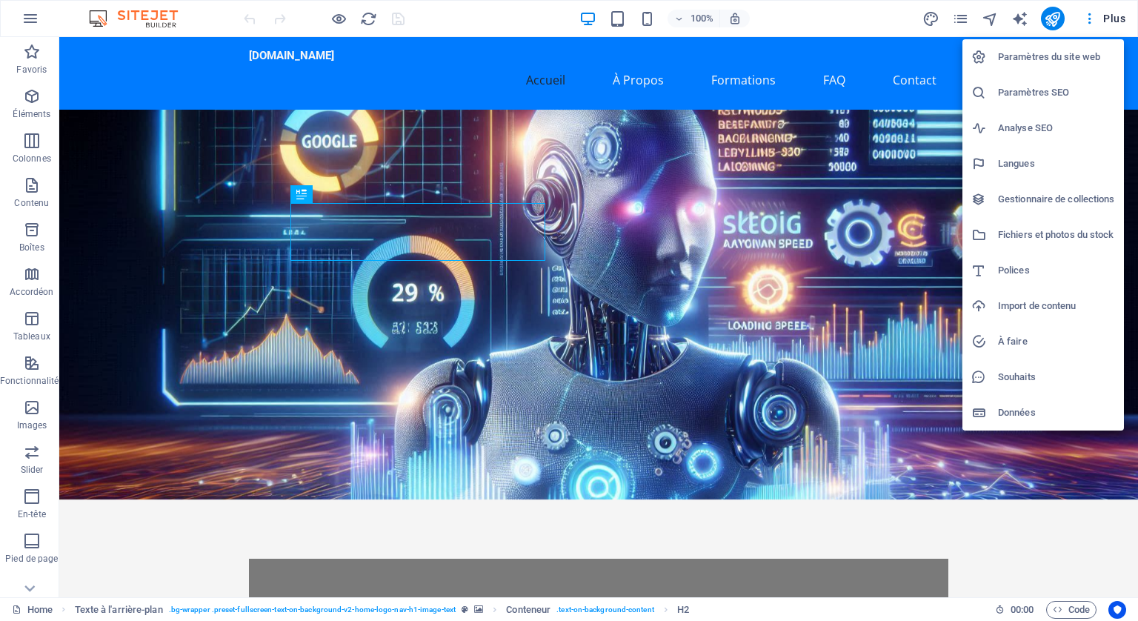
click at [1014, 164] on h6 "Langues" at bounding box center [1056, 164] width 117 height 18
select select "50"
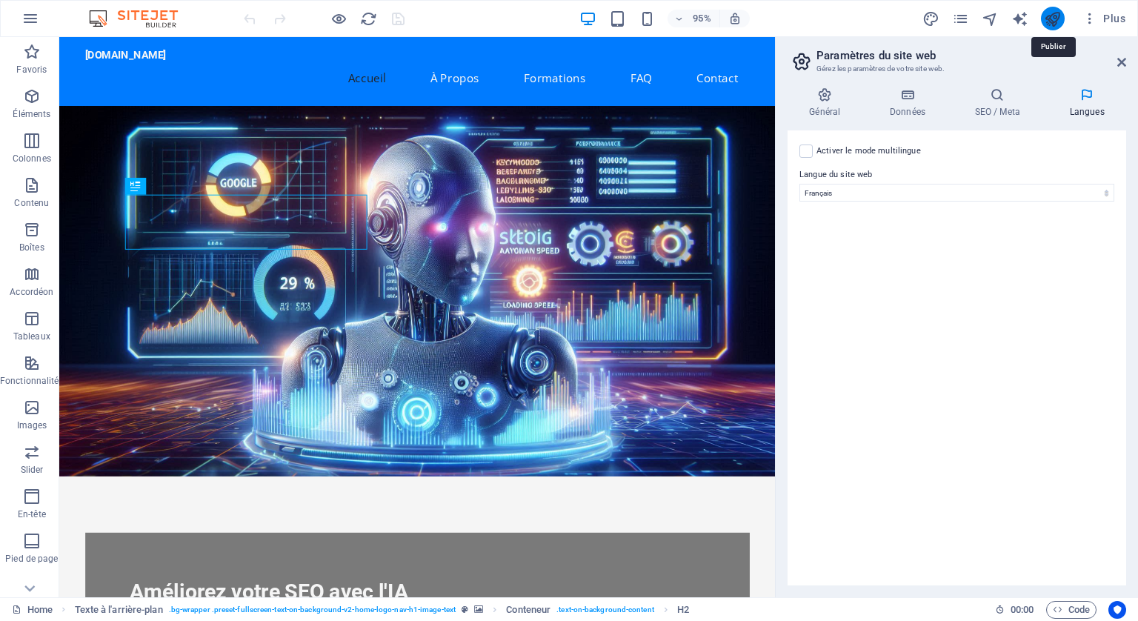
click at [1055, 17] on icon "publish" at bounding box center [1052, 18] width 17 height 17
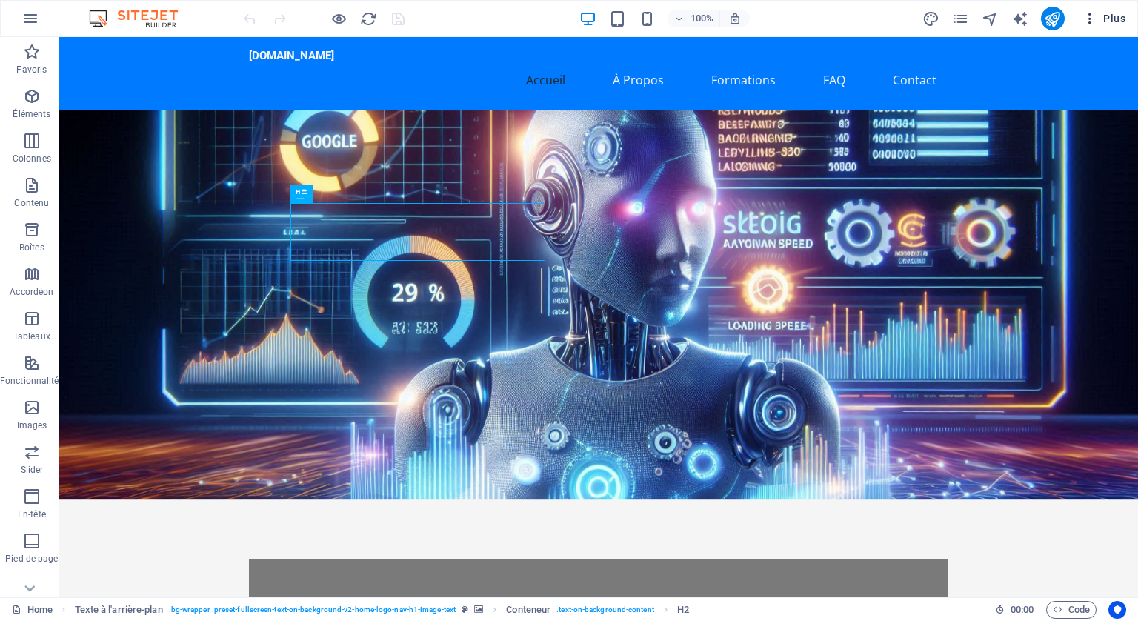
click at [1108, 17] on span "Plus" at bounding box center [1104, 18] width 43 height 15
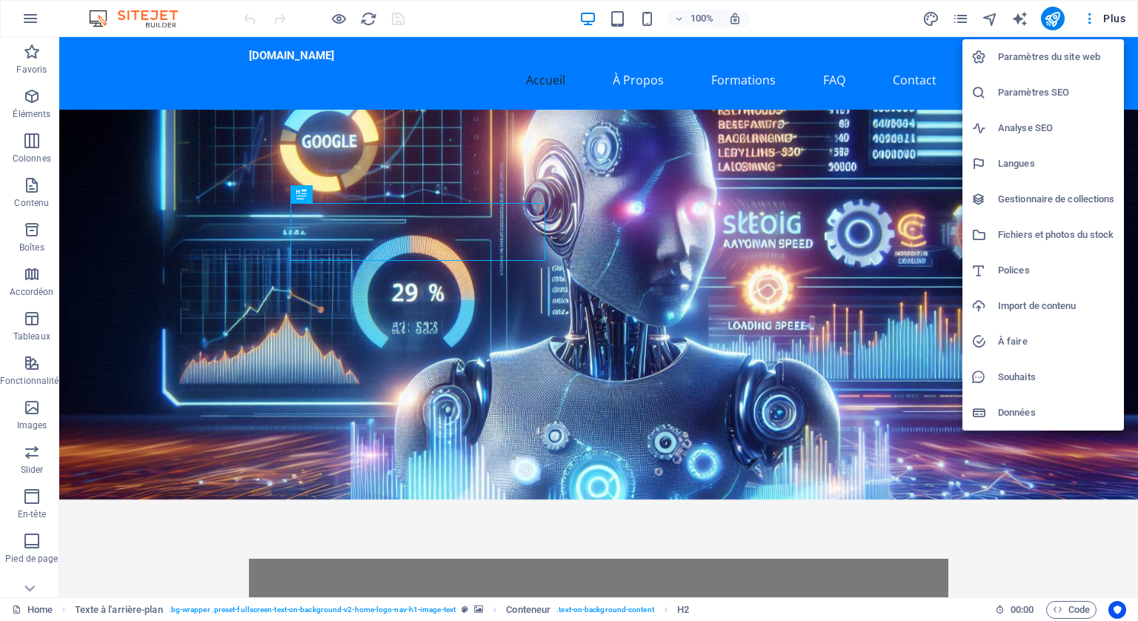
click at [1017, 163] on h6 "Langues" at bounding box center [1056, 164] width 117 height 18
select select "50"
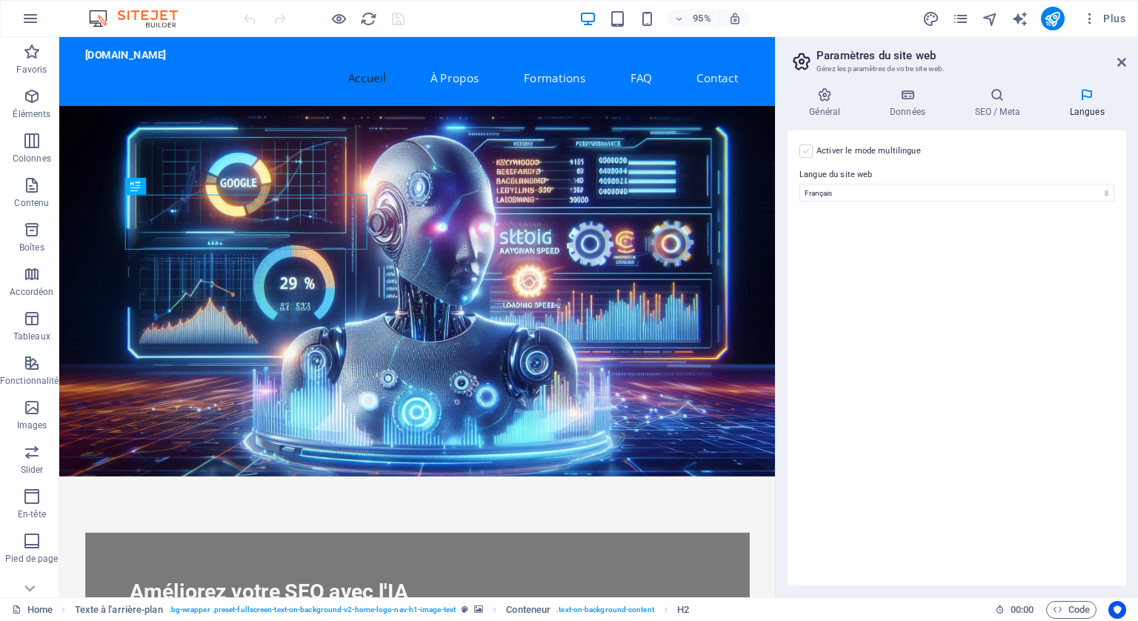
click at [809, 153] on label at bounding box center [806, 150] width 13 height 13
click at [0, 0] on input "Activer le mode multilingue Pour désactiver plusieurs langues, supprimez-les ju…" at bounding box center [0, 0] width 0 height 0
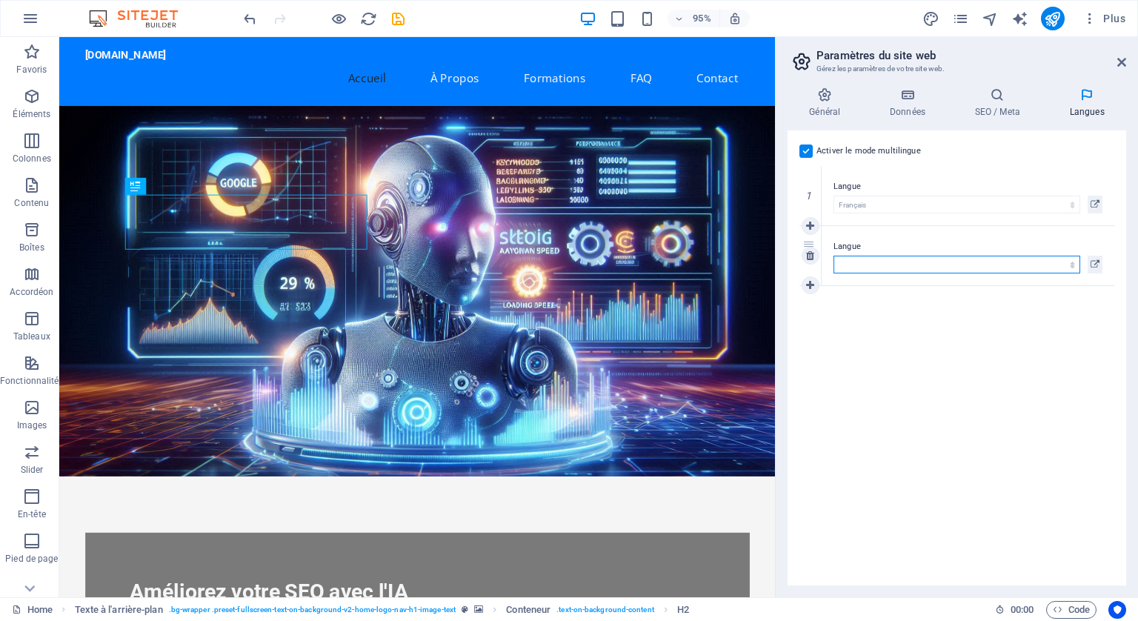
click at [981, 262] on select "Abkhazian Afar Afrikaans Akan Albanais Allemand Amharic Anglais Arabe Aragonese…" at bounding box center [957, 265] width 247 height 18
select select "7"
click at [834, 256] on select "Abkhazian Afar Afrikaans Akan Albanais Allemand Amharic Anglais Arabe Aragonese…" at bounding box center [957, 265] width 247 height 18
click at [811, 277] on link at bounding box center [811, 285] width 18 height 18
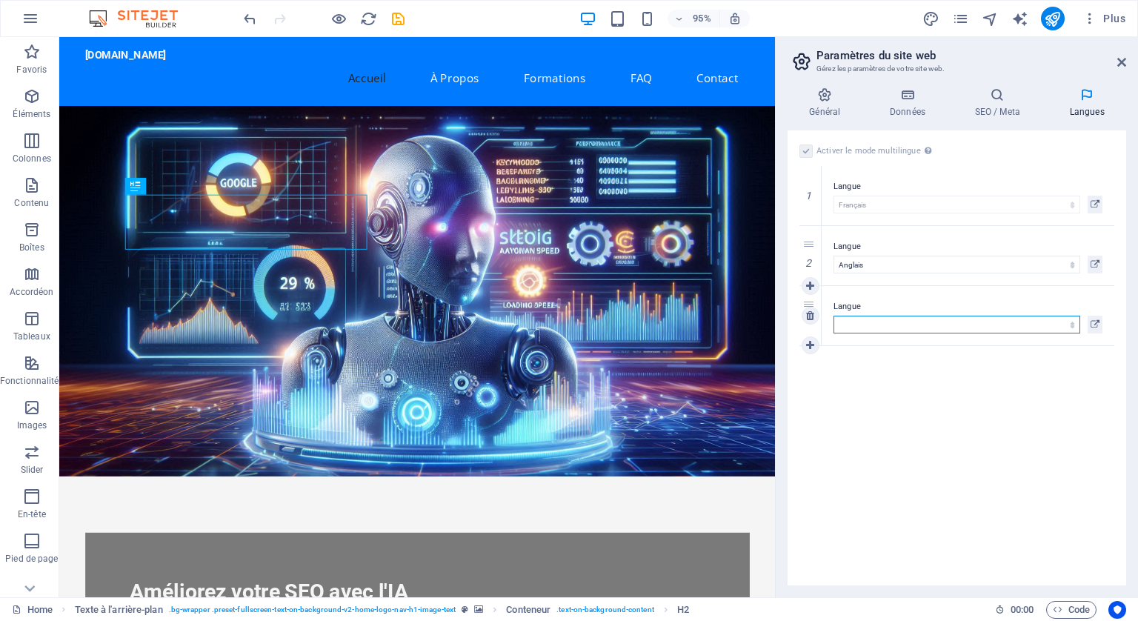
click at [888, 322] on select "Abkhazian Afar Afrikaans Akan Albanais Allemand Amharic Anglais Arabe Aragonese…" at bounding box center [957, 325] width 247 height 18
select select "5"
click at [834, 316] on select "Abkhazian Afar Afrikaans Akan Albanais Allemand Amharic Anglais Arabe Aragonese…" at bounding box center [957, 325] width 247 height 18
click at [809, 340] on icon at bounding box center [810, 345] width 8 height 10
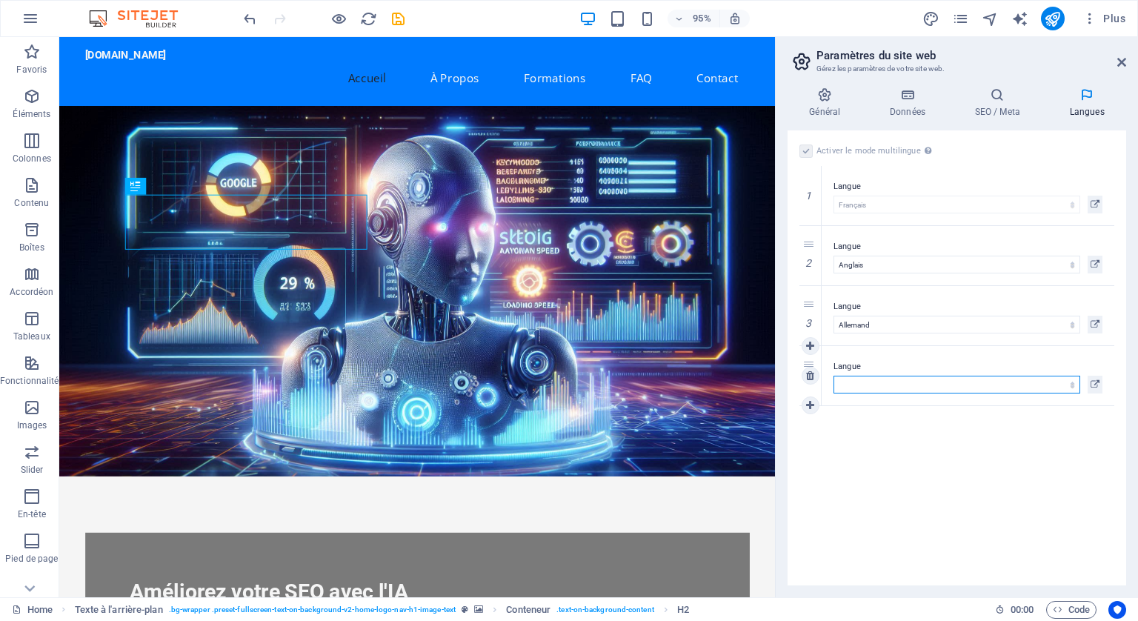
click at [941, 382] on select "Abkhazian Afar Afrikaans Akan Albanais Allemand Amharic Anglais Arabe Aragonese…" at bounding box center [957, 385] width 247 height 18
select select "76"
click at [834, 376] on select "Abkhazian Afar Afrikaans Akan Albanais Allemand Amharic Anglais Arabe Aragonese…" at bounding box center [957, 385] width 247 height 18
select select "76"
click at [809, 400] on icon at bounding box center [810, 405] width 8 height 10
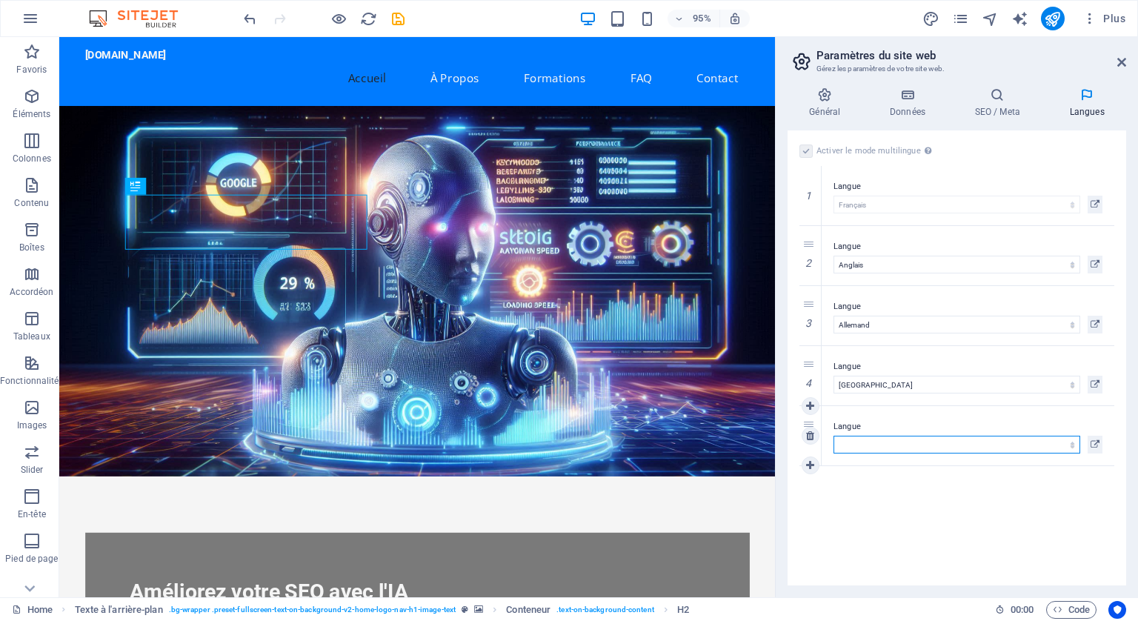
click at [895, 439] on select "Abkhazian Afar Afrikaans Akan Albanais Allemand Amharic Anglais Arabe Aragonese…" at bounding box center [957, 445] width 247 height 18
select select "42"
click at [834, 436] on select "Abkhazian Afar Afrikaans Akan Albanais Allemand Amharic Anglais Arabe Aragonese…" at bounding box center [957, 445] width 247 height 18
click at [814, 459] on link at bounding box center [811, 465] width 18 height 18
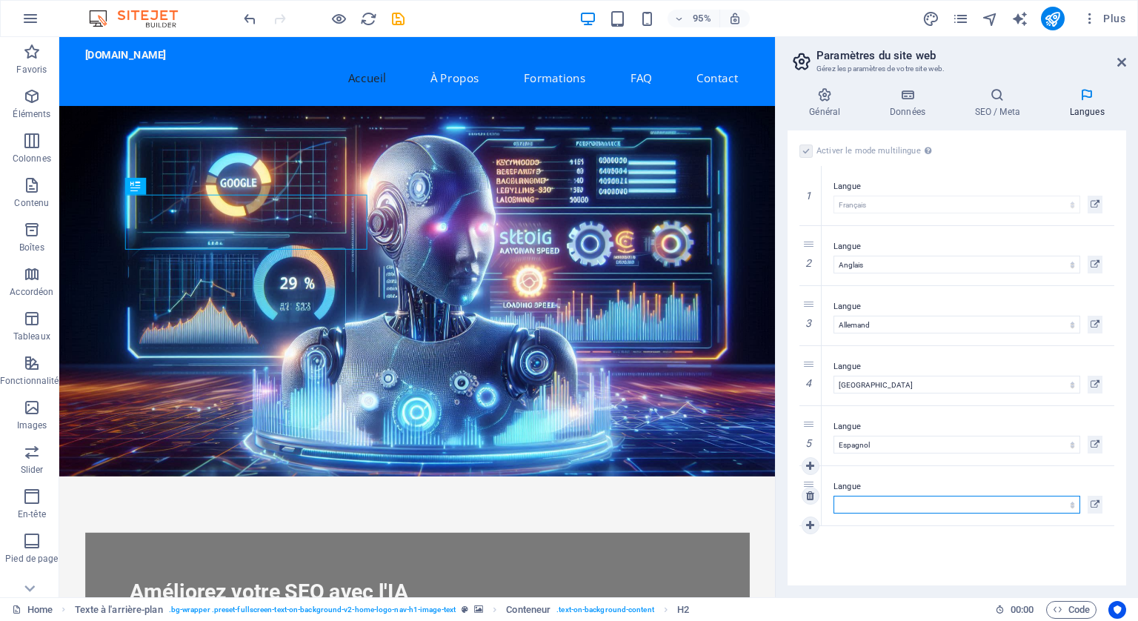
click at [865, 500] on select "Abkhazian Afar Afrikaans Akan Albanais Allemand Amharic Anglais Arabe Aragonese…" at bounding box center [957, 505] width 247 height 18
select select "130"
click at [834, 496] on select "Abkhazian Afar Afrikaans Akan Albanais Allemand Amharic Anglais Arabe Aragonese…" at bounding box center [957, 505] width 247 height 18
click at [1051, 10] on icon "publish" at bounding box center [1052, 18] width 17 height 17
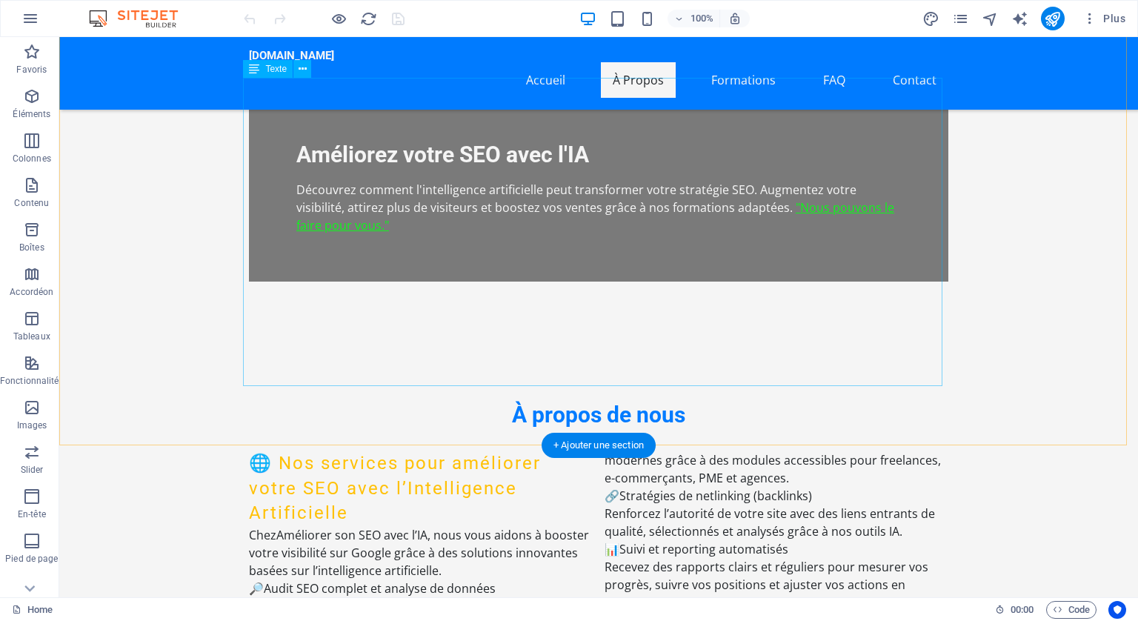
scroll to position [519, 0]
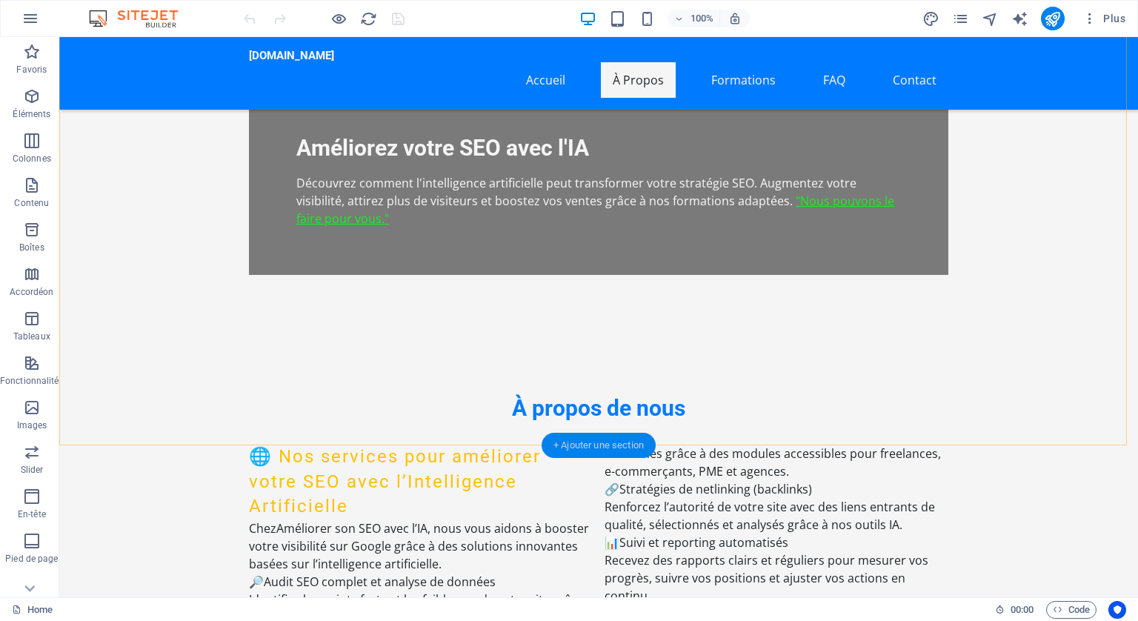
click at [592, 438] on div "+ Ajouter une section" at bounding box center [599, 445] width 114 height 25
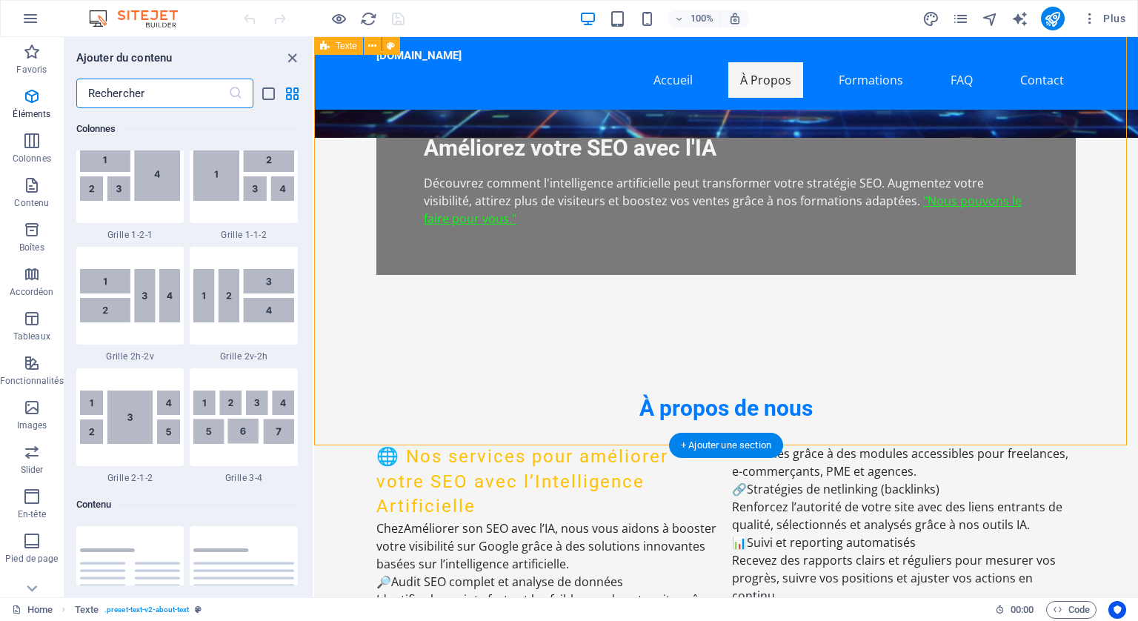
scroll to position [2593, 0]
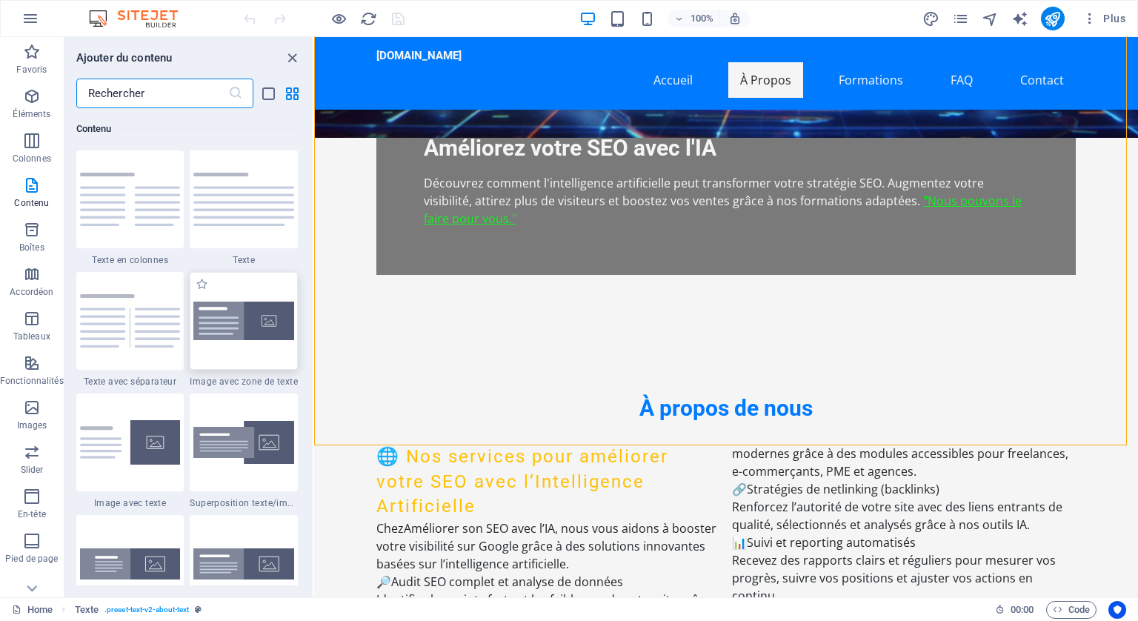
click at [228, 322] on img at bounding box center [243, 321] width 101 height 39
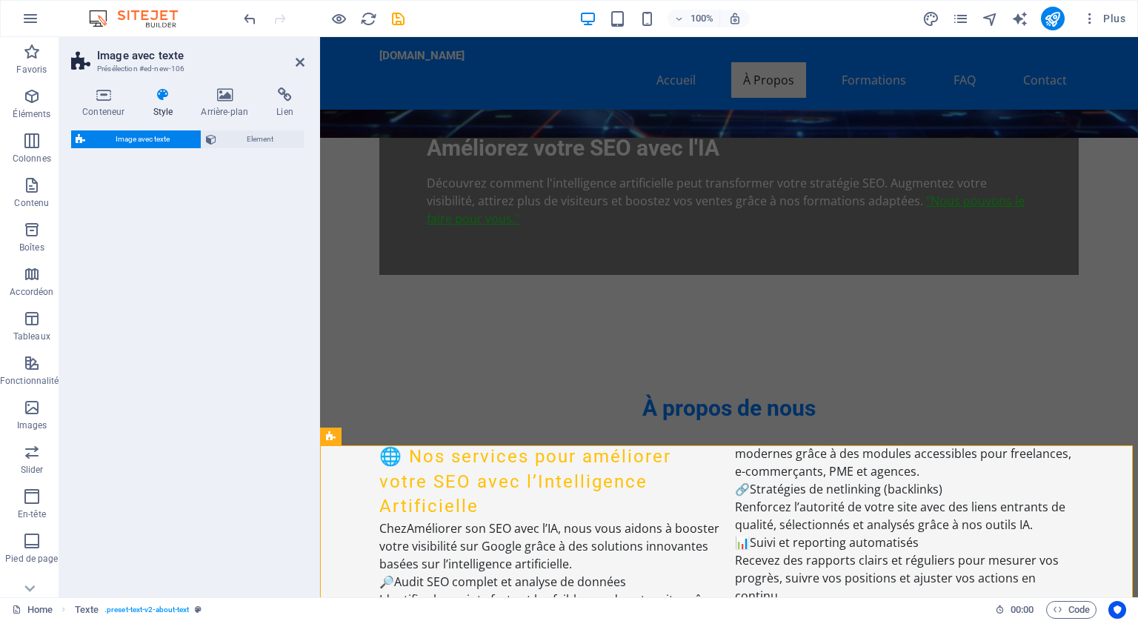
select select "rem"
select select "px"
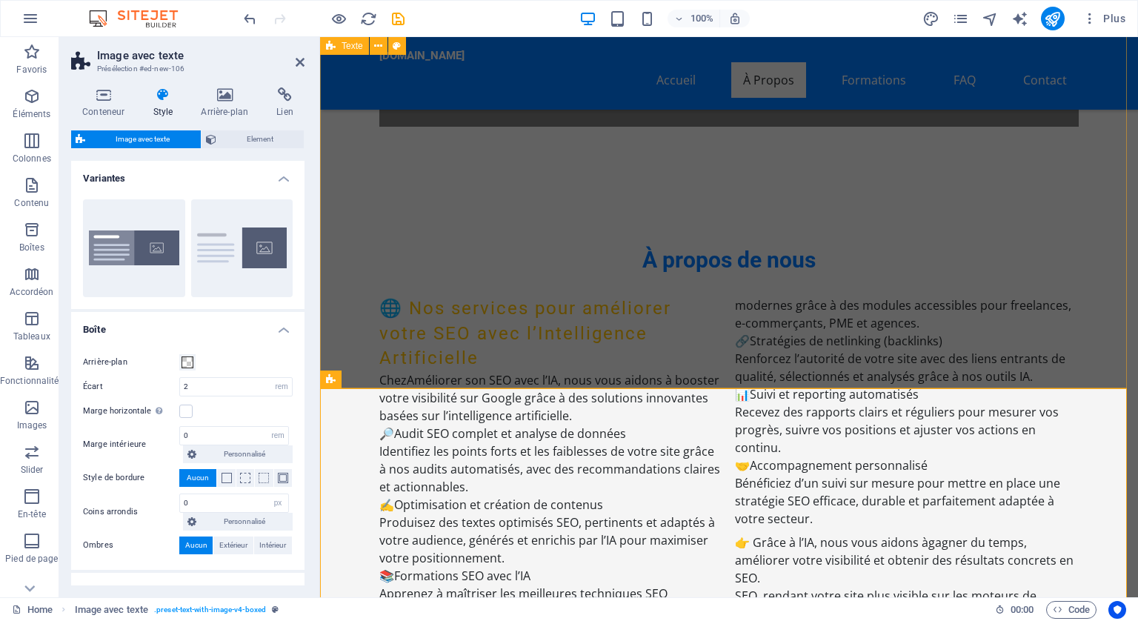
scroll to position [741, 0]
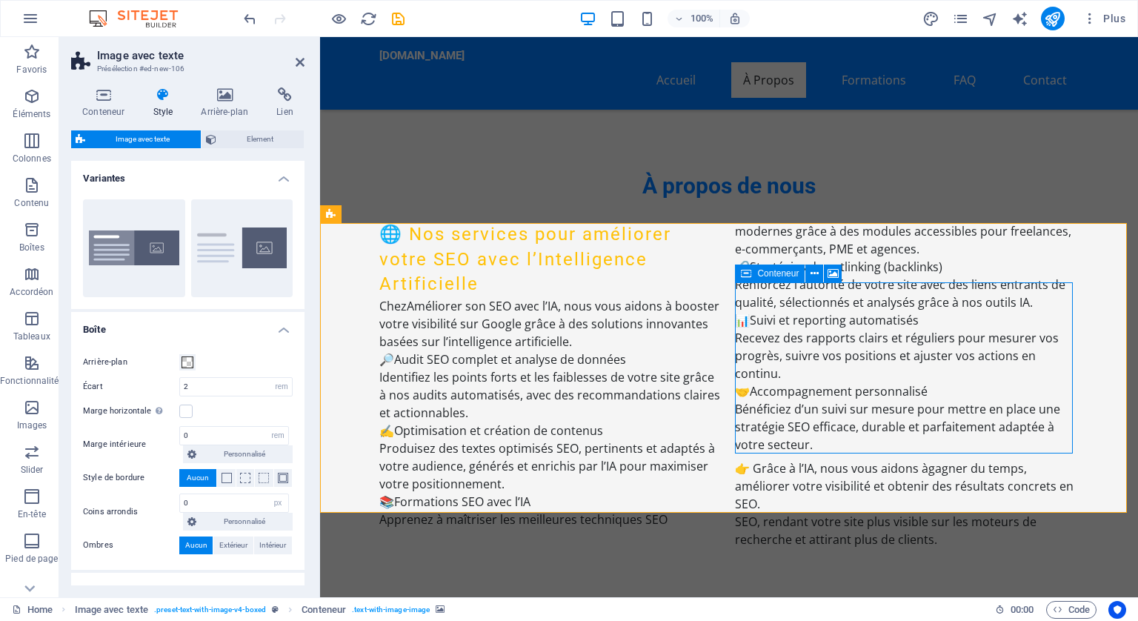
click at [837, 272] on icon at bounding box center [833, 274] width 11 height 16
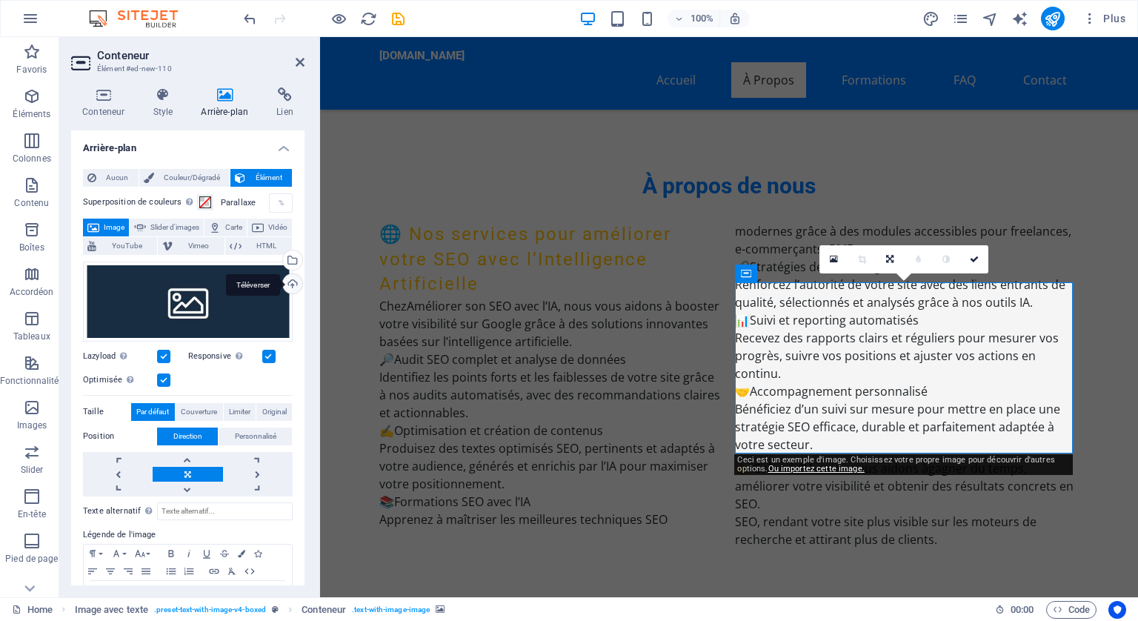
click at [287, 279] on div "Téléverser" at bounding box center [291, 285] width 22 height 22
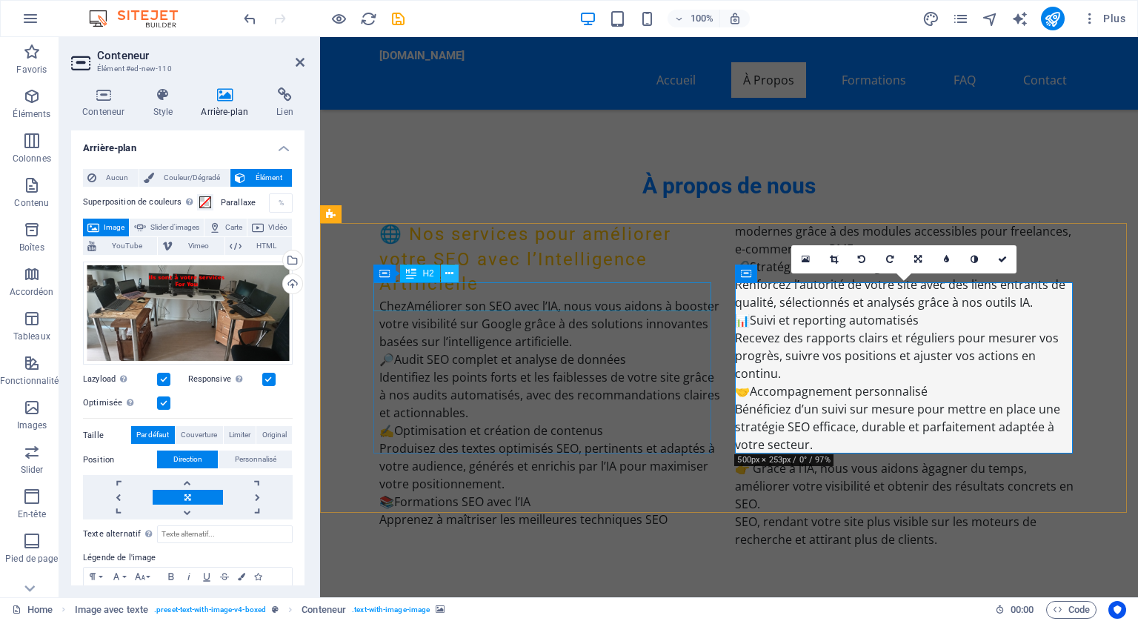
click at [451, 270] on icon at bounding box center [449, 274] width 8 height 16
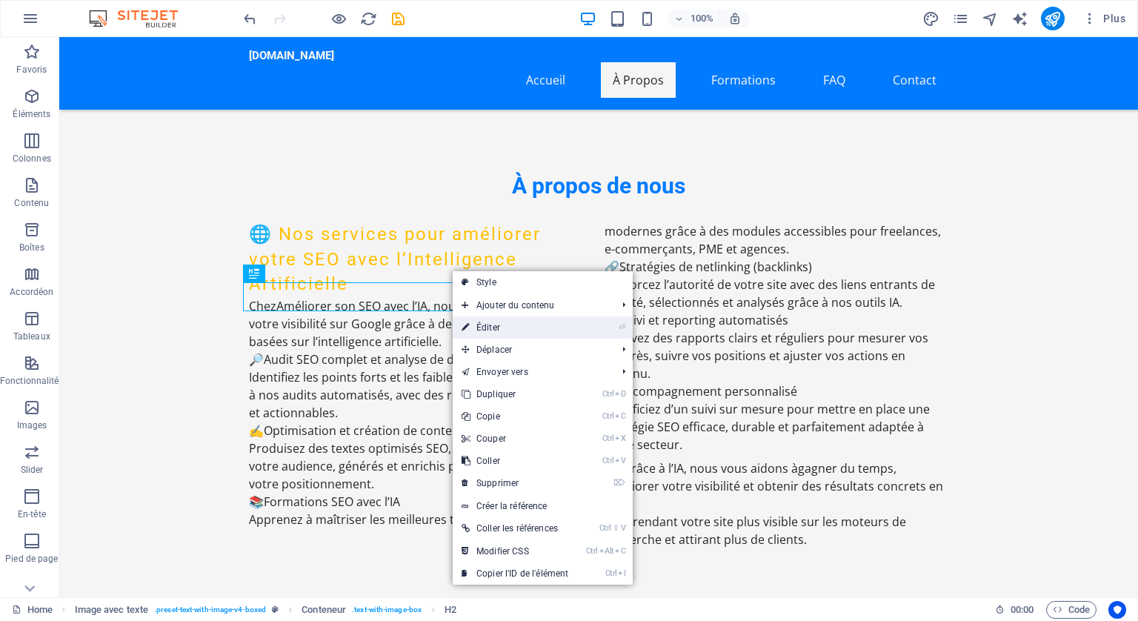
click at [498, 322] on link "⏎ Éditer" at bounding box center [515, 327] width 124 height 22
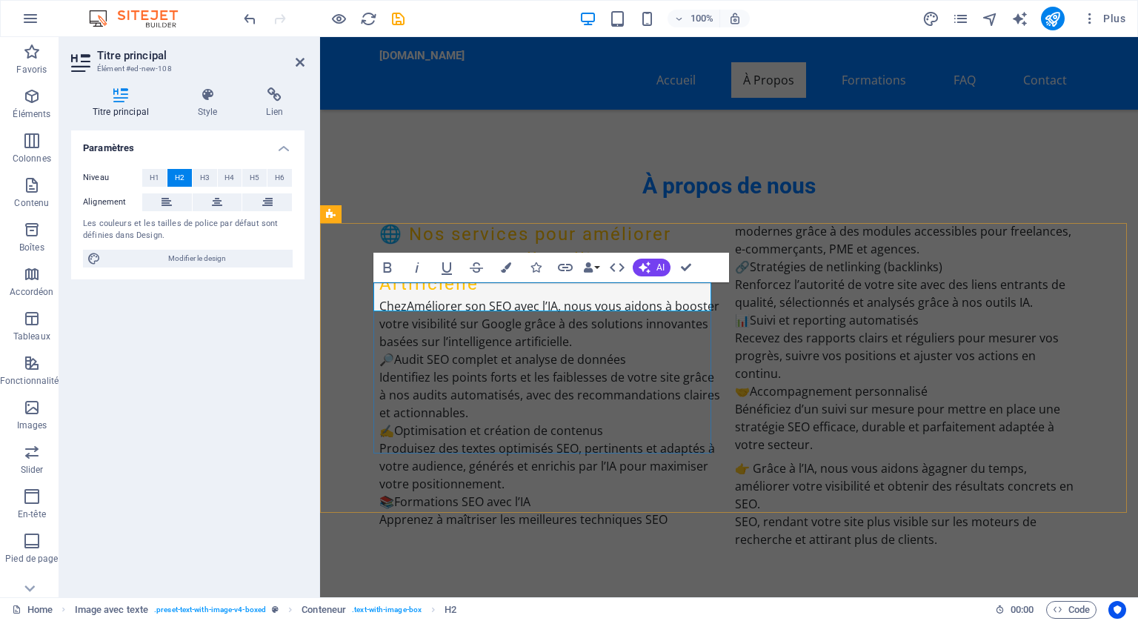
drag, startPoint x: 525, startPoint y: 296, endPoint x: 379, endPoint y: 293, distance: 146.0
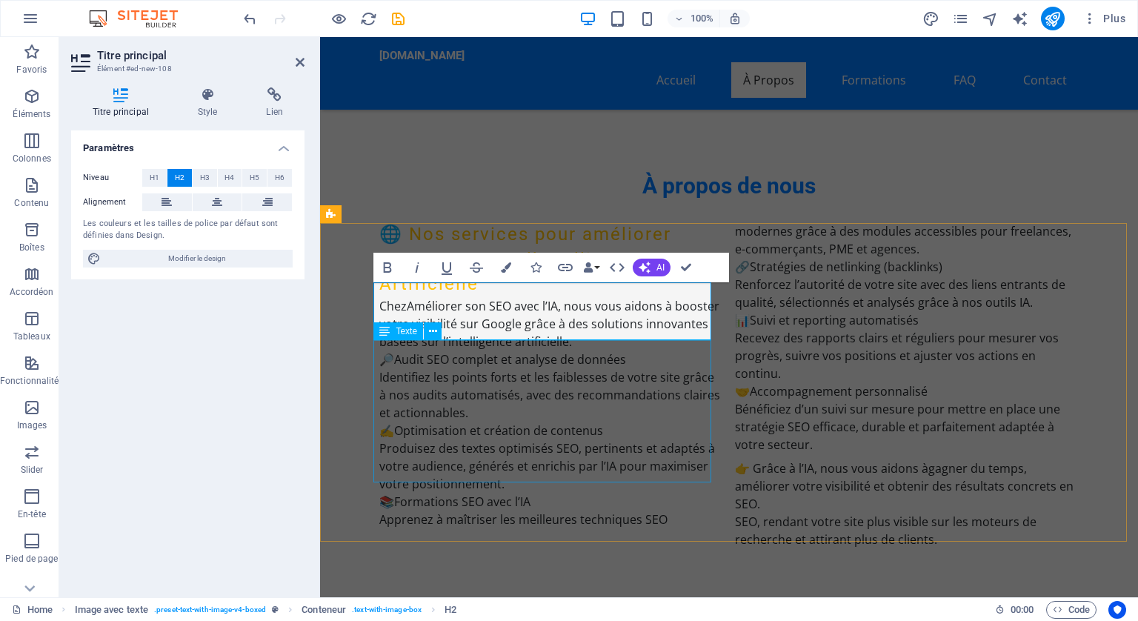
drag, startPoint x: 528, startPoint y: 371, endPoint x: 793, endPoint y: 371, distance: 265.3
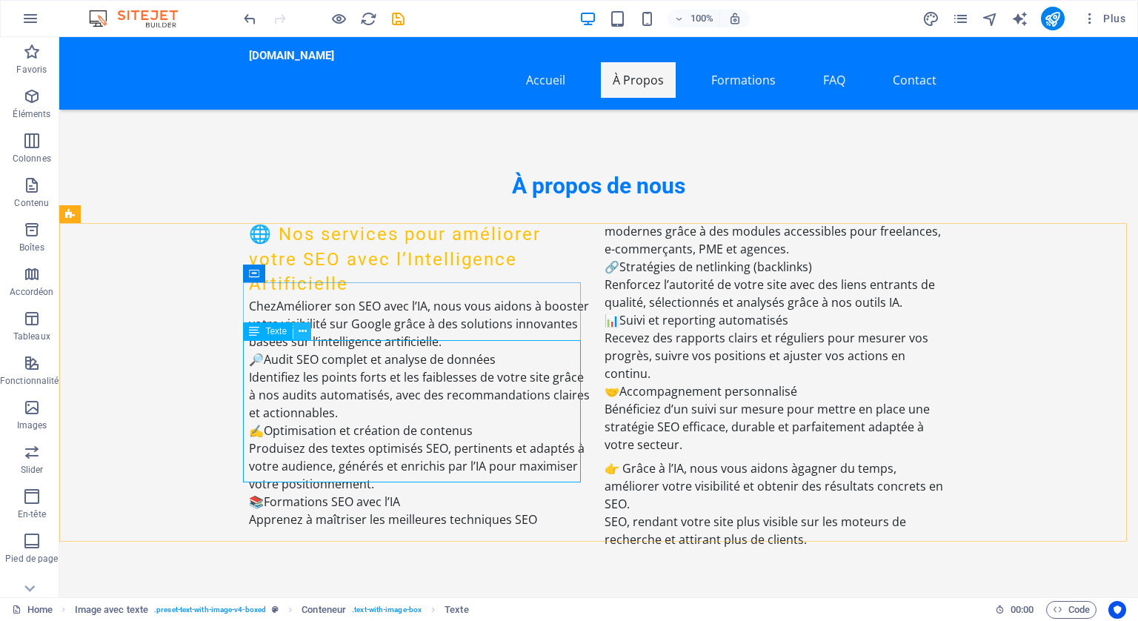
click at [305, 329] on icon at bounding box center [303, 332] width 8 height 16
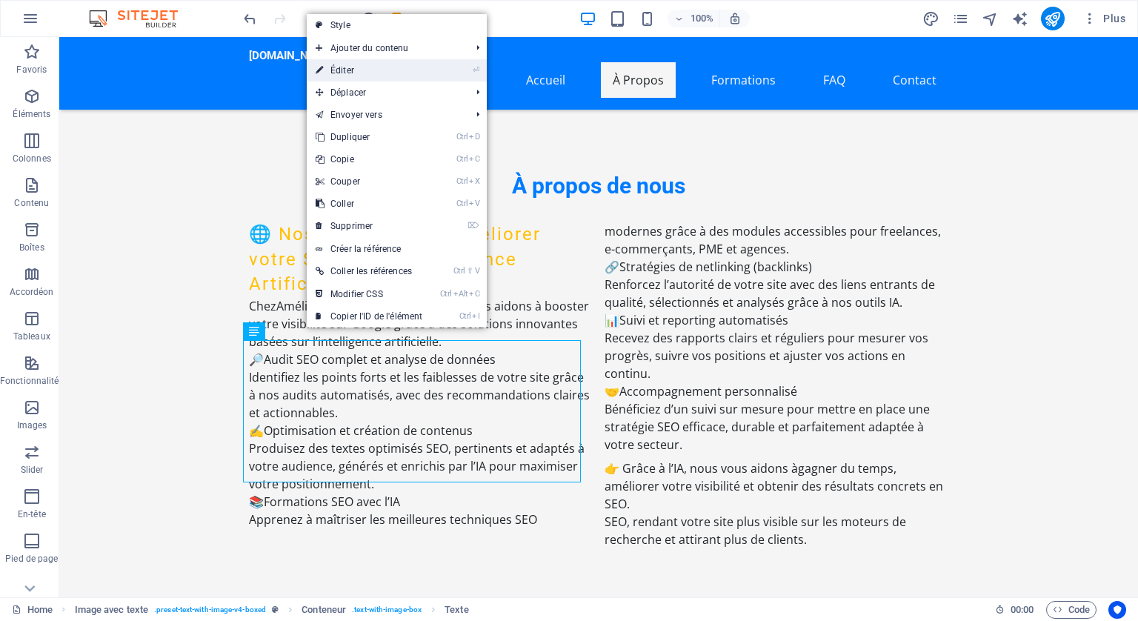
click at [355, 67] on link "⏎ Éditer" at bounding box center [369, 70] width 124 height 22
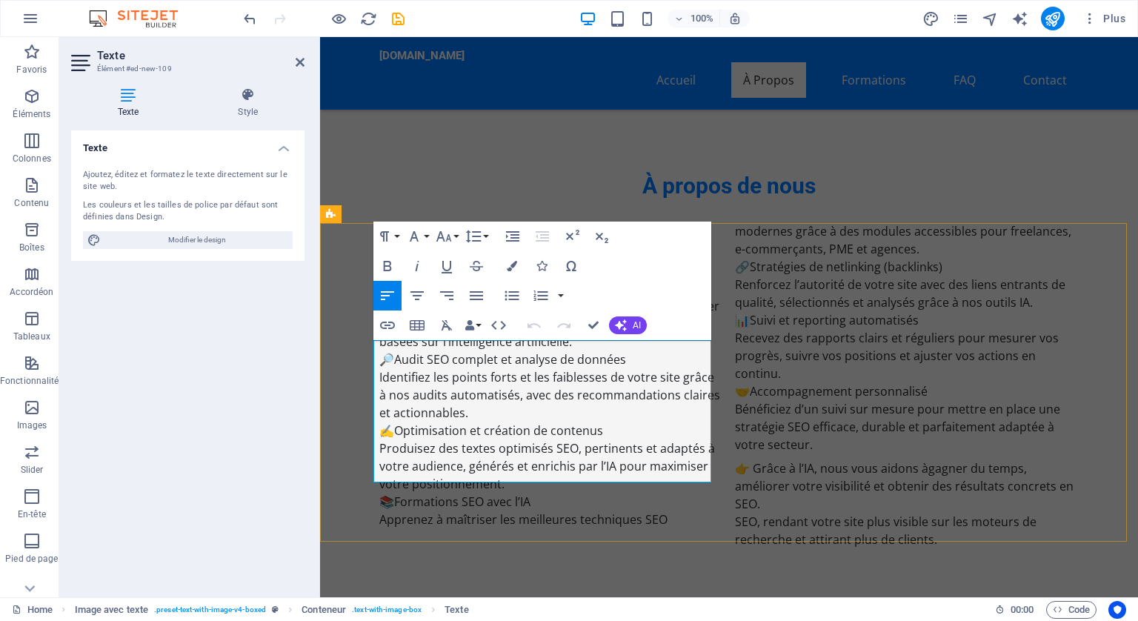
drag, startPoint x: 465, startPoint y: 473, endPoint x: 359, endPoint y: 350, distance: 162.3
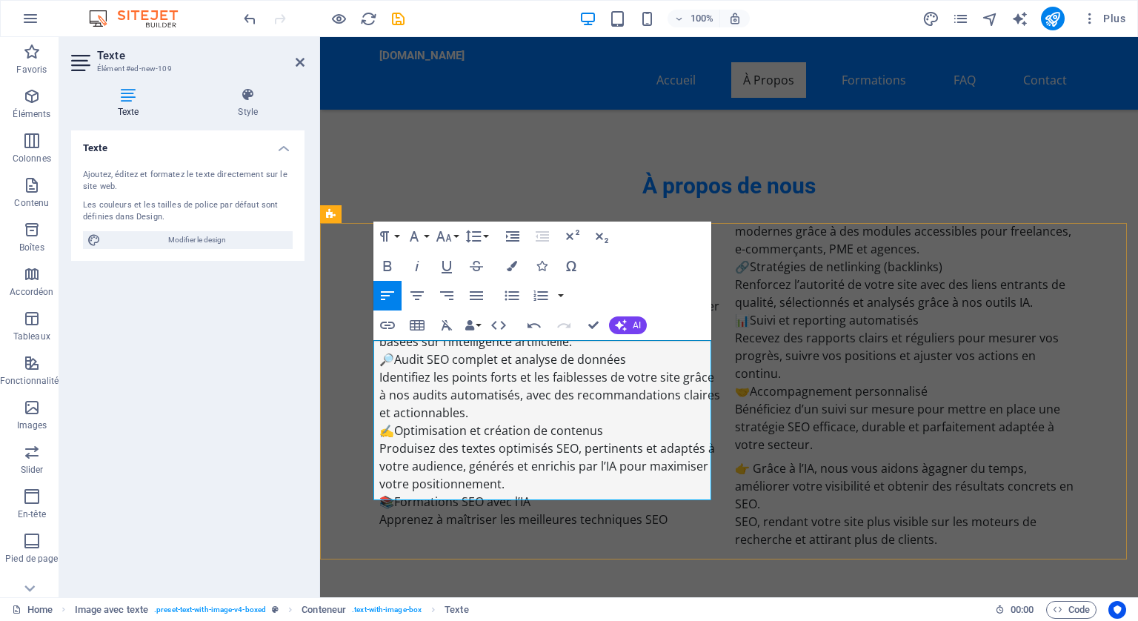
drag, startPoint x: 681, startPoint y: 487, endPoint x: 391, endPoint y: 499, distance: 290.0
click at [385, 325] on icon "button" at bounding box center [387, 325] width 15 height 7
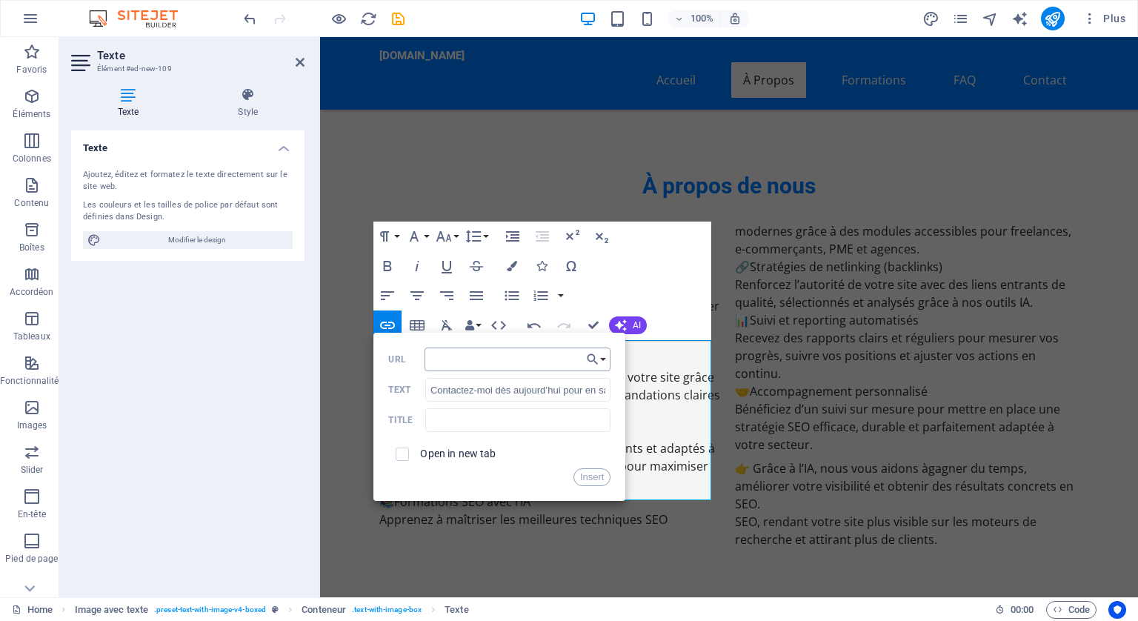
click at [451, 359] on input "URL" at bounding box center [518, 360] width 187 height 24
type input "https://ameliorer-son-seo-avec-ia.fr/fr/#contact-us-1"
click at [404, 444] on span at bounding box center [402, 454] width 28 height 28
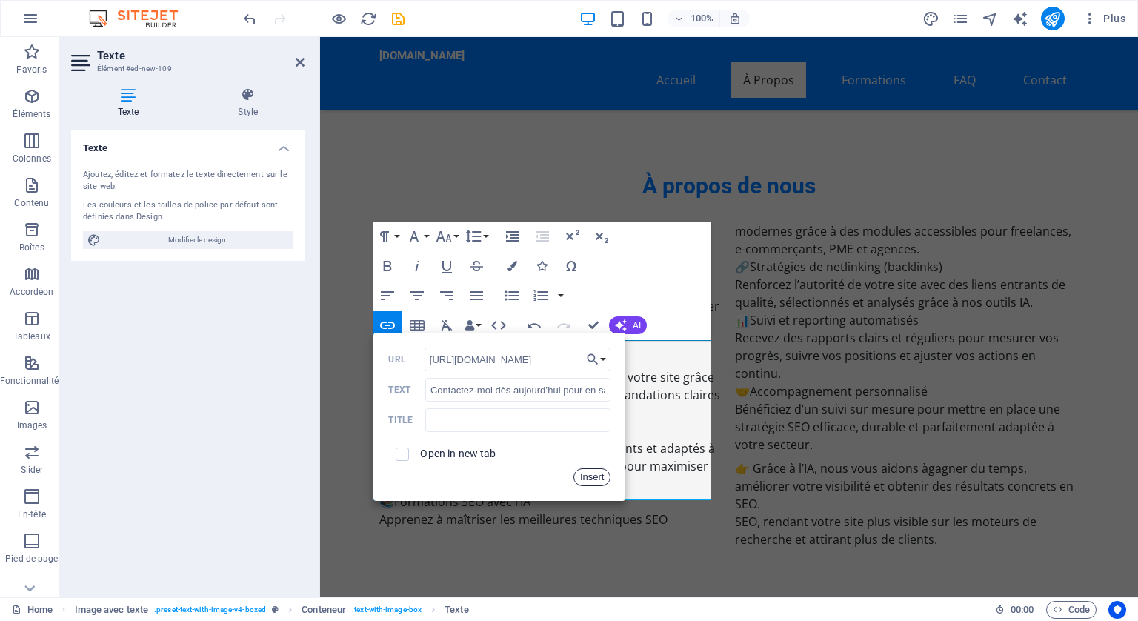
click at [587, 476] on button "Insert" at bounding box center [593, 477] width 38 height 18
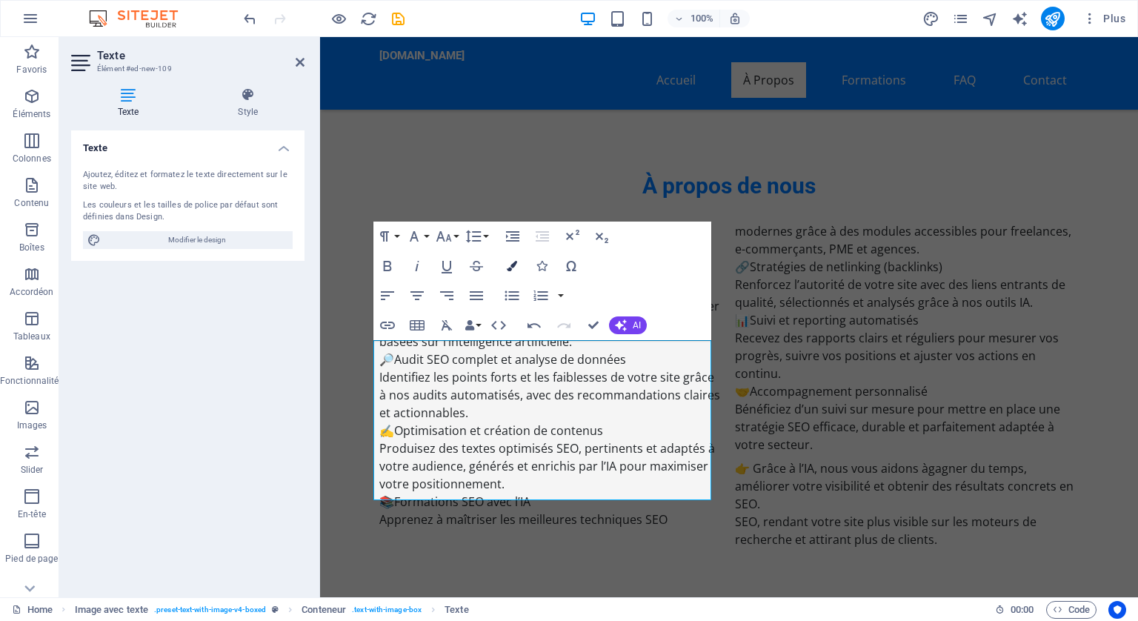
click at [512, 262] on icon "button" at bounding box center [512, 266] width 10 height 10
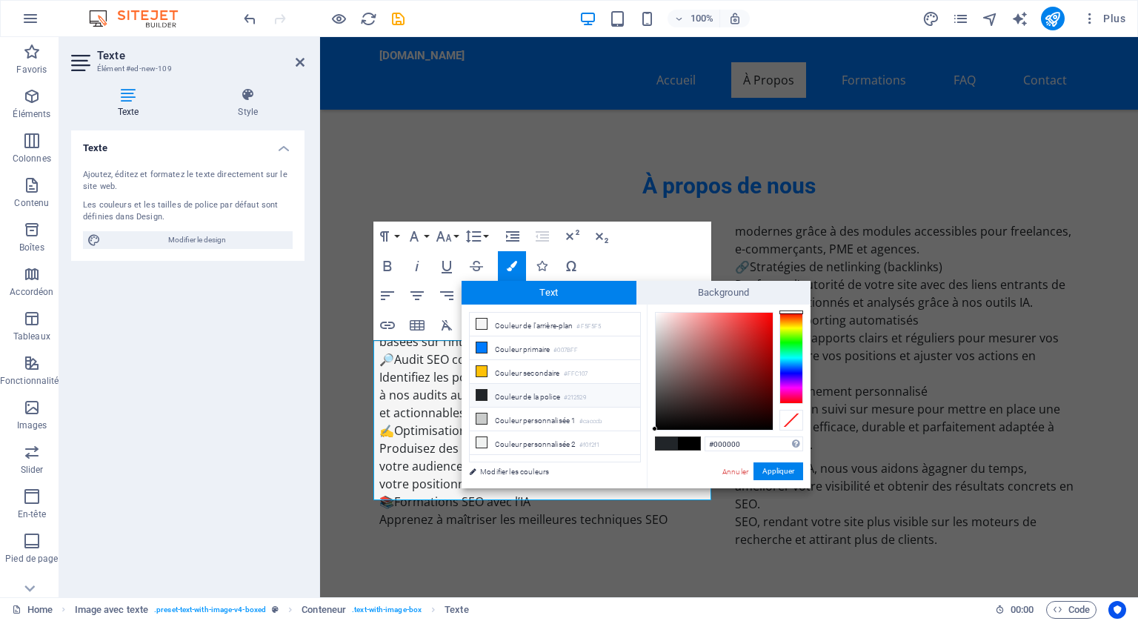
click at [481, 391] on icon at bounding box center [481, 395] width 10 height 10
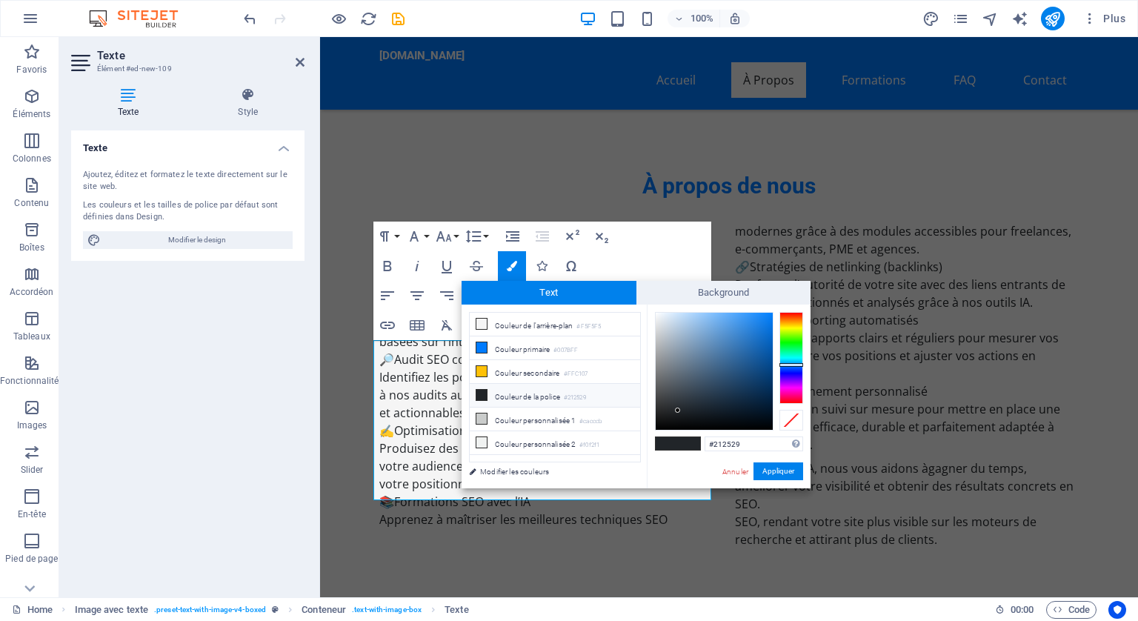
type input "#1083f7"
click at [765, 316] on div at bounding box center [714, 371] width 117 height 117
click at [785, 474] on button "Appliquer" at bounding box center [779, 471] width 50 height 18
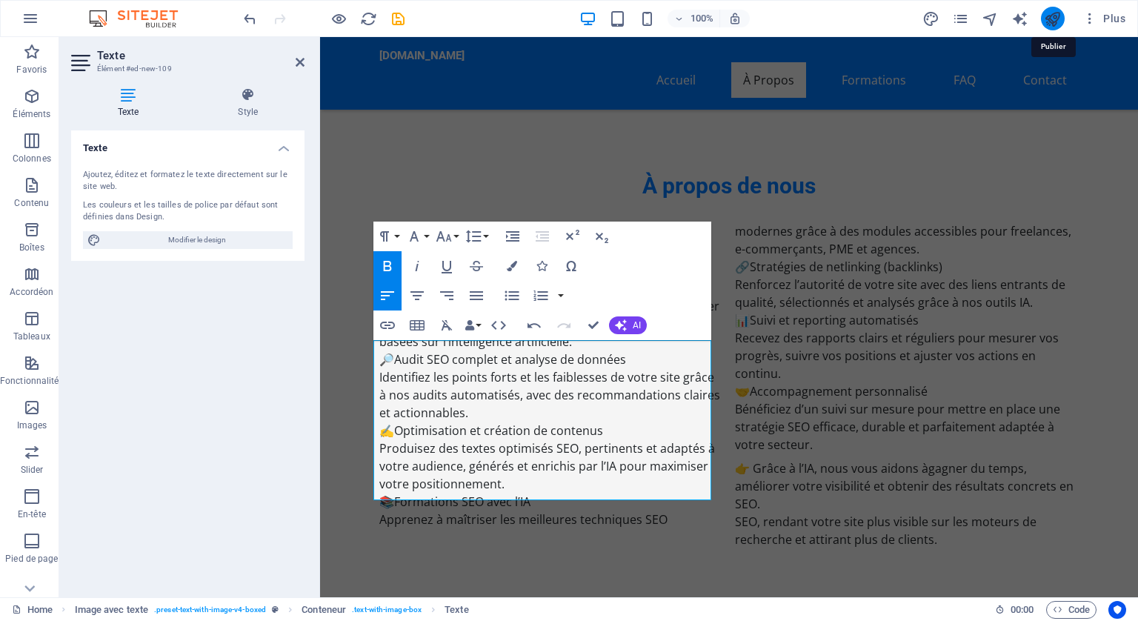
click at [1057, 19] on icon "publish" at bounding box center [1052, 18] width 17 height 17
checkbox input "false"
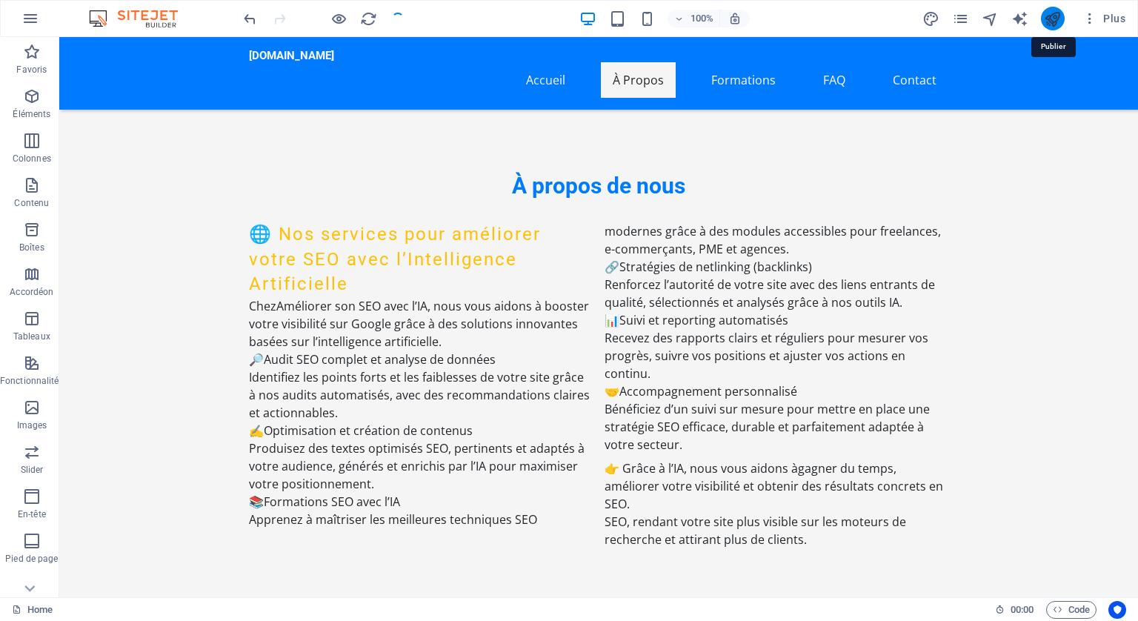
checkbox input "false"
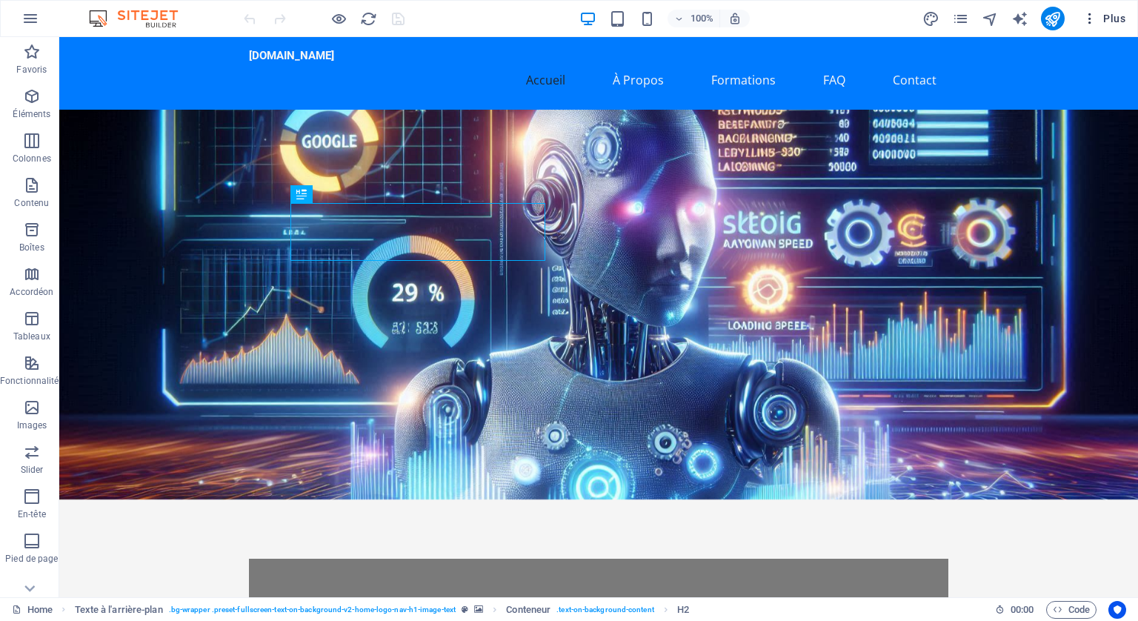
click at [1088, 15] on icon "button" at bounding box center [1090, 18] width 15 height 15
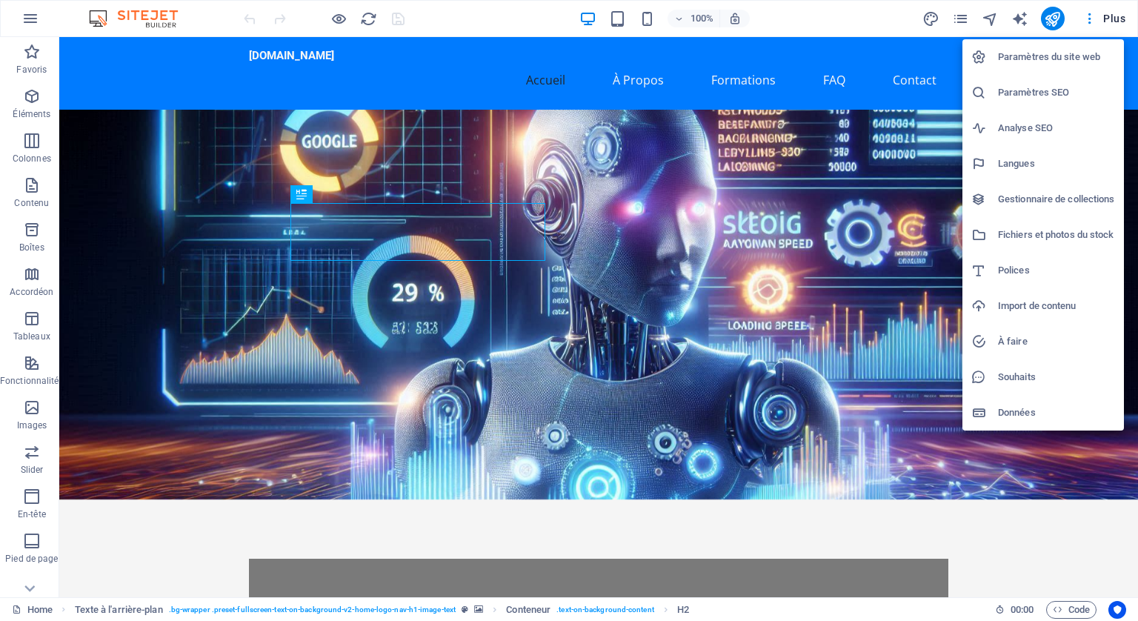
click at [1020, 163] on h6 "Langues" at bounding box center [1056, 164] width 117 height 18
select select "50"
select select "7"
select select "5"
select select "76"
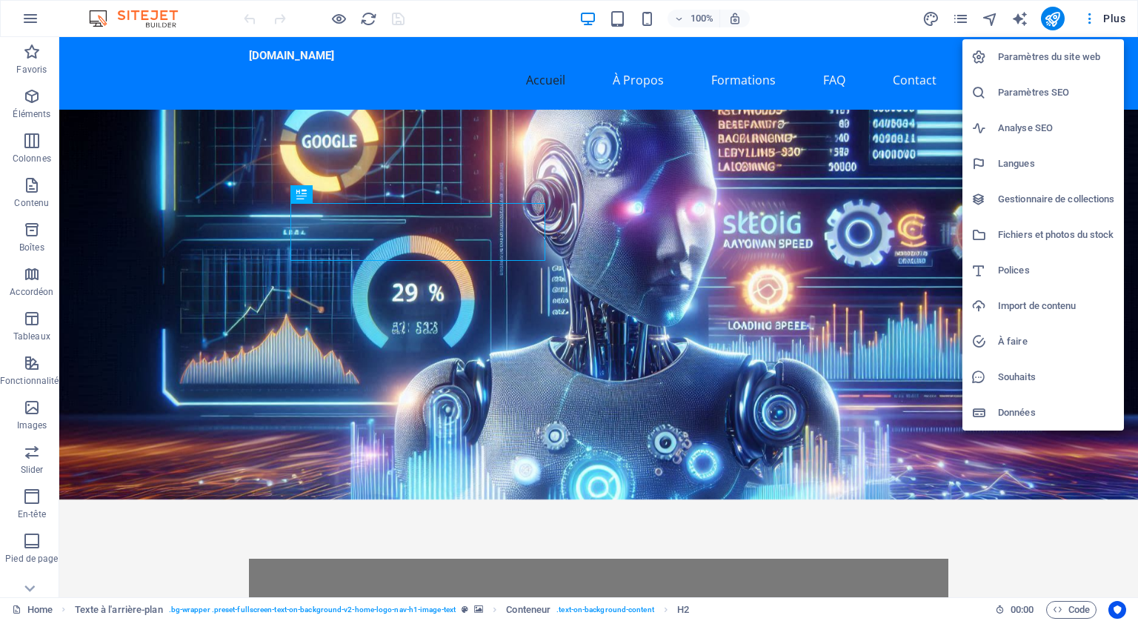
select select "42"
select select "130"
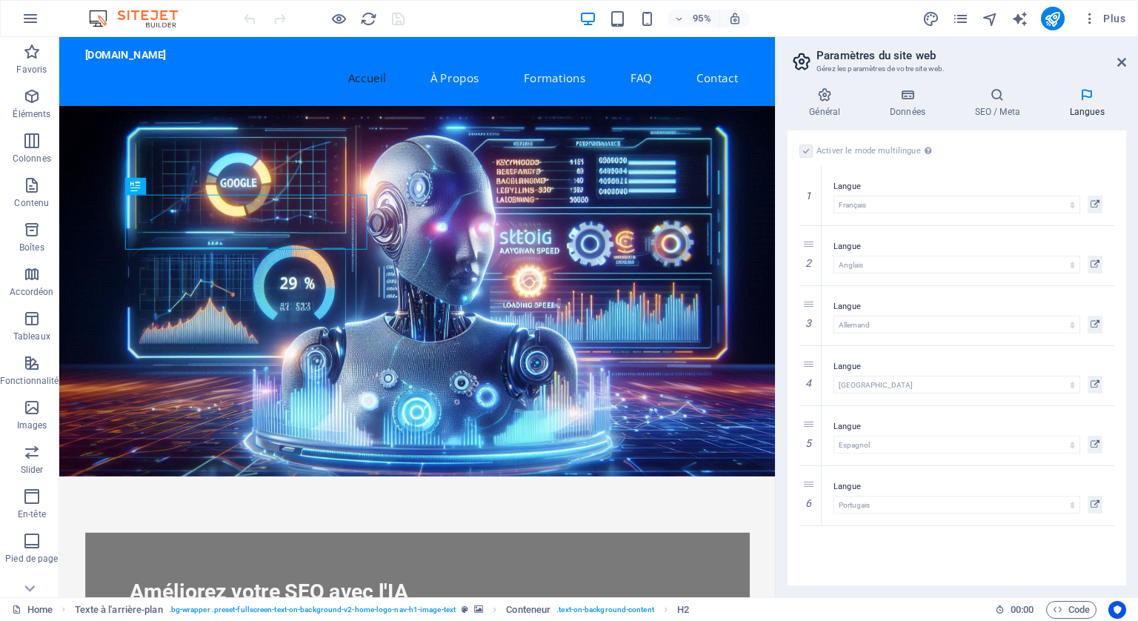
click at [800, 145] on label at bounding box center [806, 150] width 13 height 13
click at [808, 493] on icon at bounding box center [810, 496] width 8 height 10
click at [808, 443] on link at bounding box center [811, 436] width 18 height 18
click at [816, 375] on link at bounding box center [811, 376] width 18 height 18
click at [806, 316] on icon at bounding box center [810, 315] width 8 height 10
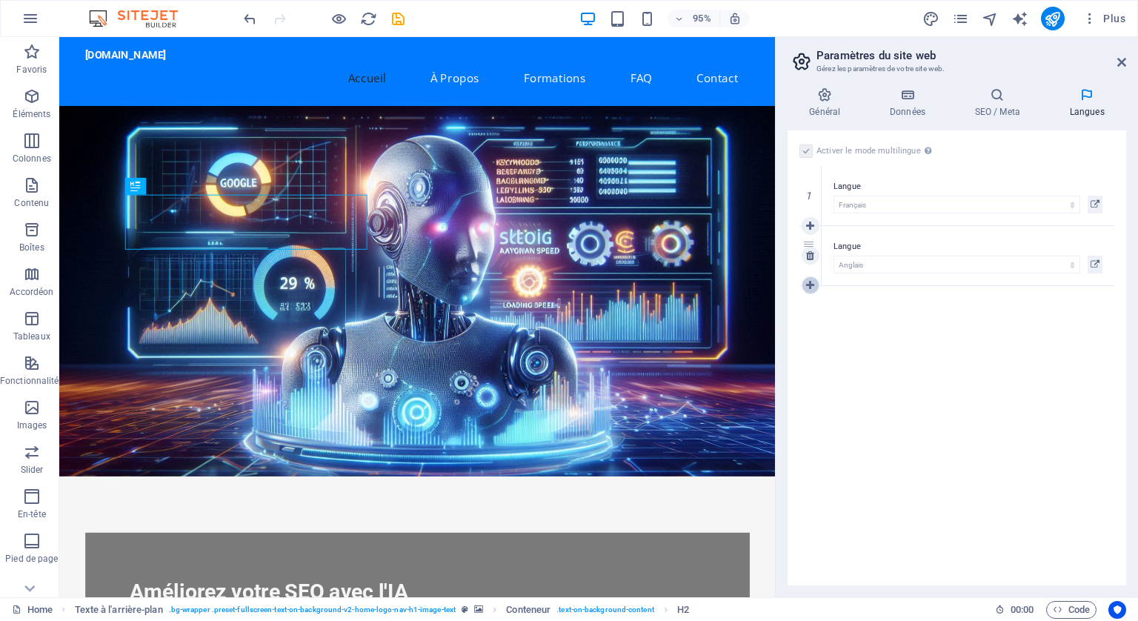
click at [809, 283] on icon at bounding box center [810, 285] width 8 height 10
select select
click at [811, 315] on icon at bounding box center [810, 315] width 8 height 10
click at [807, 256] on icon at bounding box center [810, 255] width 8 height 10
click at [802, 144] on label at bounding box center [806, 150] width 13 height 13
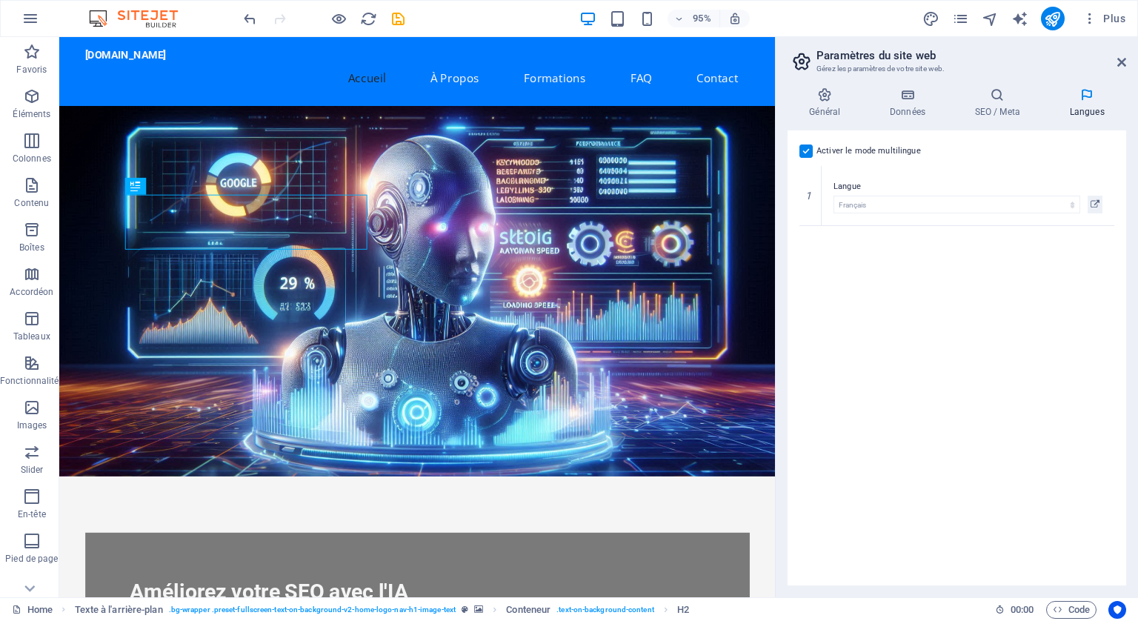
click at [0, 0] on input "Activer le mode multilingue Pour désactiver plusieurs langues, supprimez-les ju…" at bounding box center [0, 0] width 0 height 0
click at [1047, 11] on icon "publish" at bounding box center [1052, 18] width 17 height 17
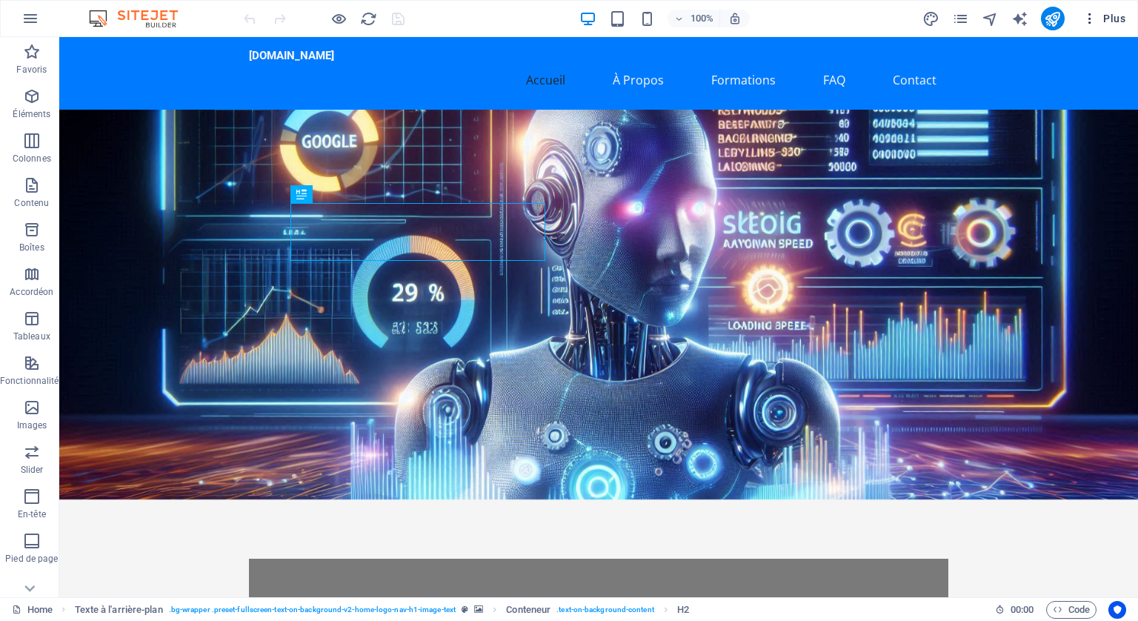
click at [1117, 19] on span "Plus" at bounding box center [1104, 18] width 43 height 15
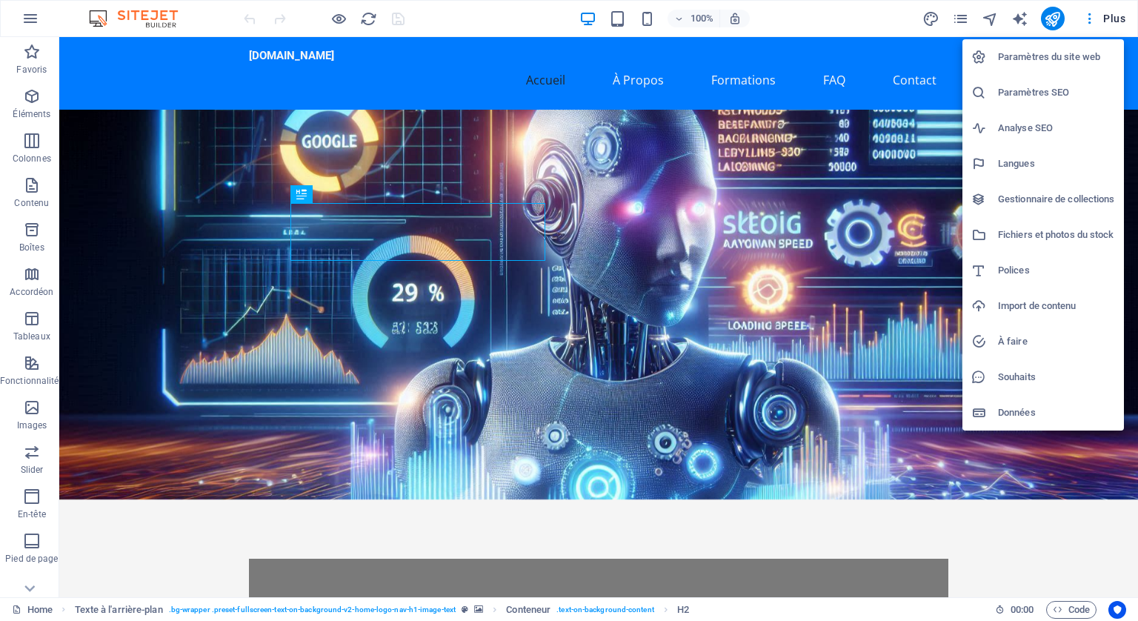
click at [1017, 87] on h6 "Paramètres SEO" at bounding box center [1056, 93] width 117 height 18
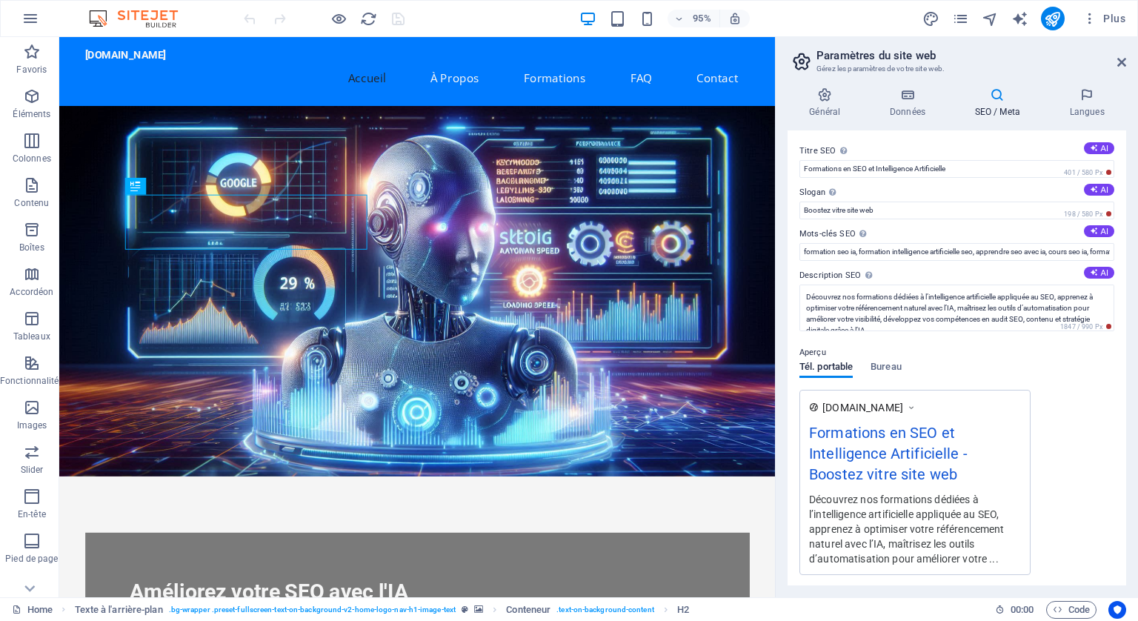
click at [997, 94] on icon at bounding box center [997, 94] width 89 height 15
click at [911, 102] on icon at bounding box center [907, 94] width 79 height 15
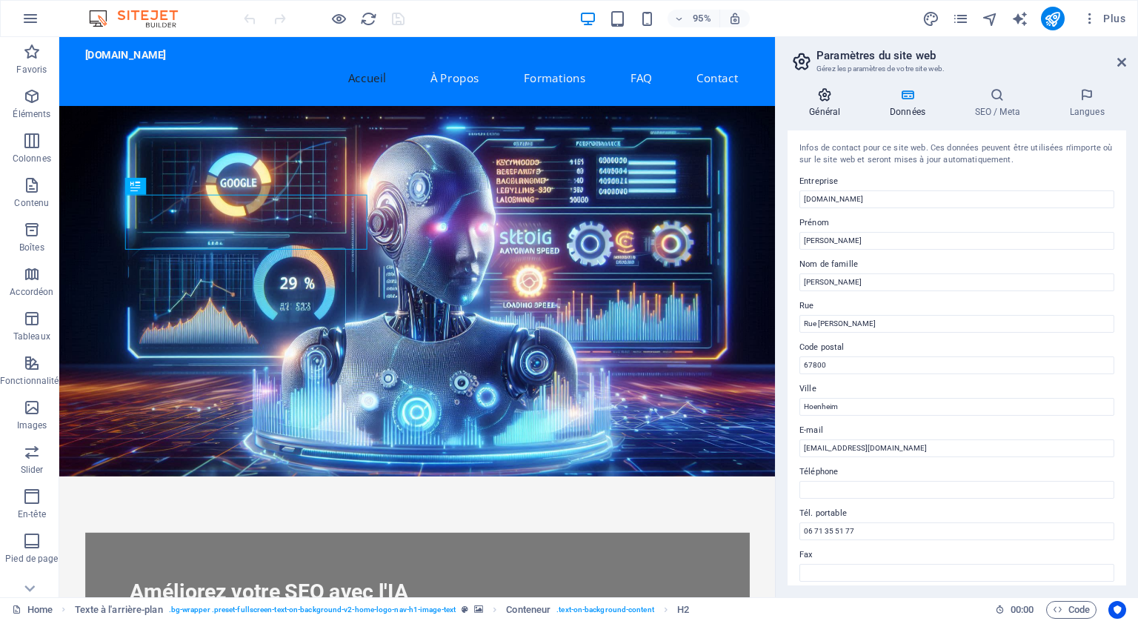
click at [820, 102] on icon at bounding box center [825, 94] width 75 height 15
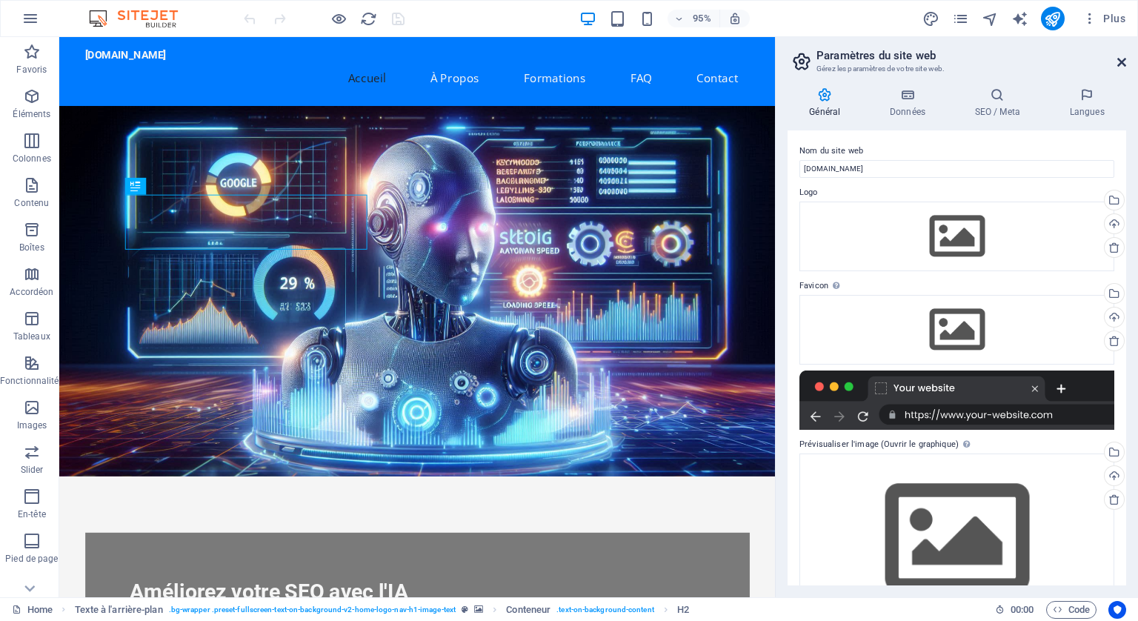
click at [1123, 56] on icon at bounding box center [1121, 62] width 9 height 12
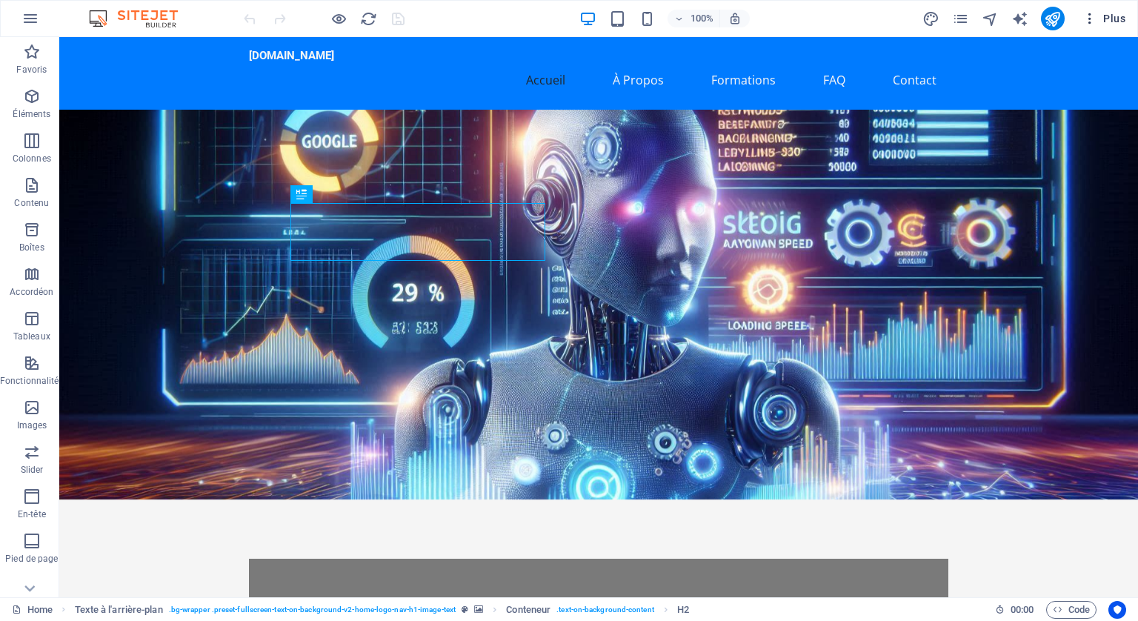
click at [1092, 19] on icon "button" at bounding box center [1090, 18] width 15 height 15
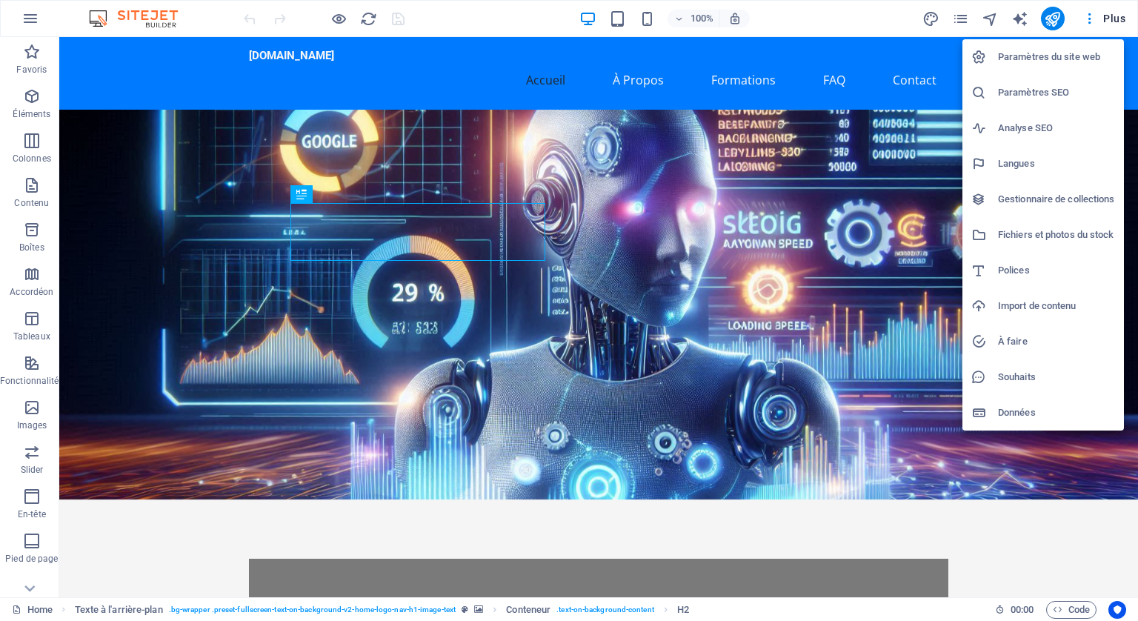
click at [1038, 124] on h6 "Analyse SEO" at bounding box center [1056, 128] width 117 height 18
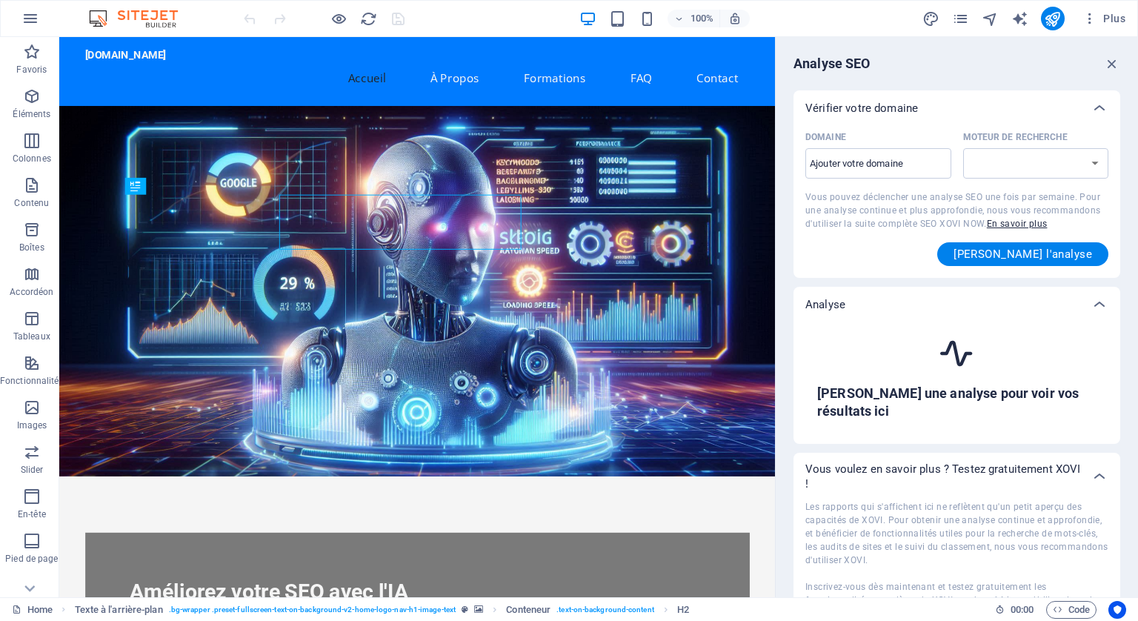
select select "[DOMAIN_NAME]"
click at [868, 162] on input "Domaine ​" at bounding box center [878, 164] width 146 height 24
paste input "[DOMAIN_NAME]"
type input "[DOMAIN_NAME]"
select select "[DOMAIN_NAME]"
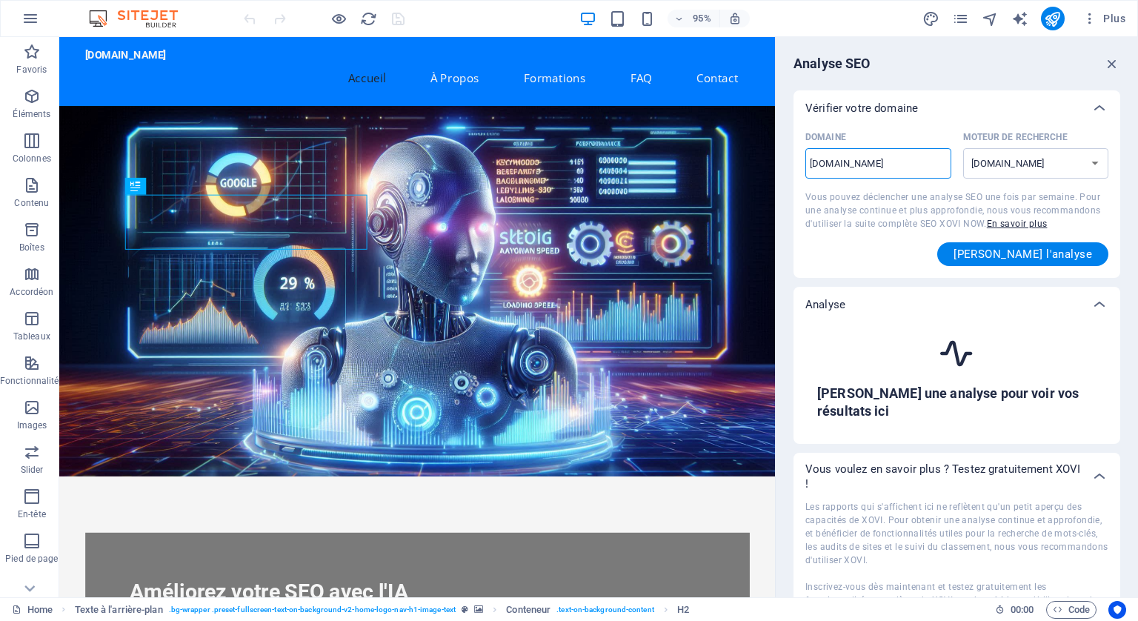
type input "[DOMAIN_NAME]"
click at [974, 96] on div "Vérifier votre domaine" at bounding box center [957, 108] width 327 height 36
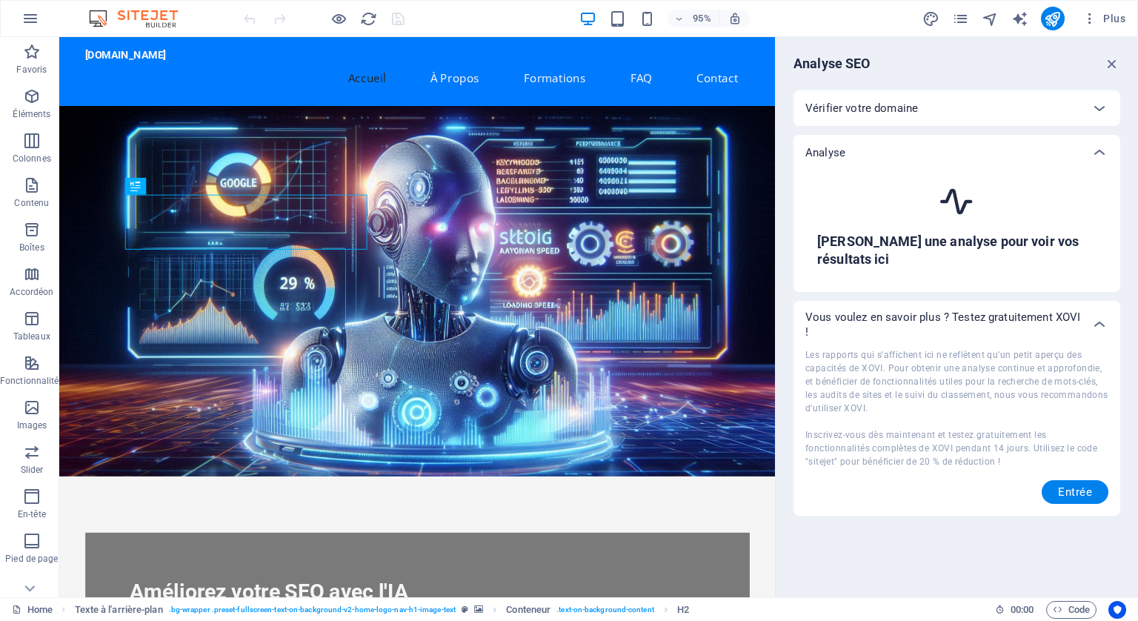
click at [972, 97] on div "Vérifier votre domaine" at bounding box center [957, 108] width 327 height 36
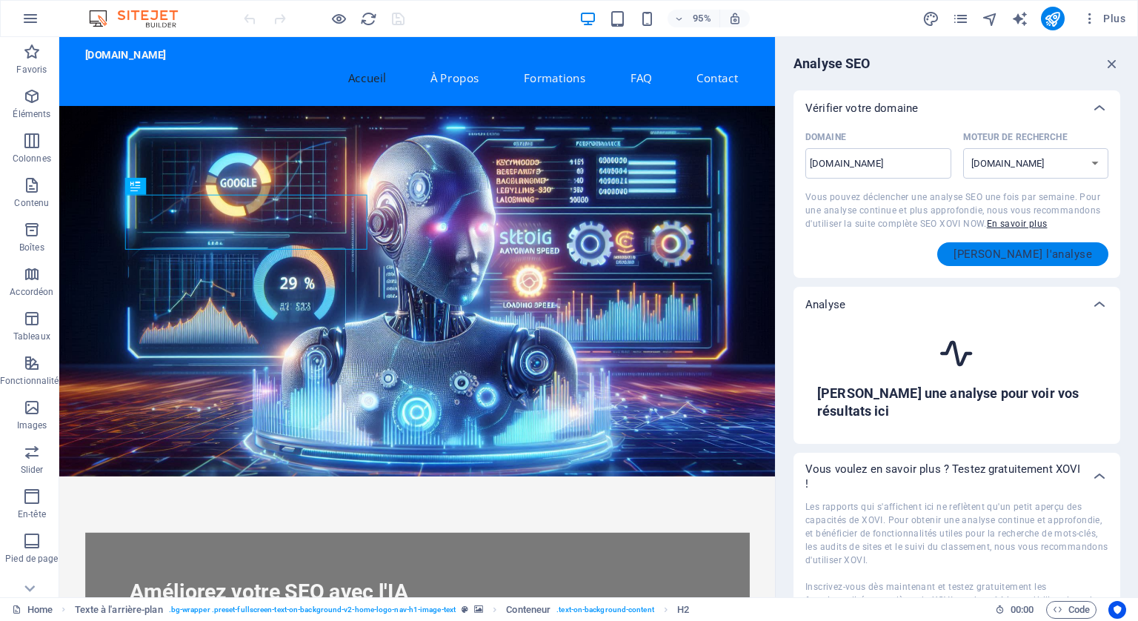
click at [1035, 248] on span "[PERSON_NAME] l'analyse" at bounding box center [1023, 254] width 139 height 12
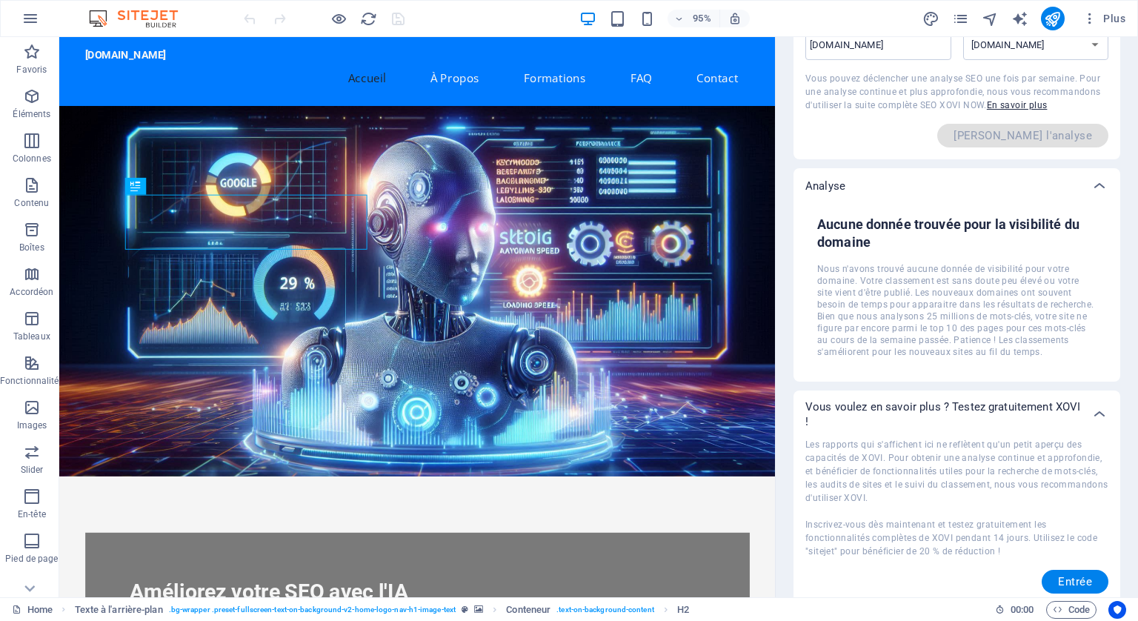
scroll to position [126, 0]
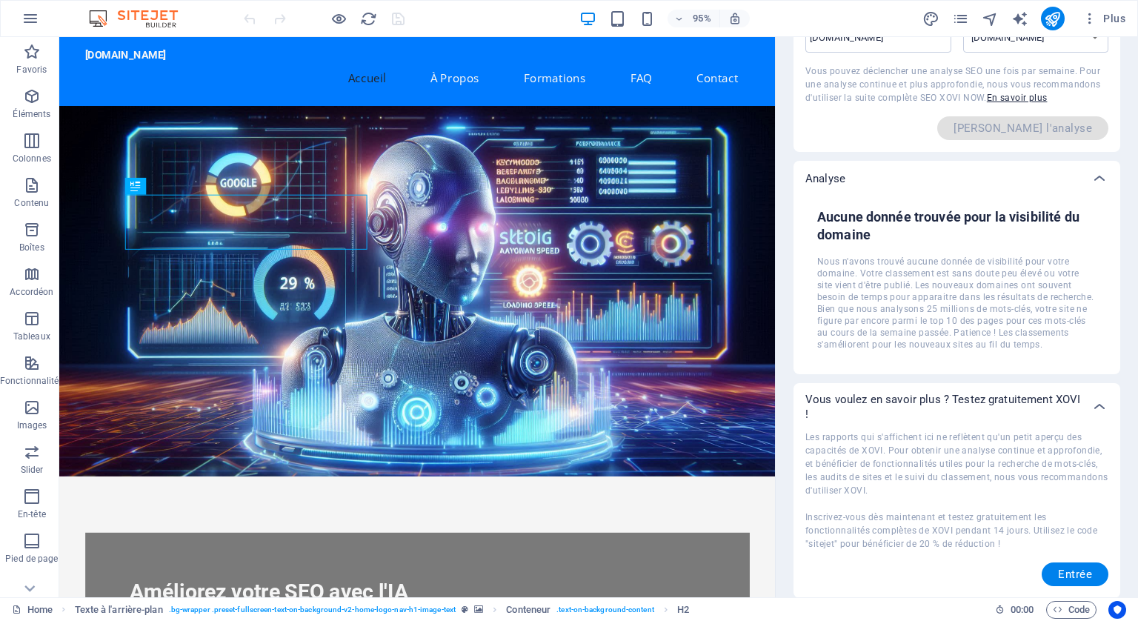
drag, startPoint x: 883, startPoint y: 448, endPoint x: 865, endPoint y: 433, distance: 24.2
click at [865, 444] on span "Les rapports qui s'affichent ici ne reflètent qu'un petit aperçu des capacités …" at bounding box center [956, 490] width 303 height 117
drag, startPoint x: 1085, startPoint y: 396, endPoint x: 1058, endPoint y: 393, distance: 26.8
click at [1058, 393] on div "Vous voulez en savoir plus ? Testez gratuitement XOVI !" at bounding box center [957, 406] width 327 height 47
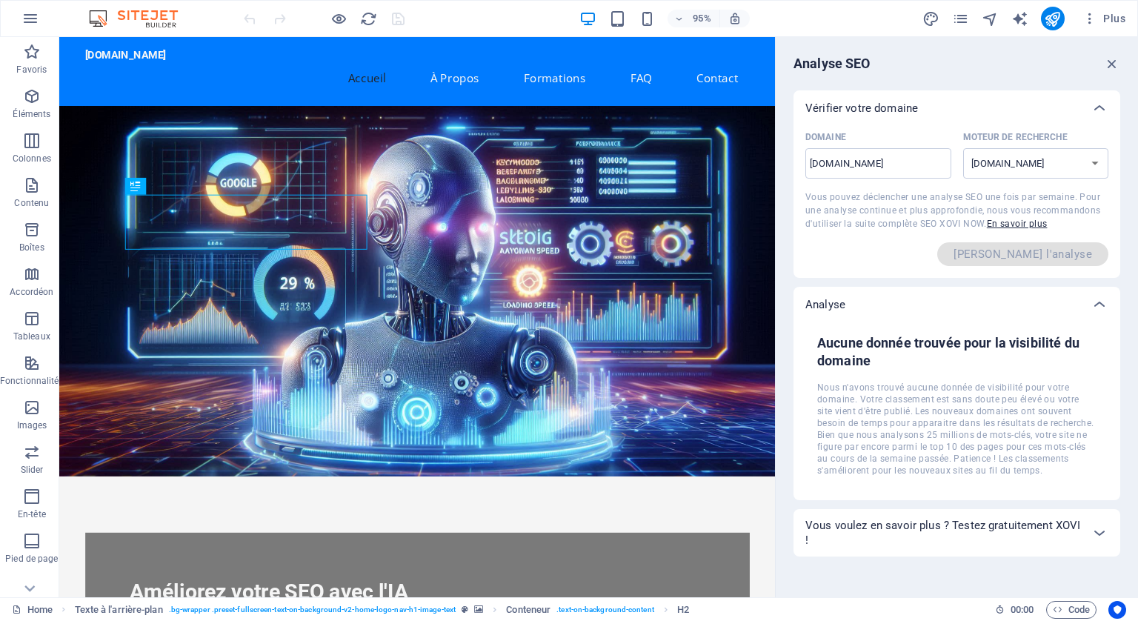
click at [1063, 518] on p "Vous voulez en savoir plus ? Testez gratuitement XOVI !" at bounding box center [943, 533] width 276 height 30
click at [1092, 16] on icon "button" at bounding box center [1090, 18] width 15 height 15
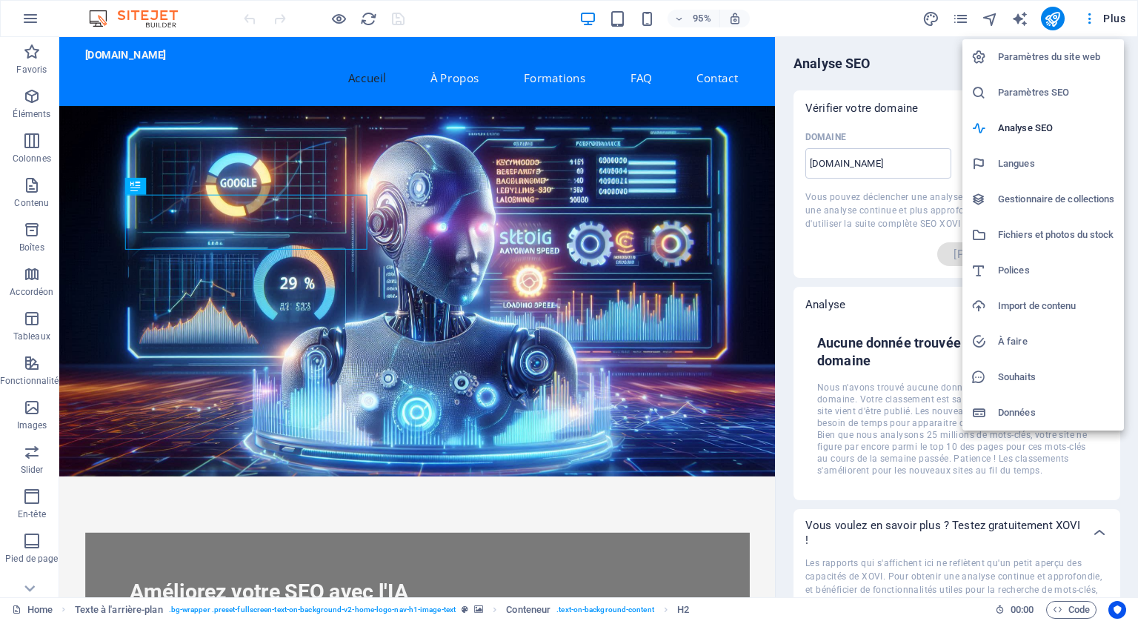
click at [1025, 414] on h6 "Données" at bounding box center [1056, 413] width 117 height 18
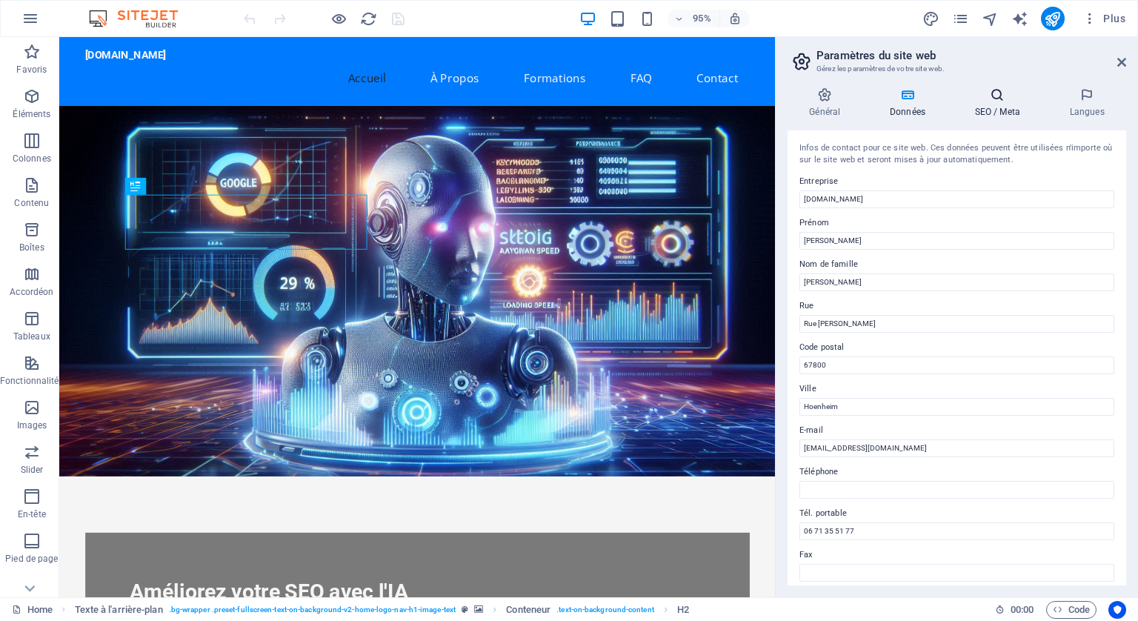
click at [998, 88] on icon at bounding box center [997, 94] width 89 height 15
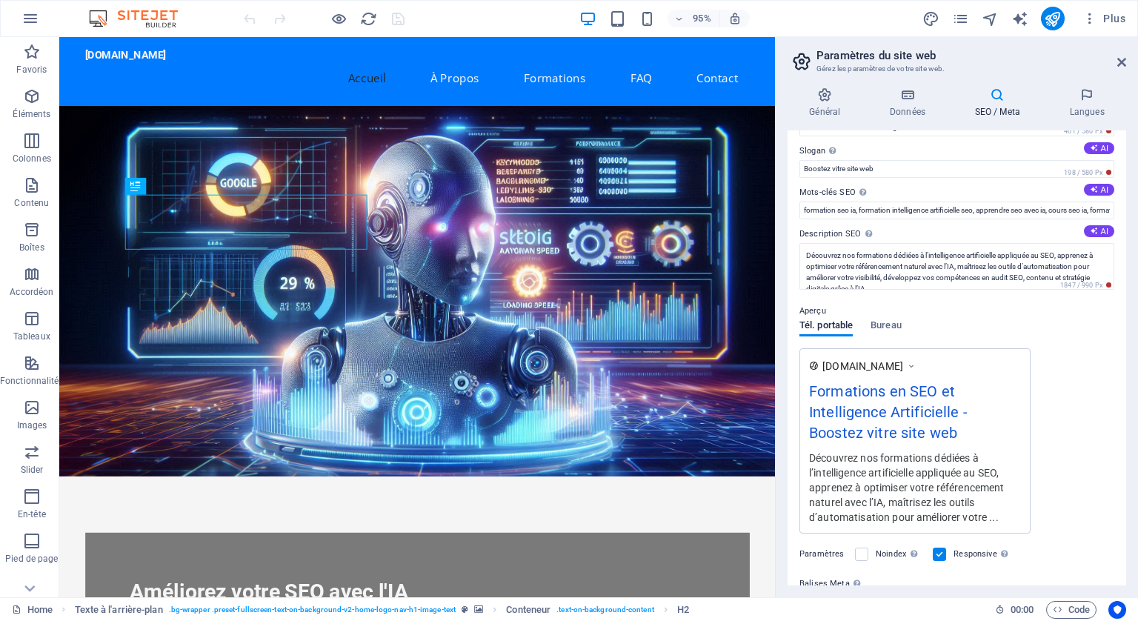
scroll to position [190, 0]
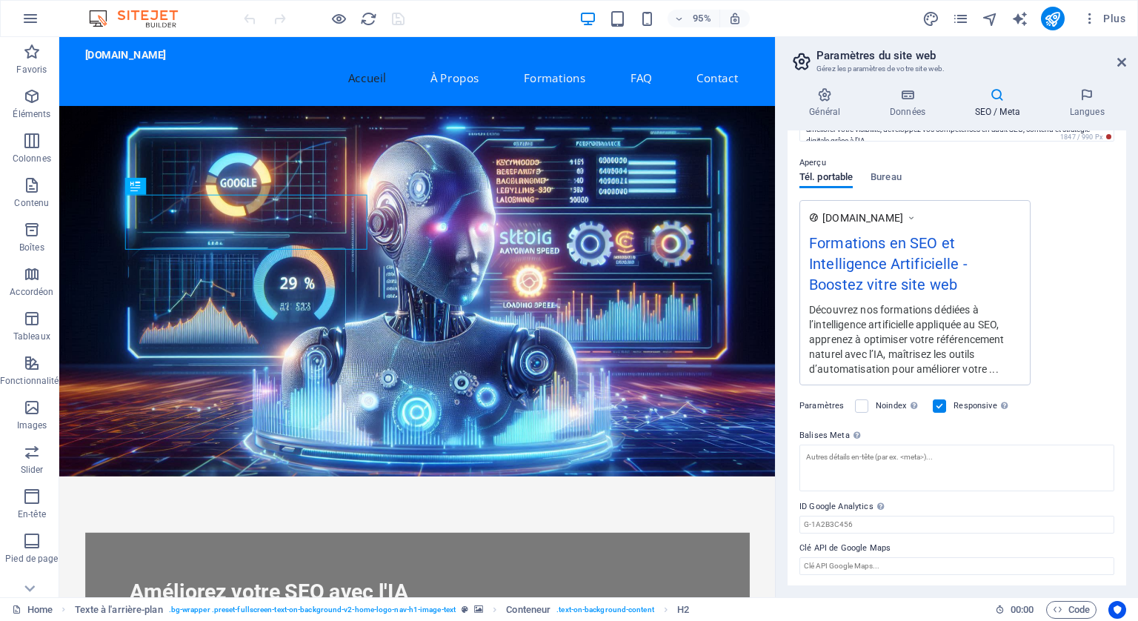
drag, startPoint x: 794, startPoint y: 508, endPoint x: 839, endPoint y: 503, distance: 44.8
click at [839, 503] on div "Titre SEO Titre du site web. Optez pour un titre qui se démarque dans les résul…" at bounding box center [957, 357] width 339 height 455
click at [1115, 14] on span "Plus" at bounding box center [1104, 18] width 43 height 15
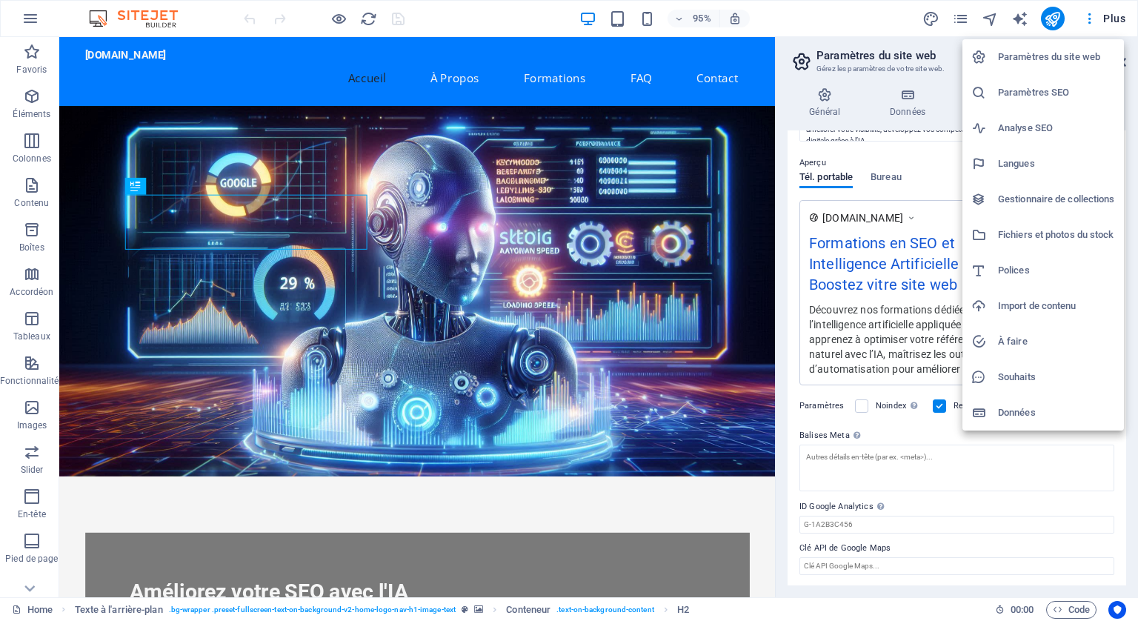
click at [1040, 156] on h6 "Langues" at bounding box center [1056, 164] width 117 height 18
